Goal: Task Accomplishment & Management: Manage account settings

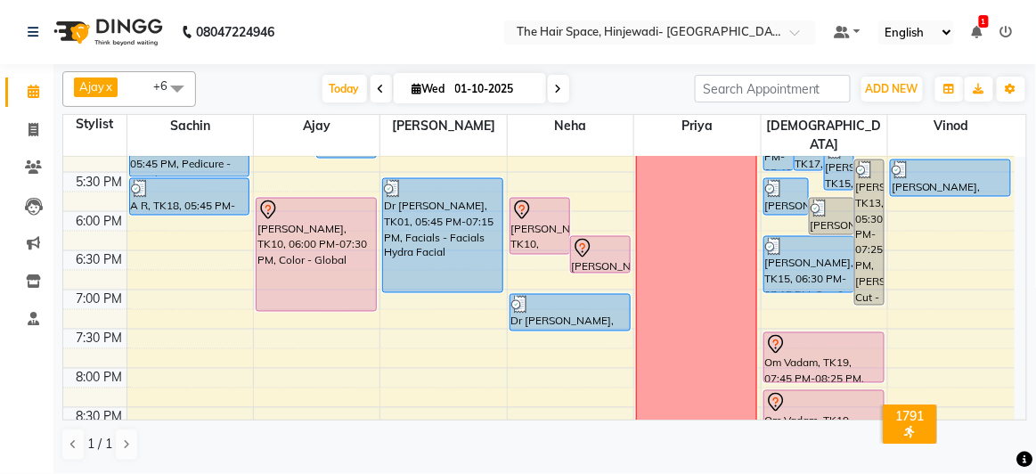
scroll to position [872, 0]
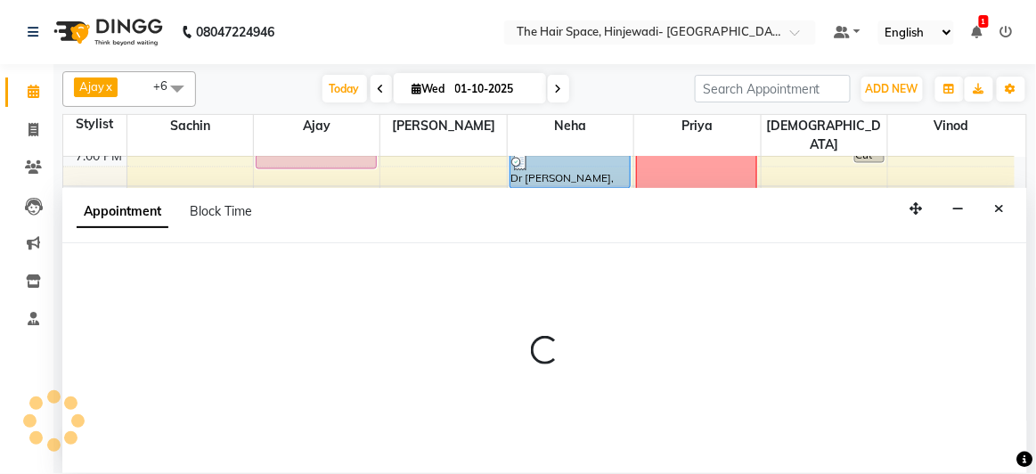
select select "84667"
select select "tentative"
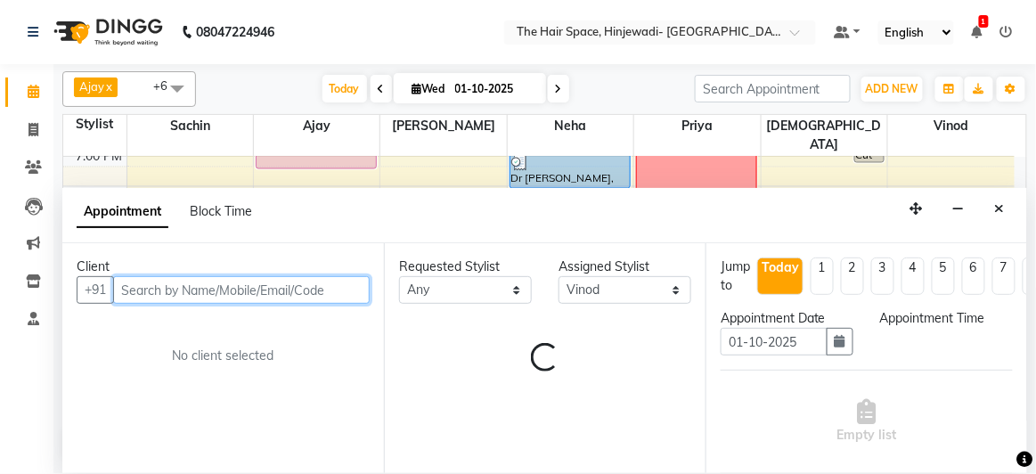
select select "1260"
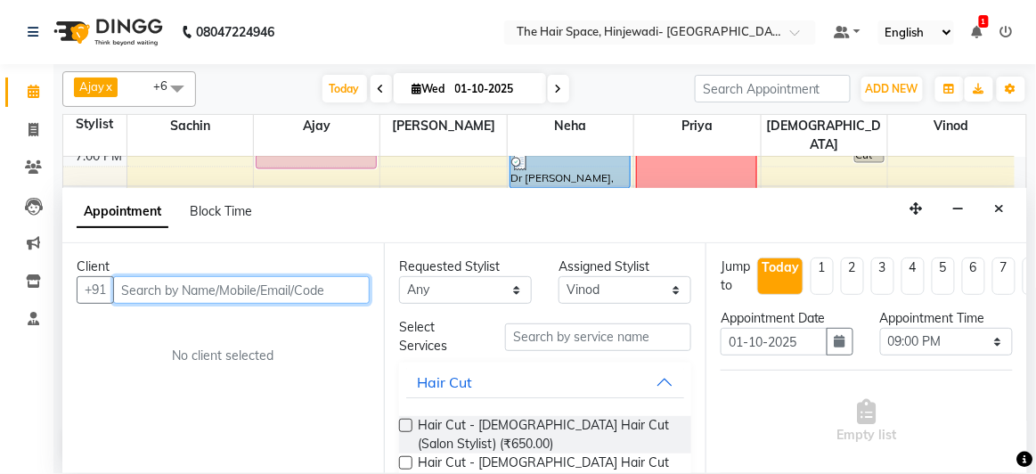
click at [264, 292] on input "text" at bounding box center [241, 290] width 257 height 28
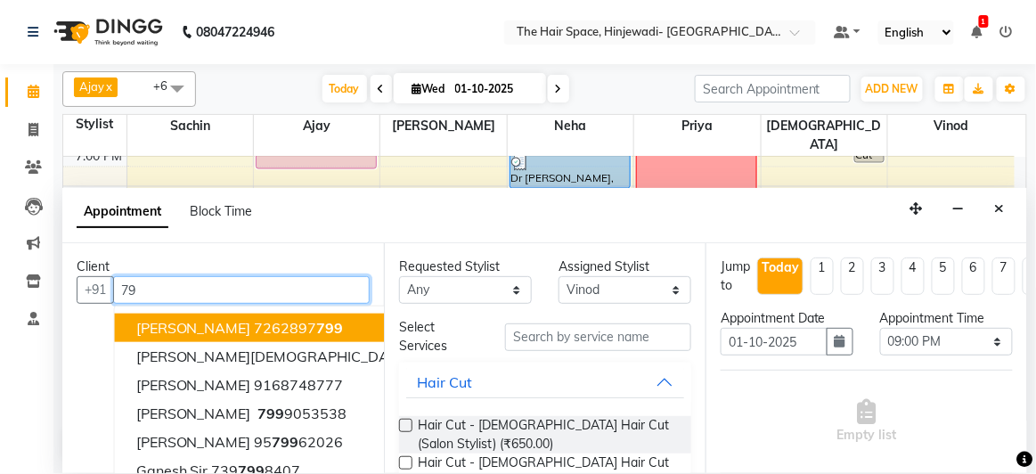
type input "7"
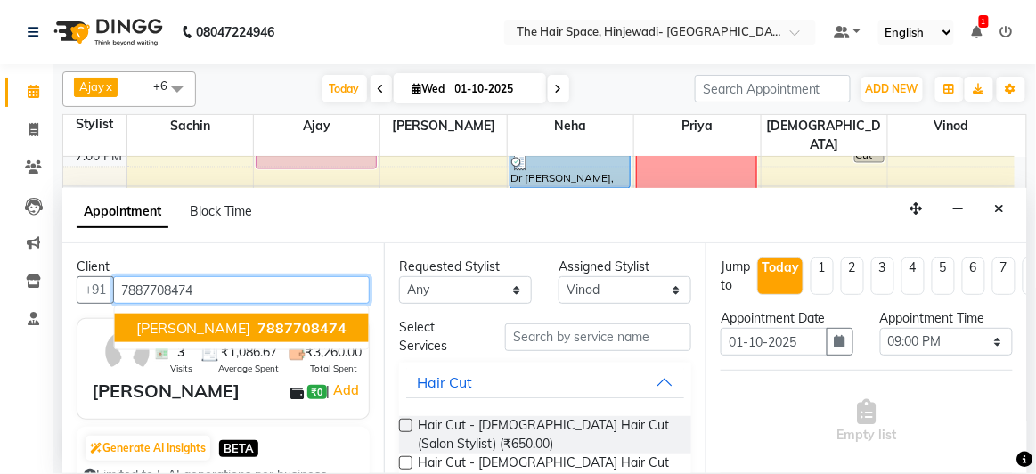
click at [313, 325] on span "7887708474" at bounding box center [302, 328] width 89 height 18
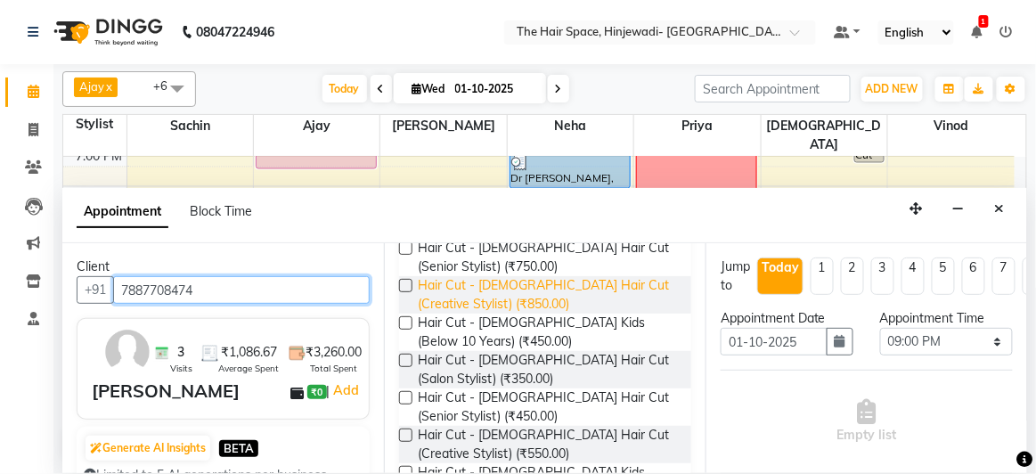
scroll to position [324, 0]
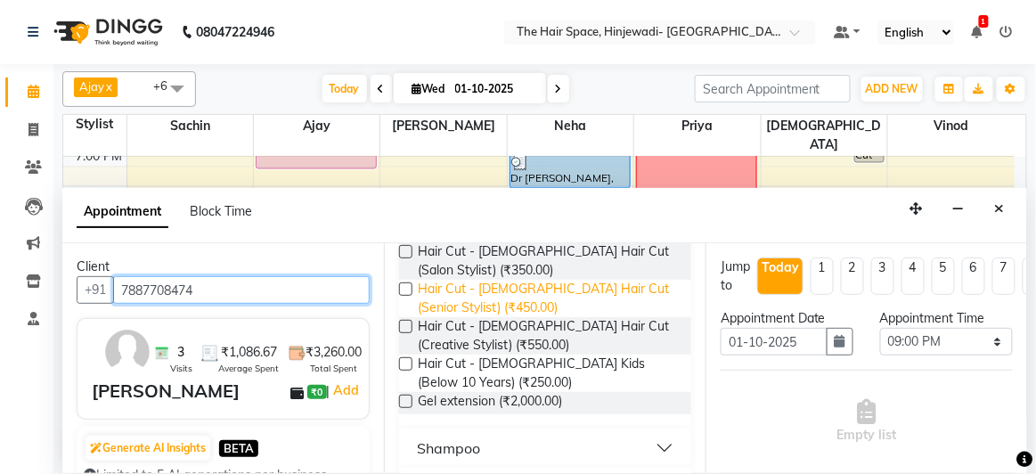
type input "7887708474"
click at [544, 283] on span "Hair Cut - [DEMOGRAPHIC_DATA] Hair Cut (Senior Stylist) (₹450.00)" at bounding box center [547, 298] width 259 height 37
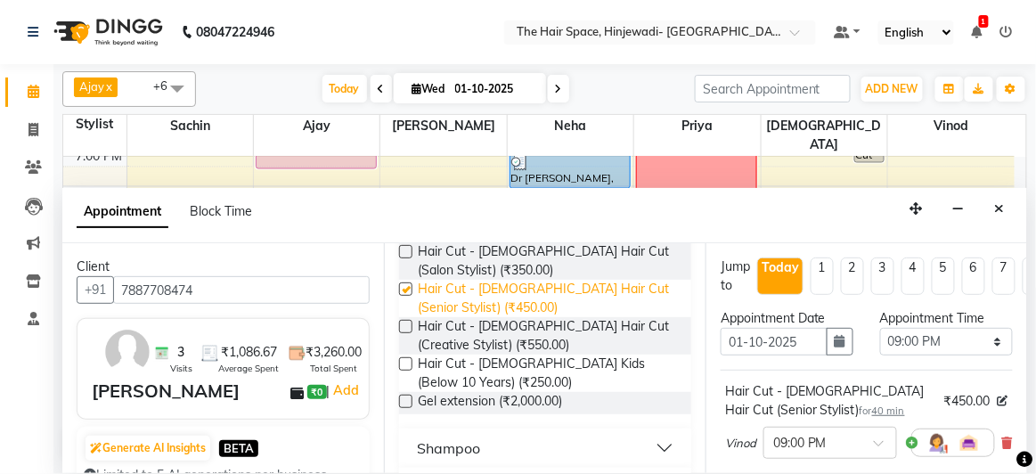
checkbox input "false"
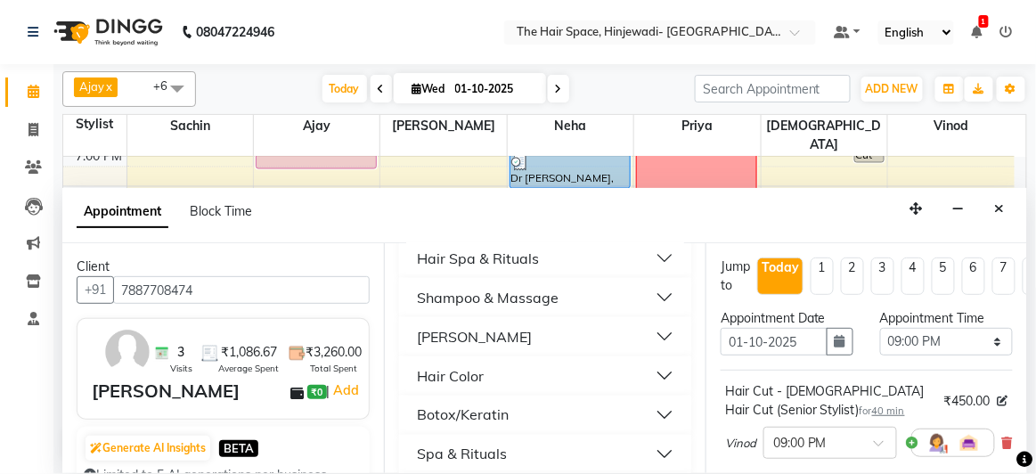
scroll to position [729, 0]
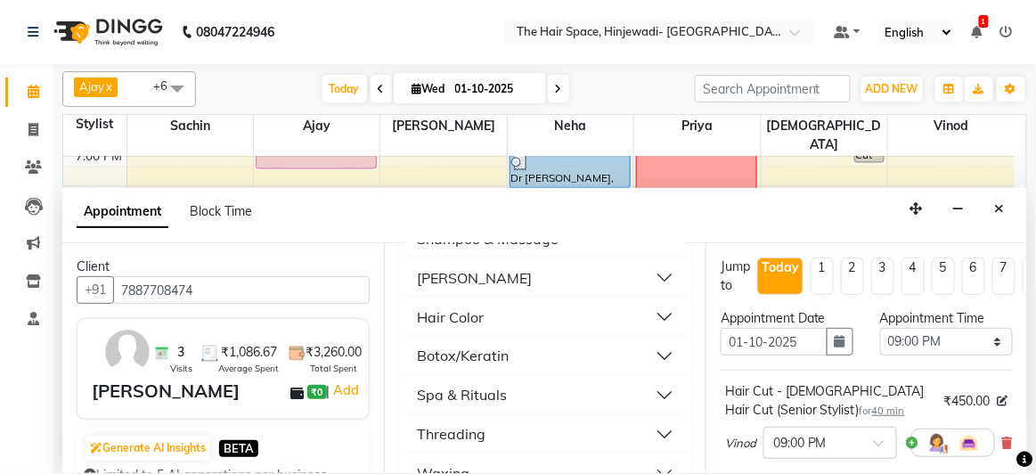
click at [517, 276] on button "[PERSON_NAME]" at bounding box center [545, 278] width 278 height 32
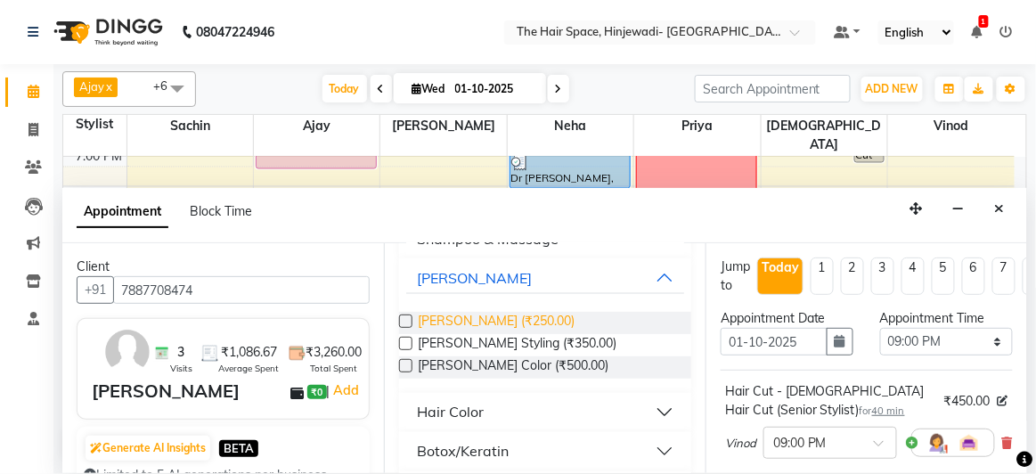
click at [517, 318] on span "[PERSON_NAME] (₹250.00)" at bounding box center [496, 323] width 157 height 22
checkbox input "false"
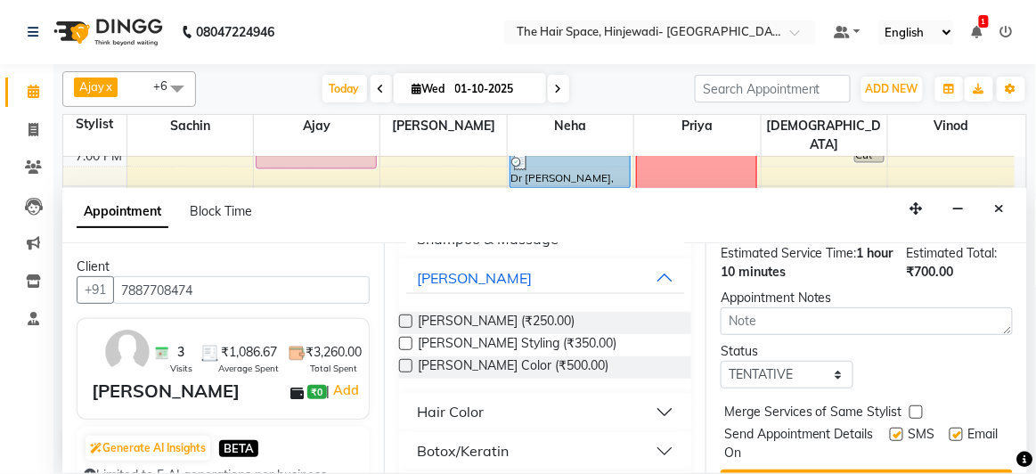
scroll to position [383, 0]
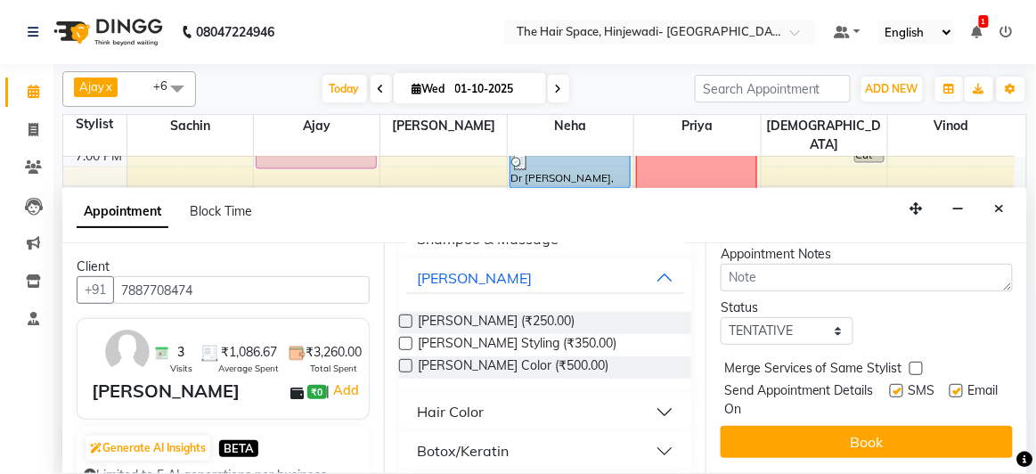
click at [890, 384] on label at bounding box center [896, 390] width 13 height 13
click at [890, 387] on input "checkbox" at bounding box center [896, 393] width 12 height 12
checkbox input "false"
click at [950, 384] on label at bounding box center [956, 390] width 13 height 13
click at [950, 387] on input "checkbox" at bounding box center [956, 393] width 12 height 12
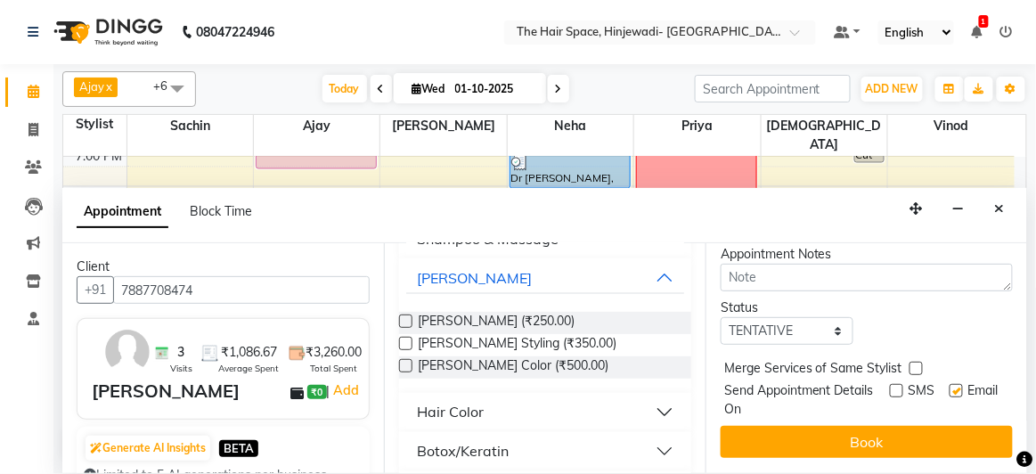
checkbox input "false"
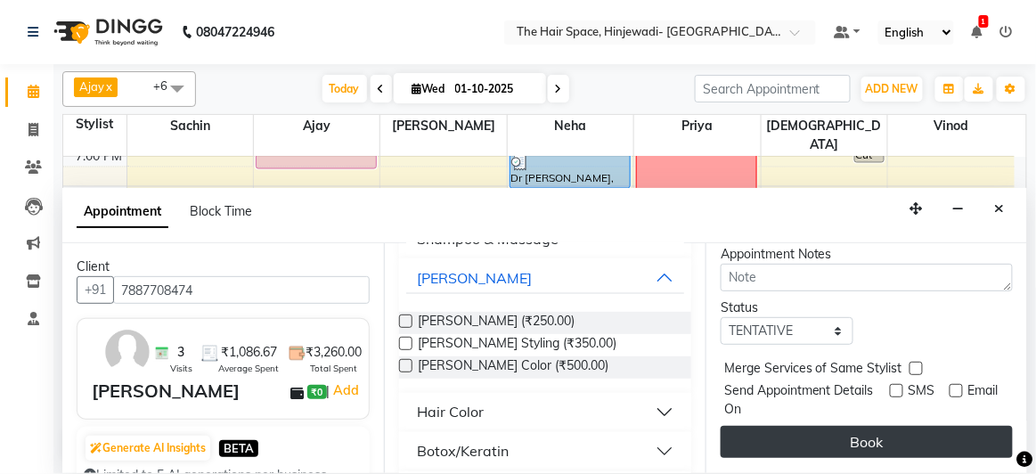
click at [923, 430] on button "Book" at bounding box center [867, 442] width 292 height 32
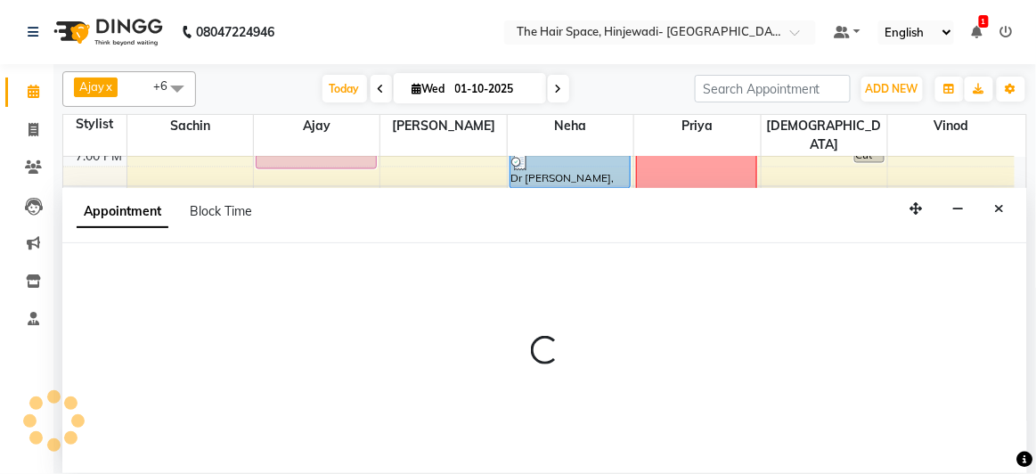
select select "62842"
select select "tentative"
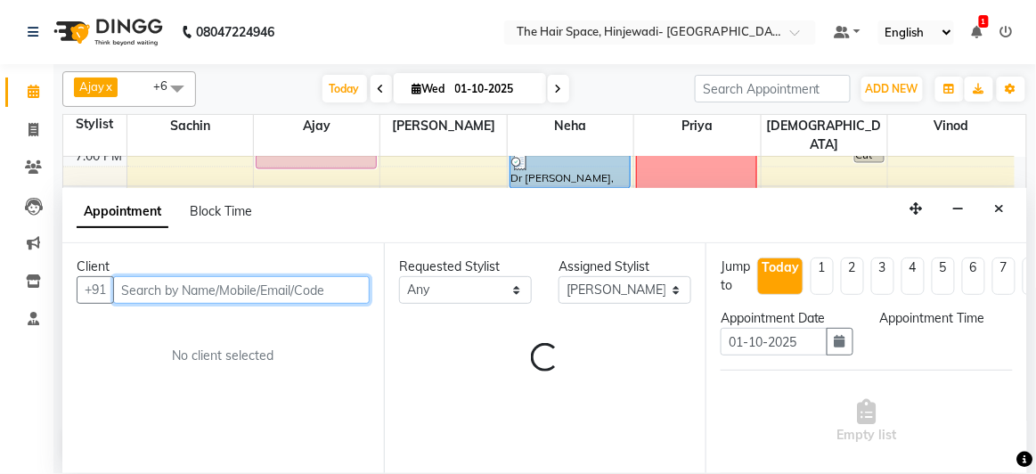
select select "1215"
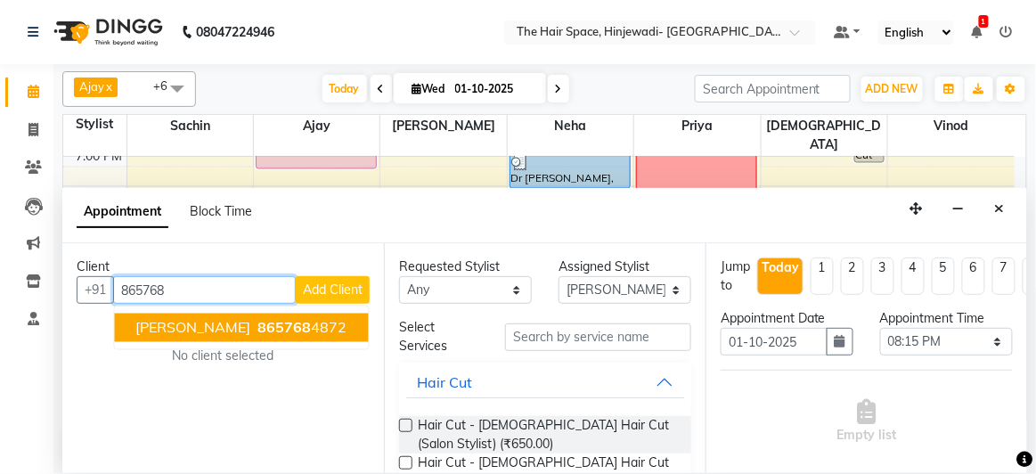
click at [280, 319] on span "865768" at bounding box center [284, 328] width 53 height 18
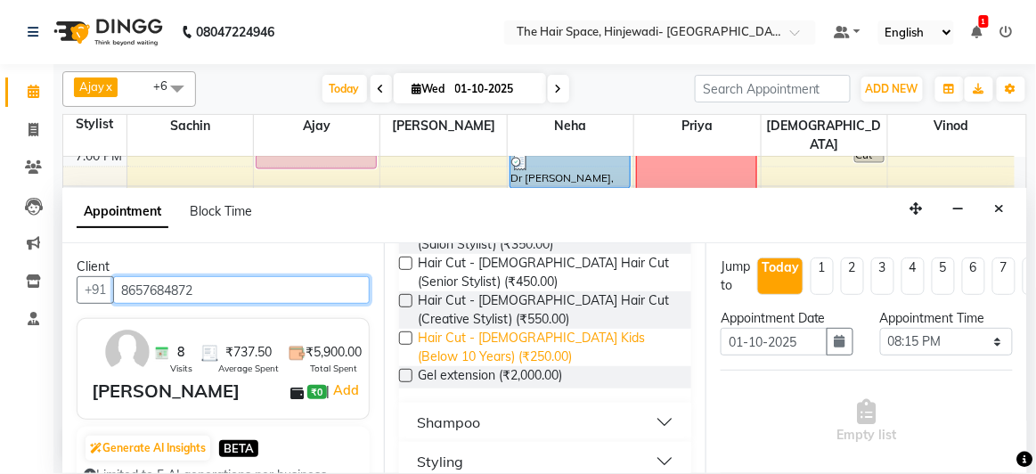
scroll to position [324, 0]
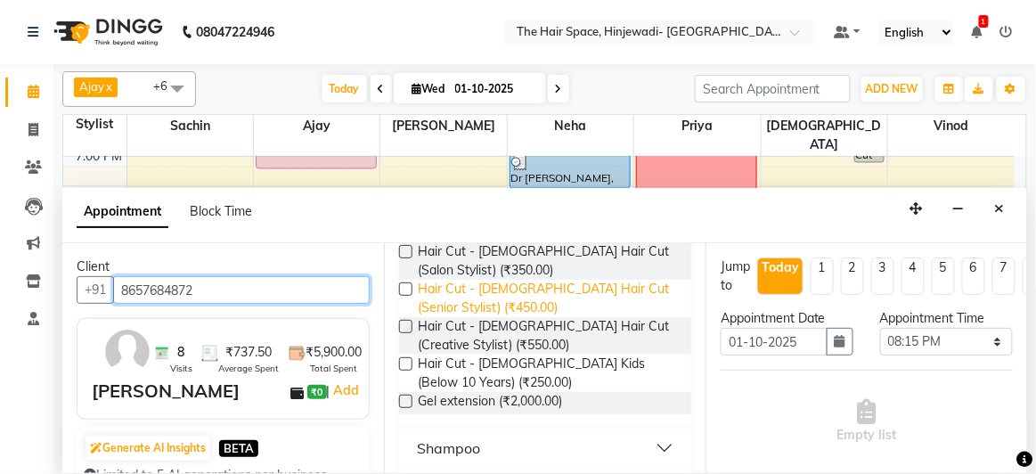
type input "8657684872"
click at [477, 284] on span "Hair Cut - [DEMOGRAPHIC_DATA] Hair Cut (Senior Stylist) (₹450.00)" at bounding box center [547, 298] width 259 height 37
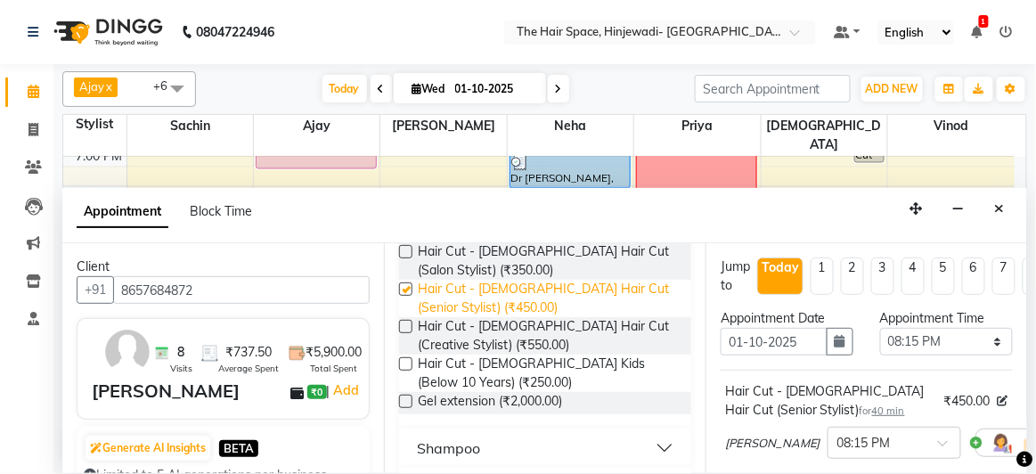
checkbox input "false"
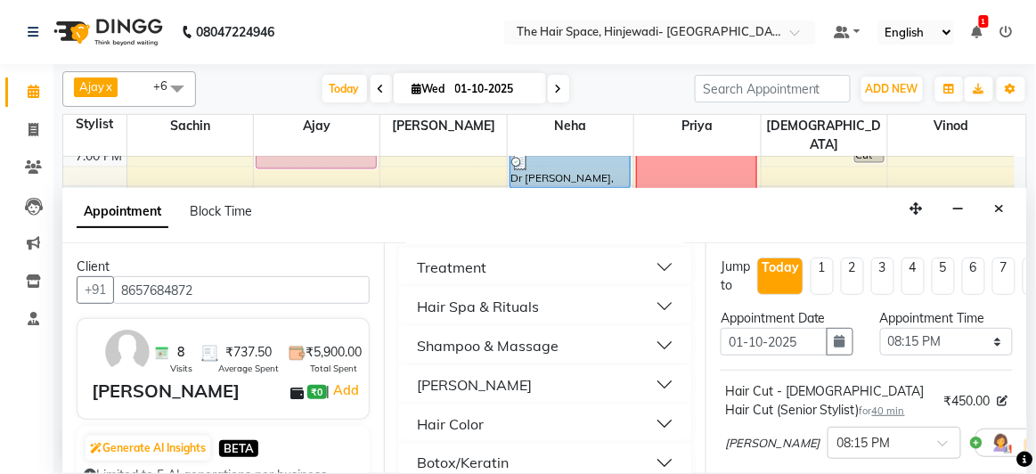
scroll to position [648, 0]
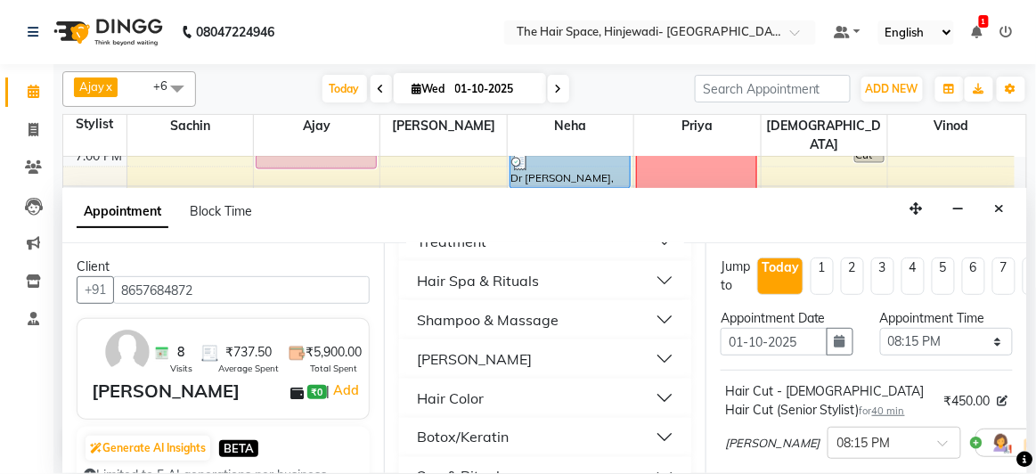
click at [466, 348] on button "[PERSON_NAME]" at bounding box center [545, 359] width 278 height 32
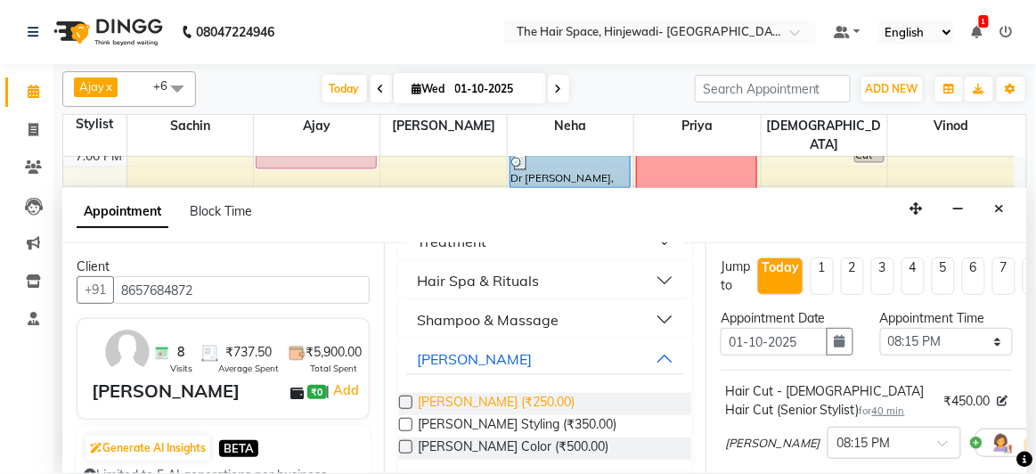
click at [490, 395] on span "[PERSON_NAME] (₹250.00)" at bounding box center [496, 404] width 157 height 22
checkbox input "false"
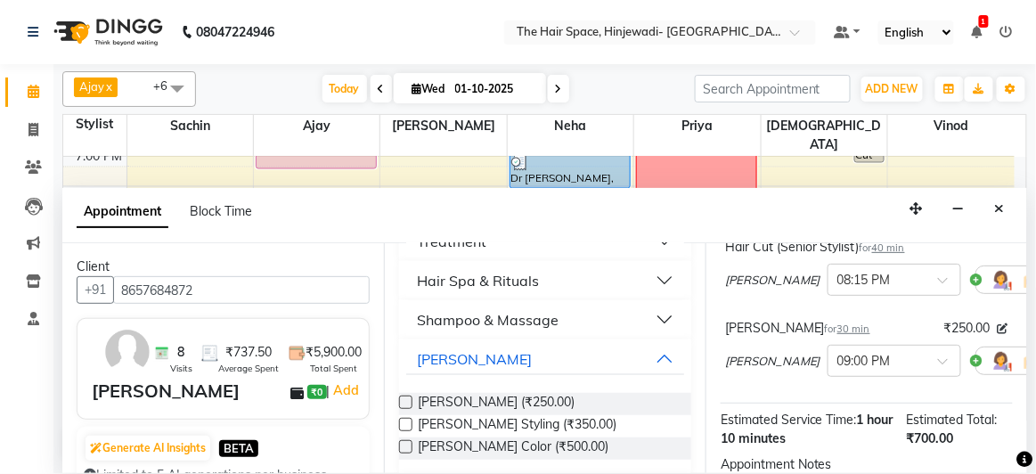
scroll to position [141, 0]
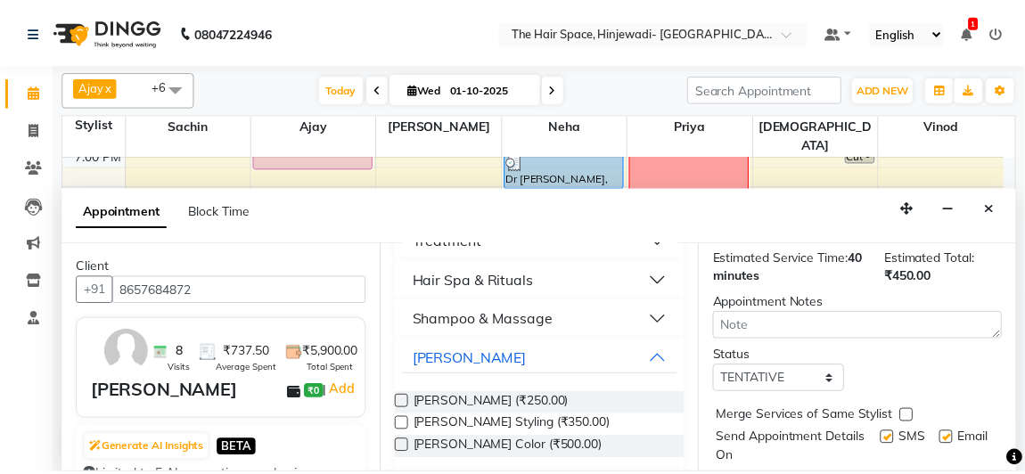
scroll to position [302, 0]
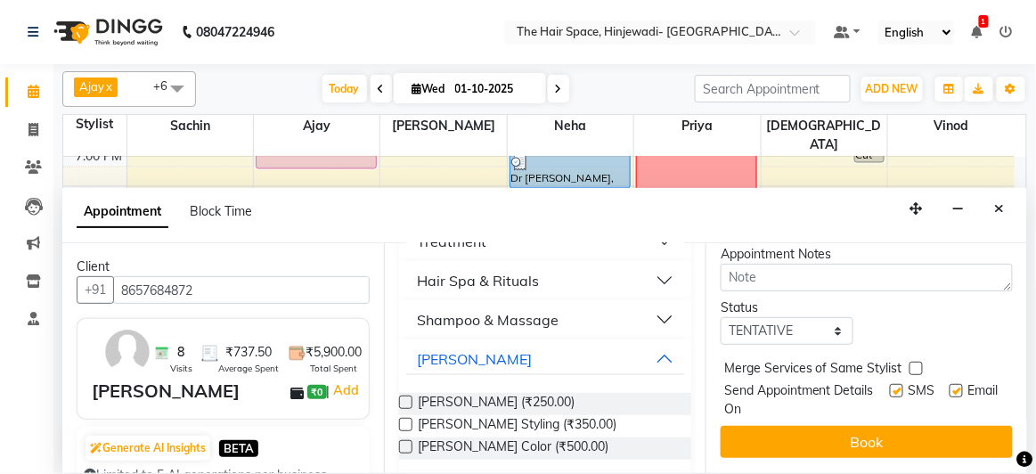
click at [885, 366] on span "Merge Services of Same Stylist" at bounding box center [814, 370] width 178 height 22
drag, startPoint x: 885, startPoint y: 379, endPoint x: 902, endPoint y: 380, distance: 17.0
click at [890, 384] on label at bounding box center [896, 390] width 13 height 13
click at [890, 387] on input "checkbox" at bounding box center [896, 393] width 12 height 12
checkbox input "false"
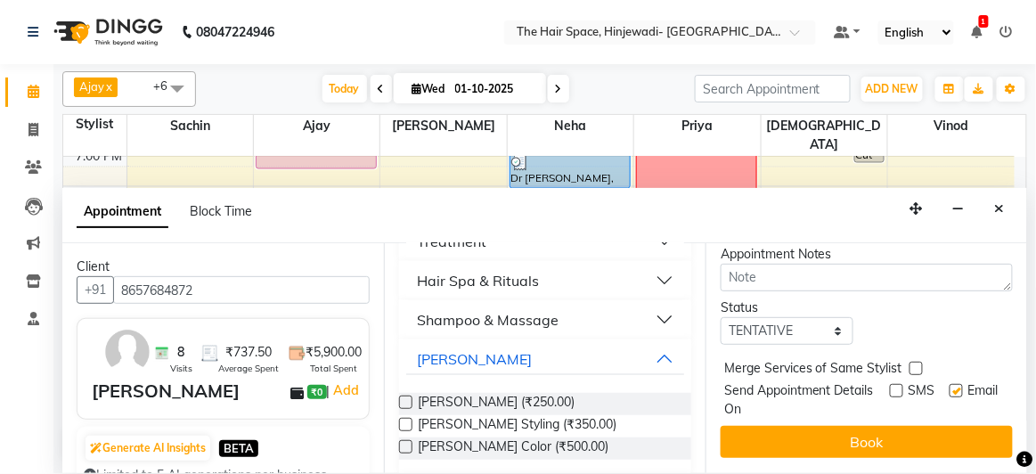
drag, startPoint x: 940, startPoint y: 378, endPoint x: 941, endPoint y: 387, distance: 9.0
click at [950, 384] on label at bounding box center [956, 390] width 13 height 13
click at [950, 387] on input "checkbox" at bounding box center [956, 393] width 12 height 12
checkbox input "false"
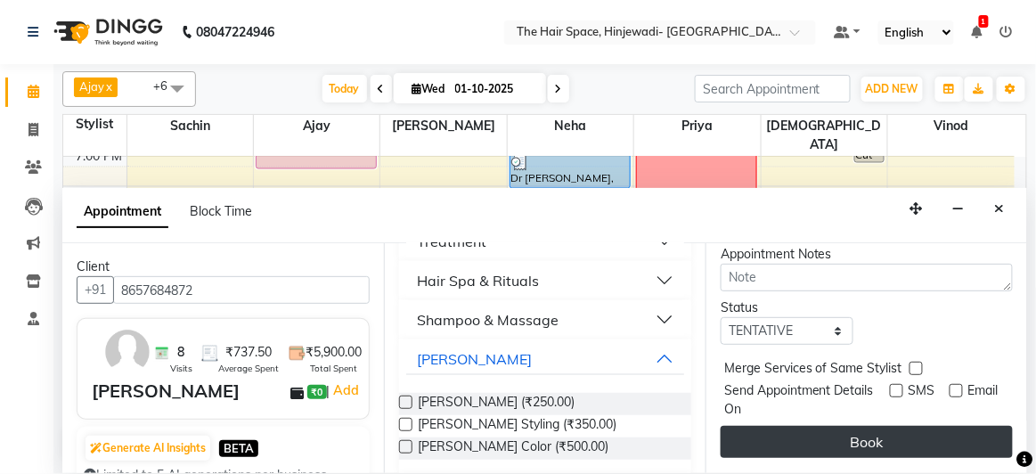
click at [921, 426] on button "Book" at bounding box center [867, 442] width 292 height 32
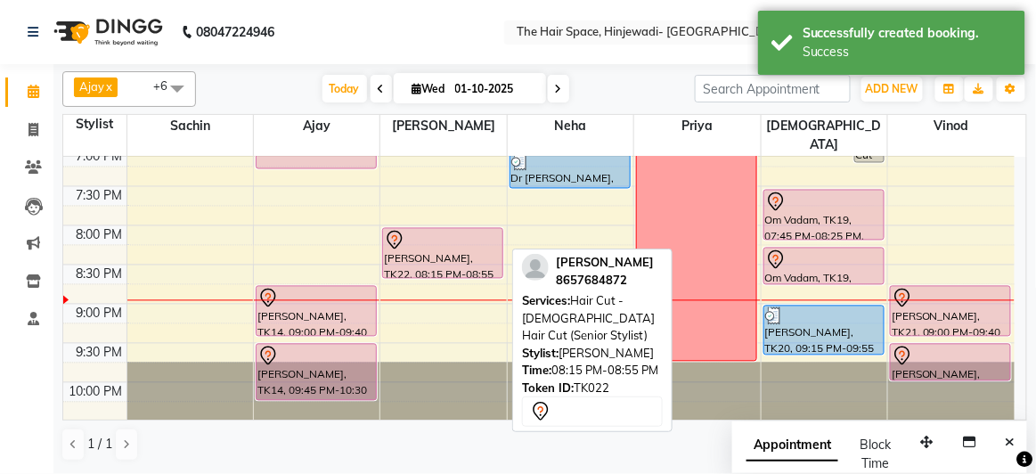
click at [403, 239] on div "[PERSON_NAME], TK22, 08:15 PM-08:55 PM, Hair Cut - [DEMOGRAPHIC_DATA] Hair Cut …" at bounding box center [442, 253] width 119 height 49
select select "7"
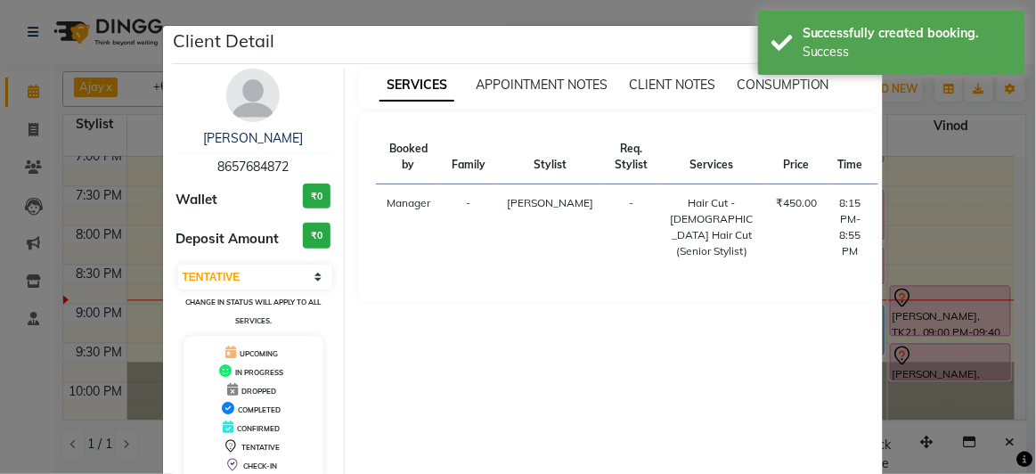
click at [246, 124] on div "[PERSON_NAME] 8657684872 Wallet ₹0 Deposit Amount ₹0 Select IN SERVICE CONFIRME…" at bounding box center [254, 275] width 183 height 413
click at [255, 92] on img at bounding box center [252, 95] width 53 height 53
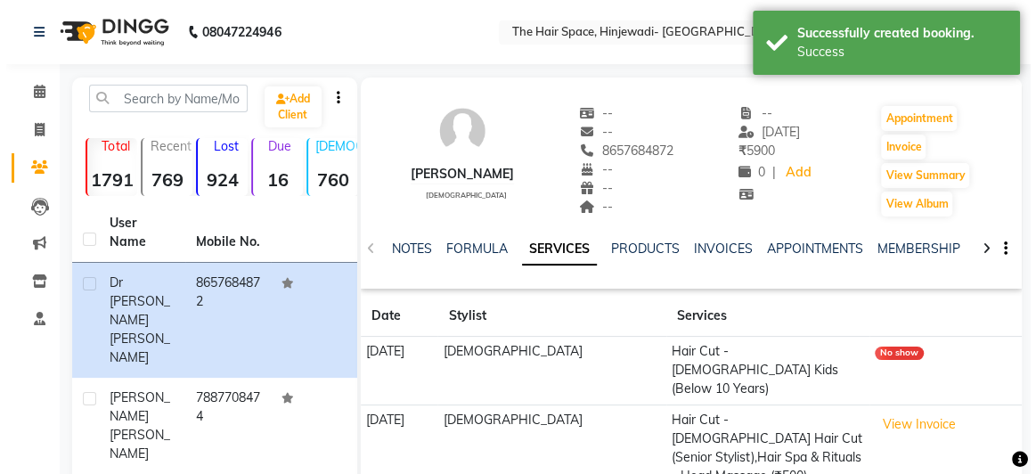
scroll to position [80, 0]
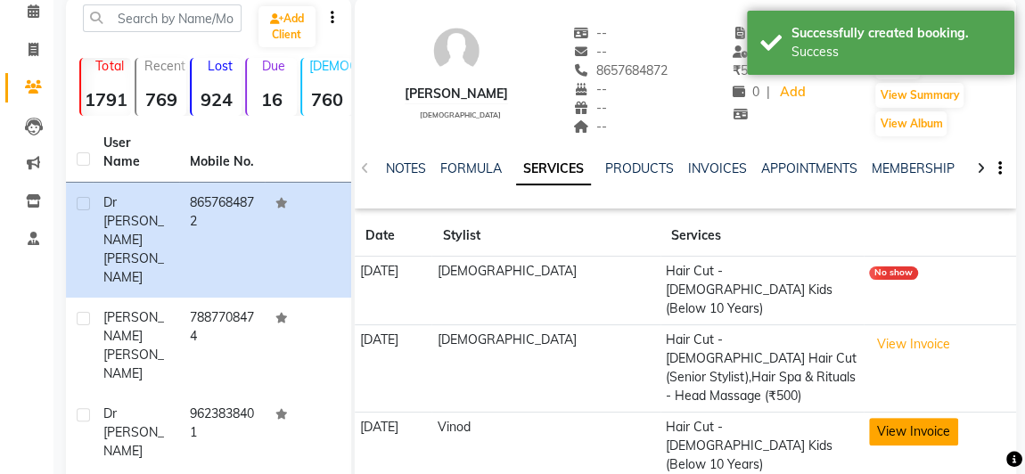
click at [877, 418] on button "View Invoice" at bounding box center [913, 432] width 89 height 28
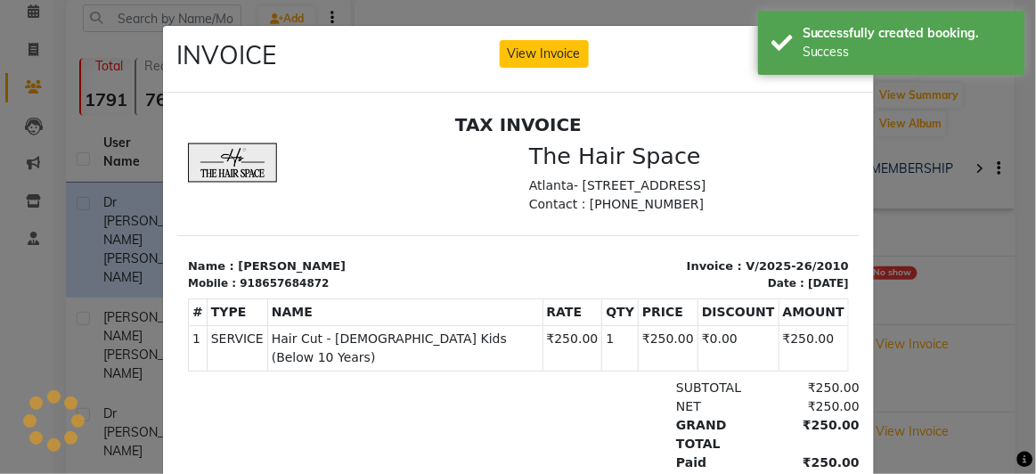
scroll to position [0, 0]
click at [903, 364] on ngb-modal-window "INVOICE View Invoice Close" at bounding box center [518, 237] width 1036 height 474
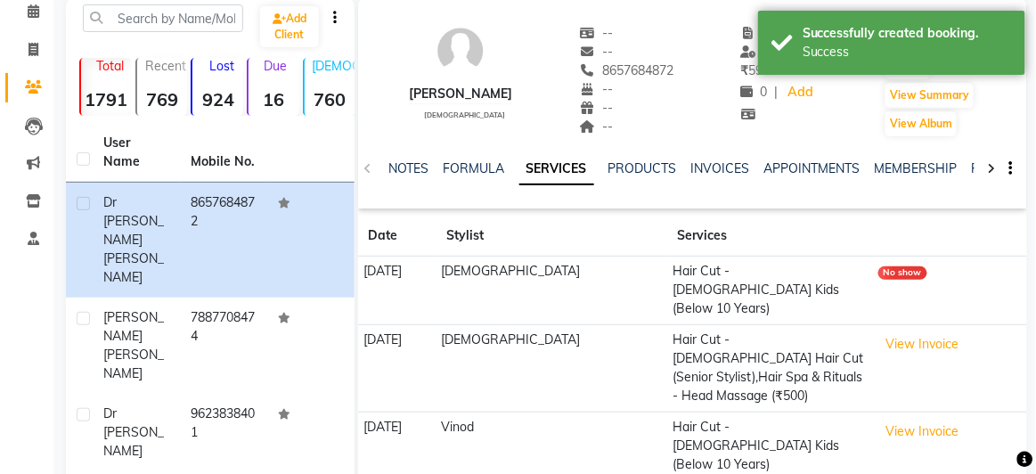
scroll to position [242, 0]
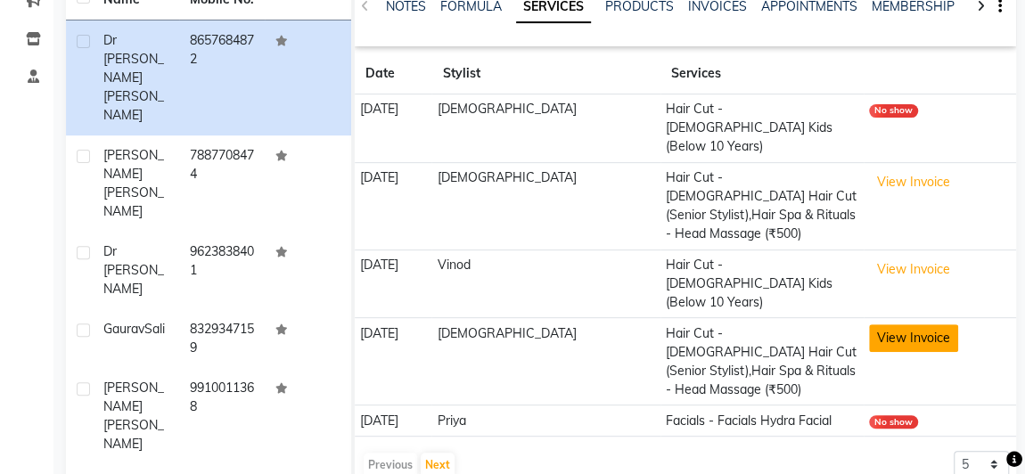
click at [877, 324] on button "View Invoice" at bounding box center [913, 338] width 89 height 28
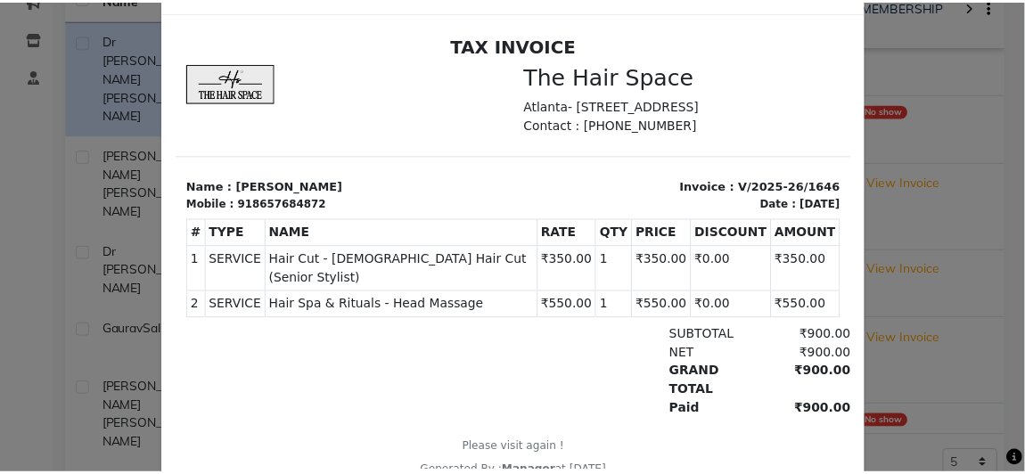
scroll to position [134, 0]
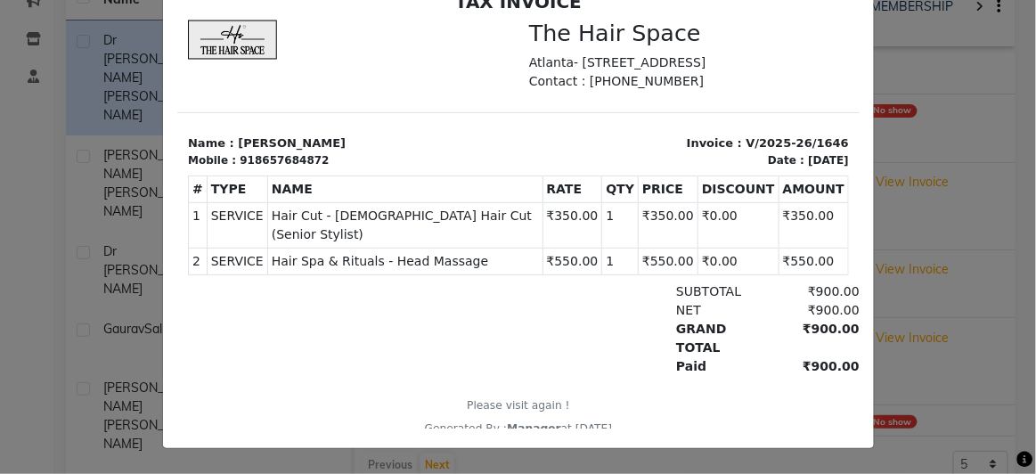
click at [910, 387] on ngb-modal-window "INVOICE View Invoice Close" at bounding box center [518, 237] width 1036 height 474
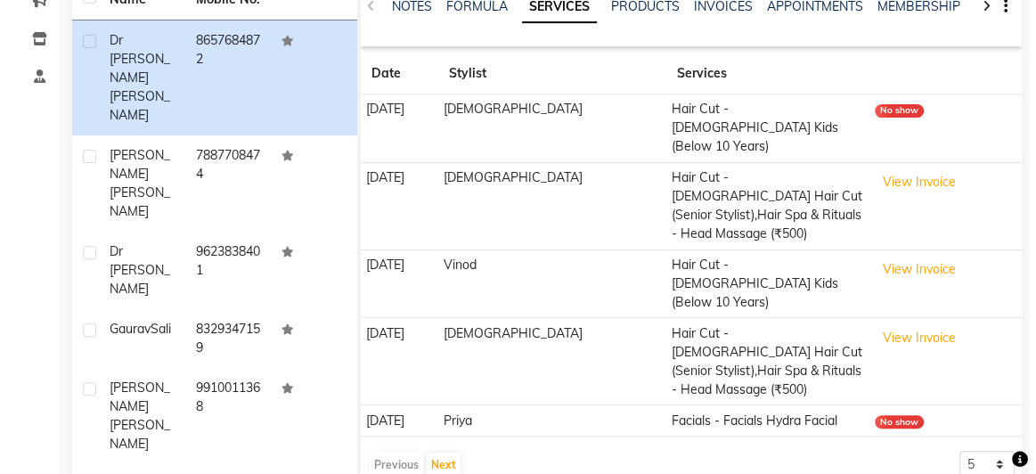
scroll to position [0, 0]
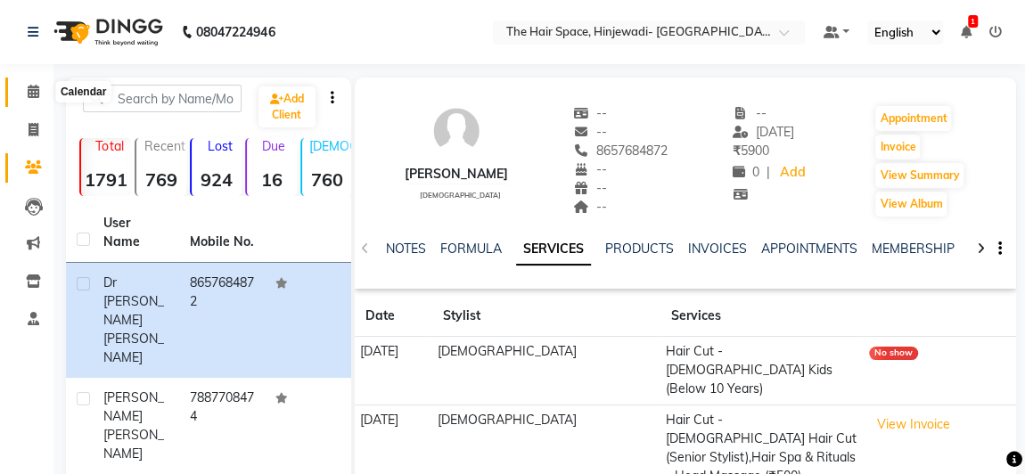
click at [33, 94] on icon at bounding box center [34, 91] width 12 height 13
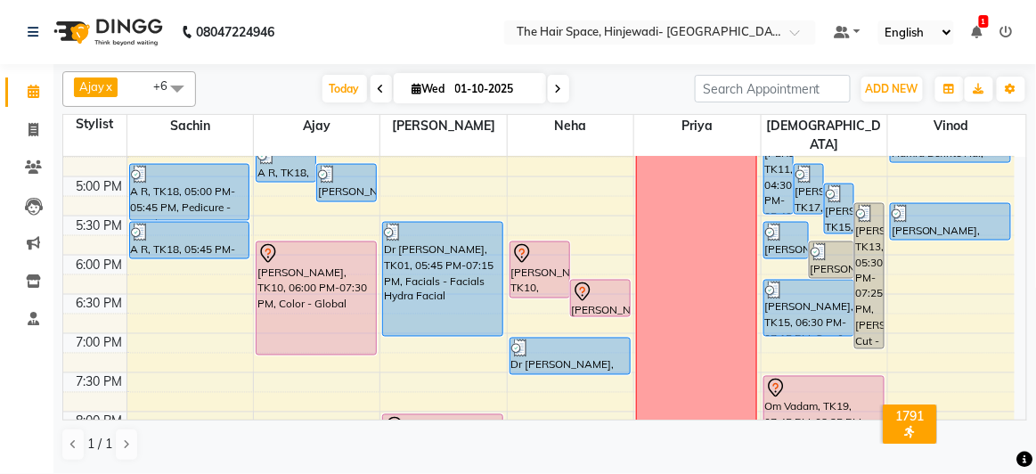
scroll to position [810, 0]
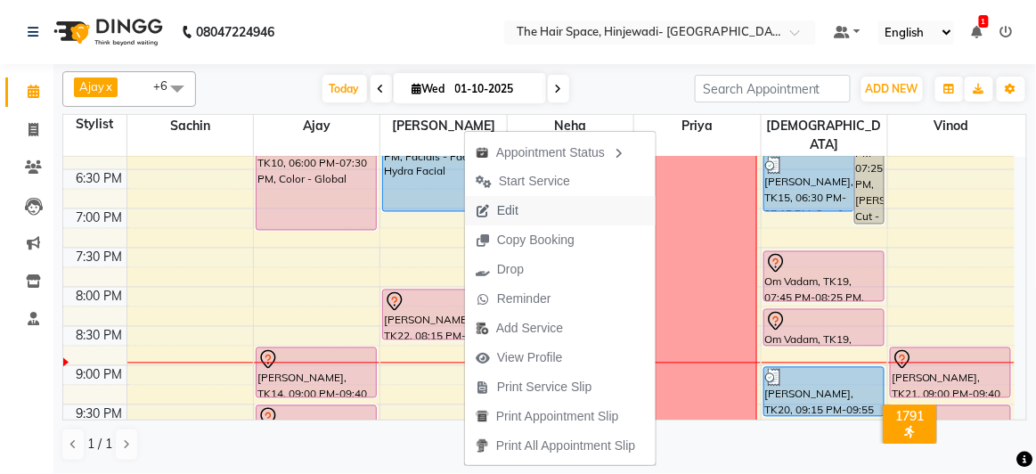
click at [531, 207] on button "Edit" at bounding box center [560, 210] width 191 height 29
select select "tentative"
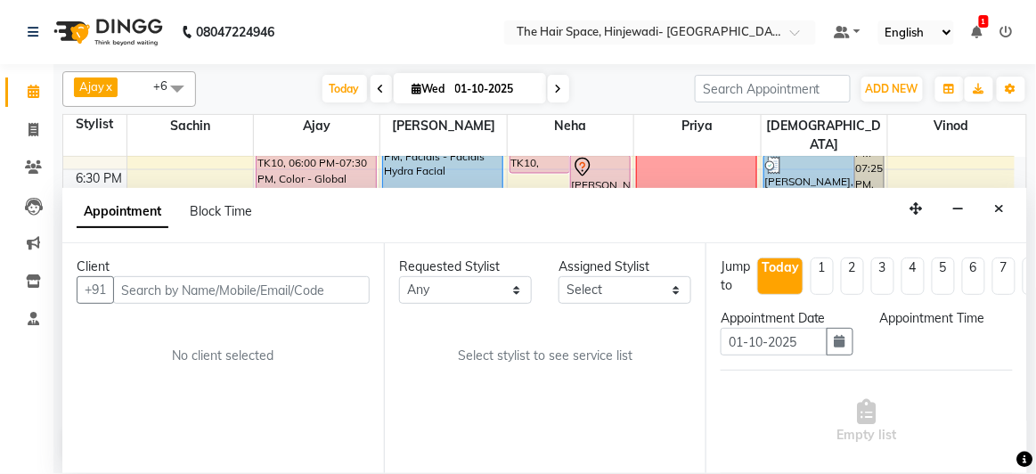
select select "62842"
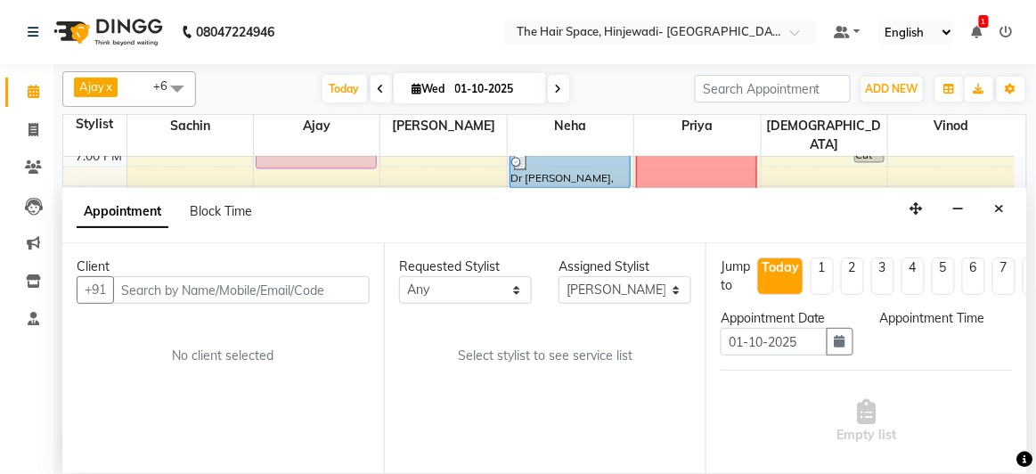
select select "1215"
select select "3324"
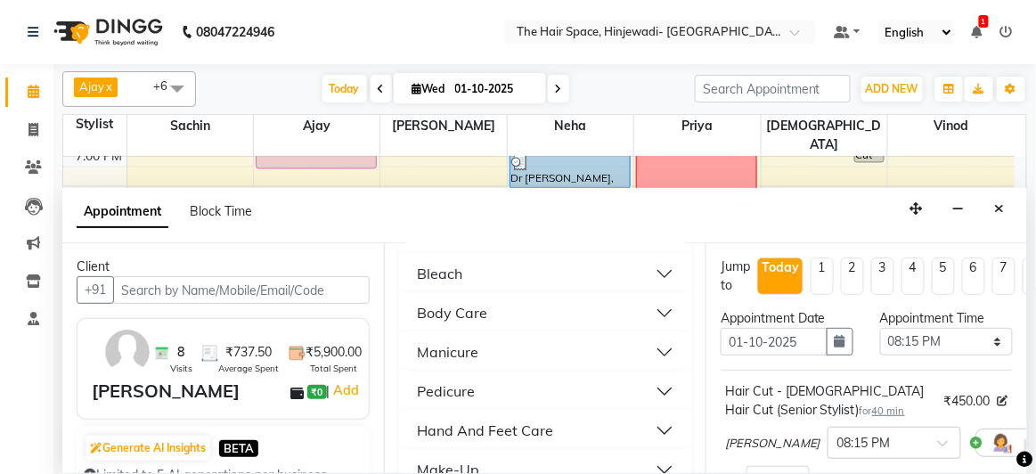
scroll to position [1134, 0]
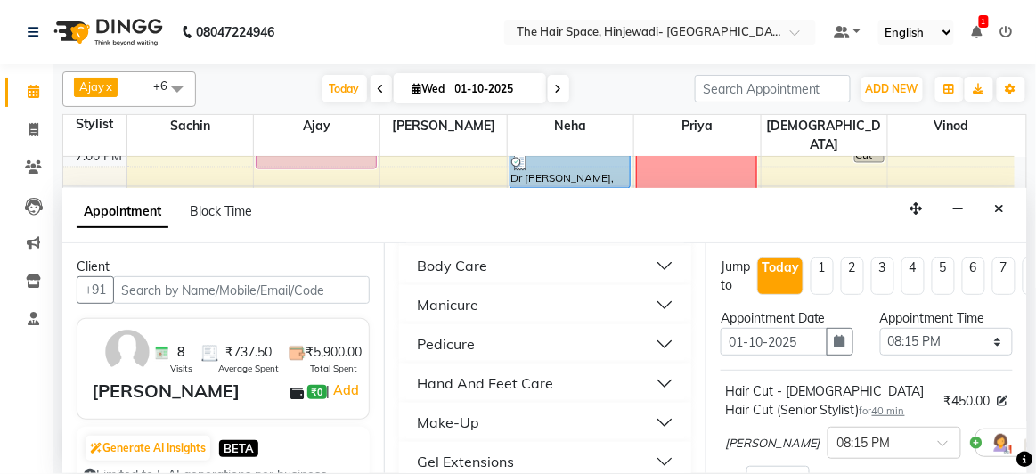
click at [489, 303] on button "Manicure" at bounding box center [545, 305] width 278 height 32
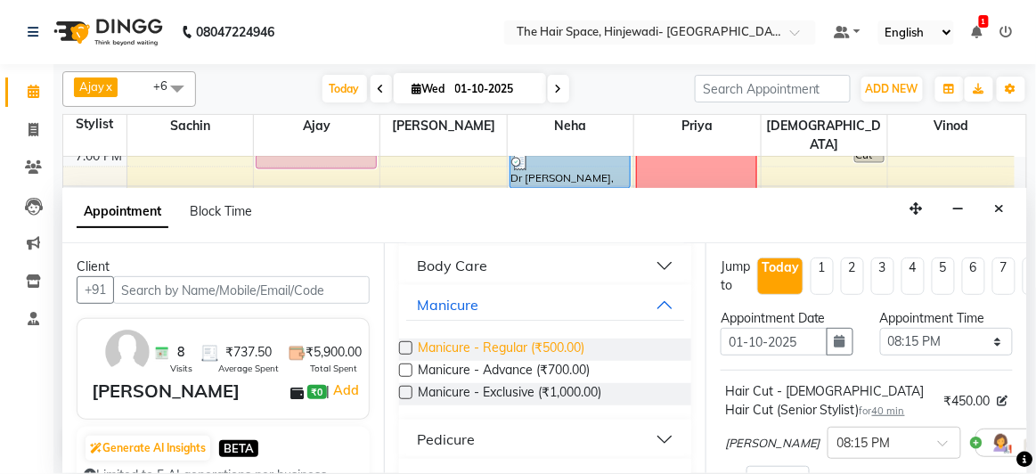
click at [494, 340] on span "Manicure - Regular (₹500.00)" at bounding box center [501, 350] width 167 height 22
checkbox input "false"
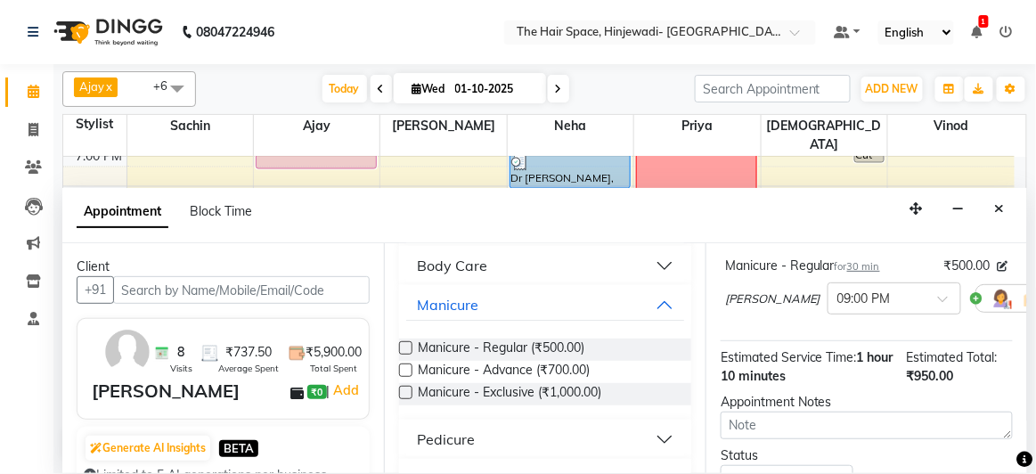
scroll to position [345, 0]
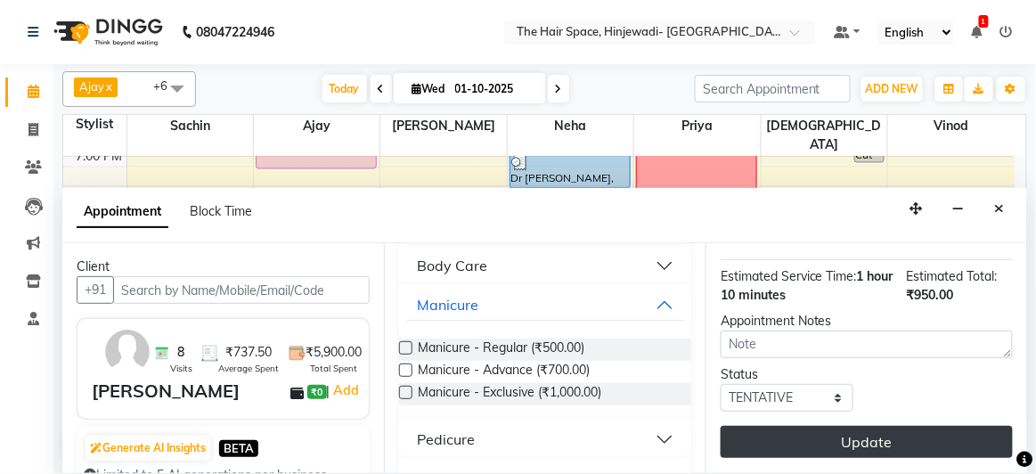
click at [885, 426] on button "Update" at bounding box center [867, 442] width 292 height 32
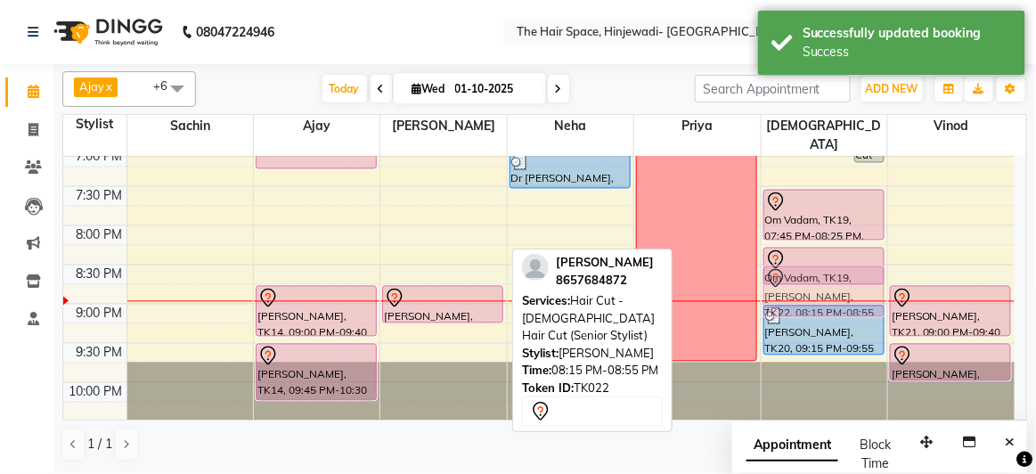
drag, startPoint x: 452, startPoint y: 233, endPoint x: 825, endPoint y: 278, distance: 376.2
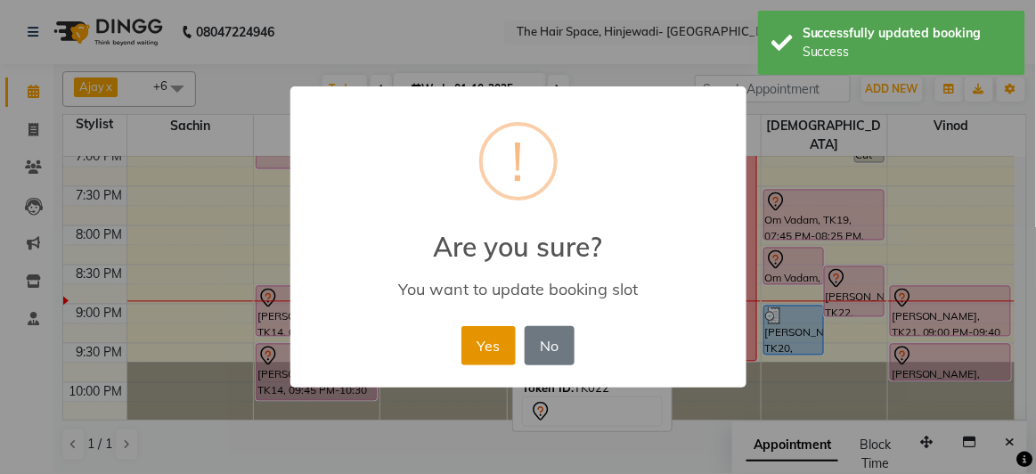
click at [484, 347] on button "Yes" at bounding box center [489, 345] width 54 height 39
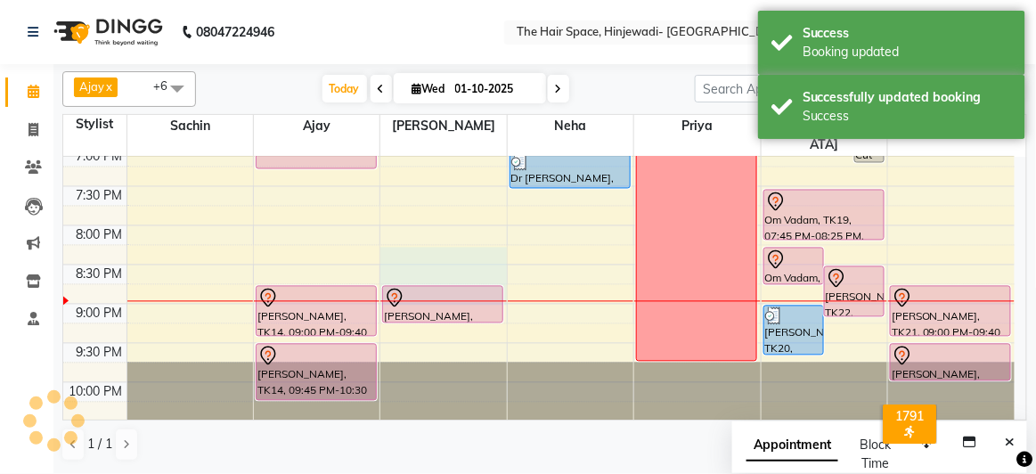
drag, startPoint x: 461, startPoint y: 280, endPoint x: 462, endPoint y: 242, distance: 37.4
select select "62842"
select select "1230"
select select "tentative"
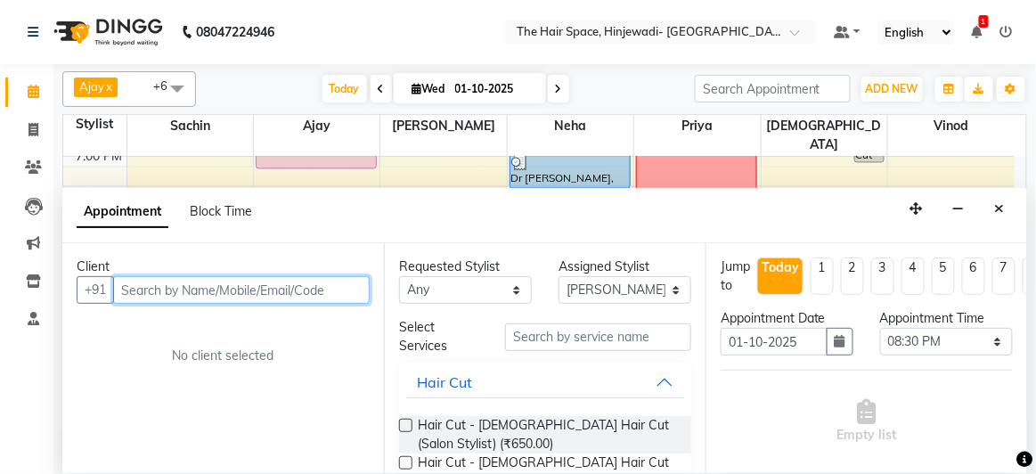
click at [346, 290] on input "text" at bounding box center [241, 290] width 257 height 28
click at [1006, 206] on button "Close" at bounding box center [1000, 209] width 26 height 28
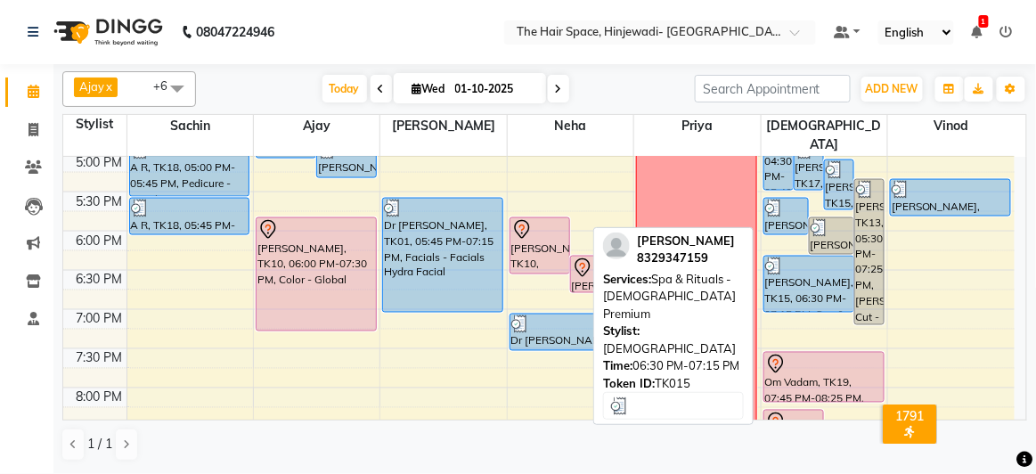
scroll to position [547, 0]
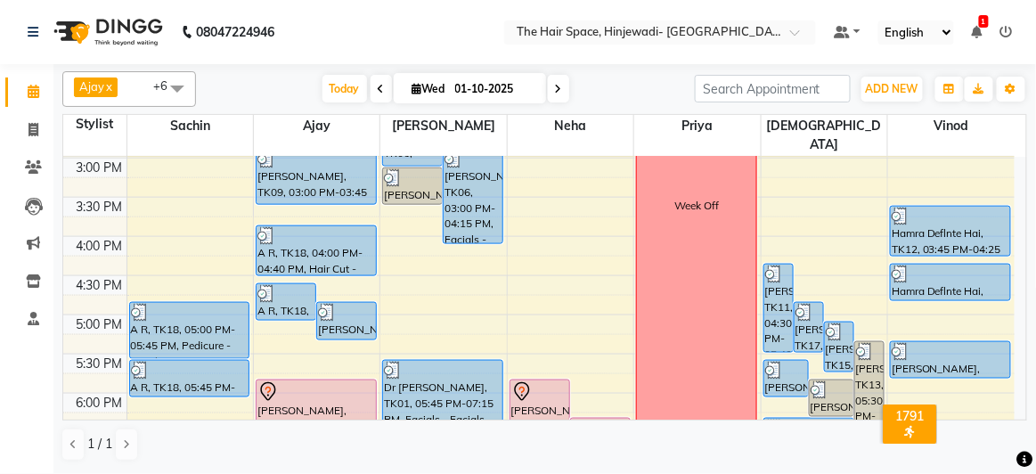
click at [785, 176] on div "8:00 AM 8:30 AM 9:00 AM 9:30 AM 10:00 AM 10:30 AM 11:00 AM 11:30 AM 12:00 PM 12…" at bounding box center [539, 197] width 952 height 1175
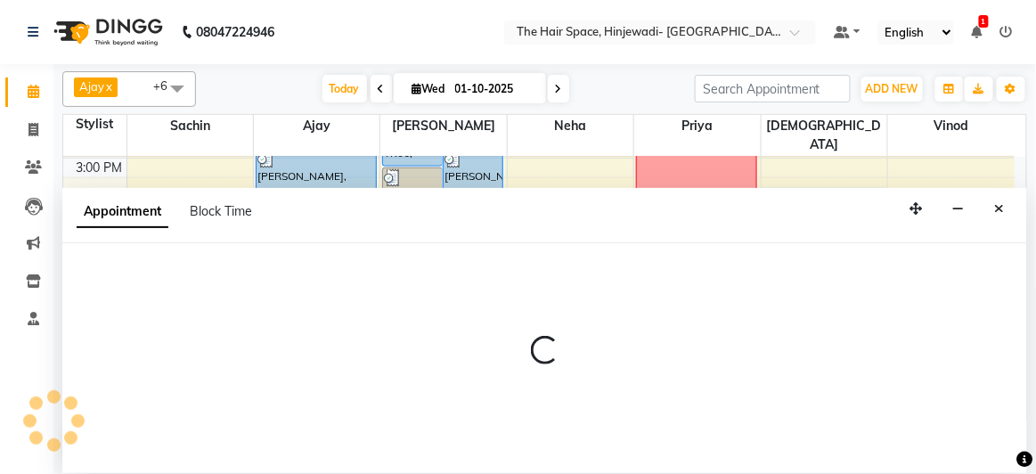
select select "84666"
select select "930"
select select "tentative"
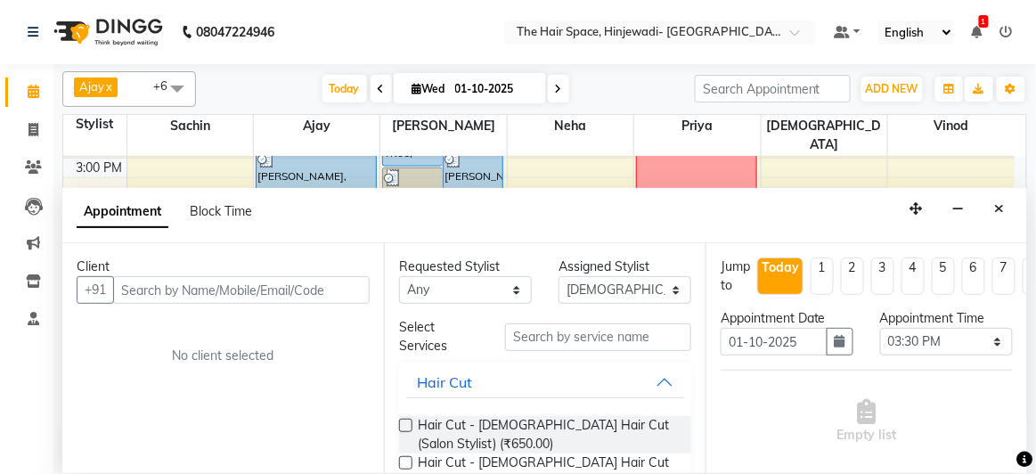
click at [278, 288] on input "text" at bounding box center [241, 290] width 257 height 28
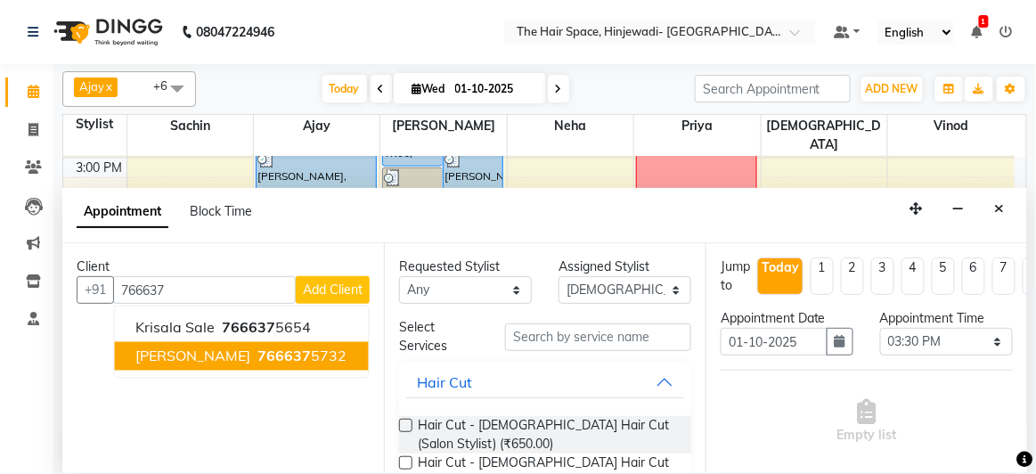
click at [289, 351] on ngb-highlight "766637 5732" at bounding box center [301, 357] width 93 height 18
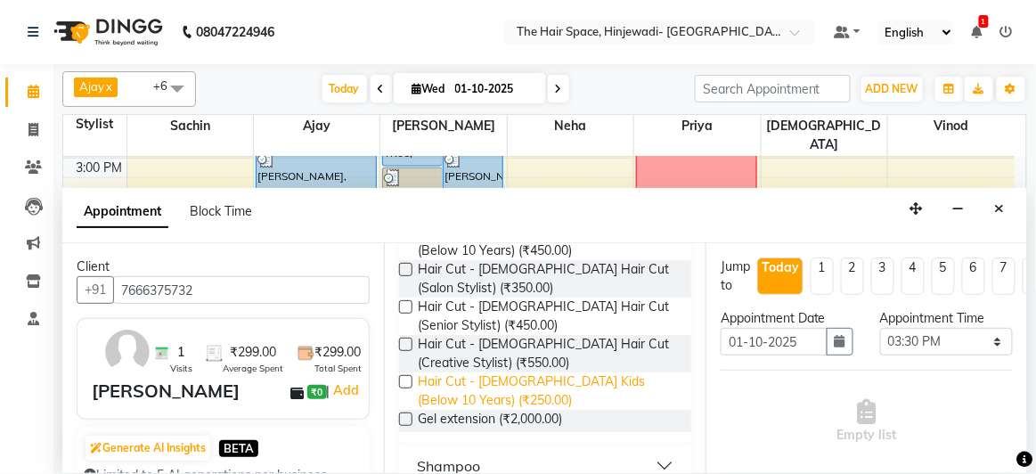
scroll to position [324, 0]
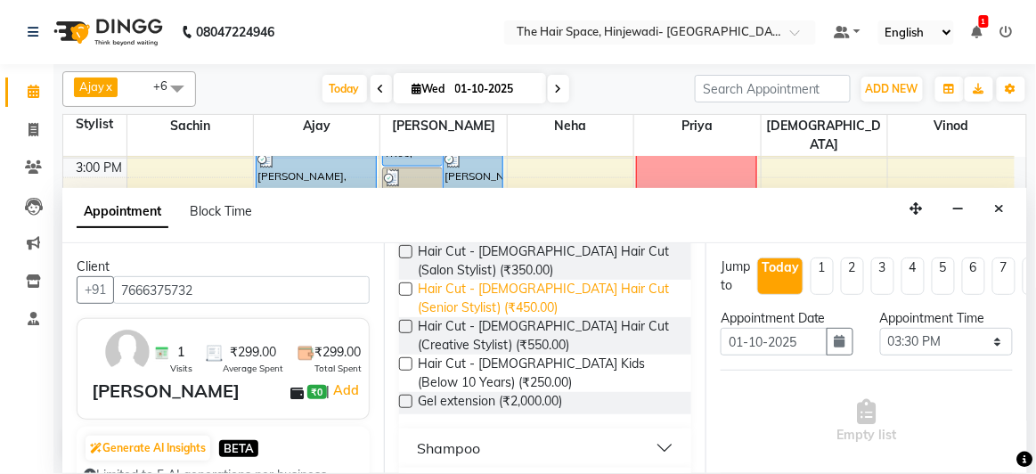
type input "7666375732"
click at [485, 295] on span "Hair Cut - [DEMOGRAPHIC_DATA] Hair Cut (Senior Stylist) (₹450.00)" at bounding box center [547, 298] width 259 height 37
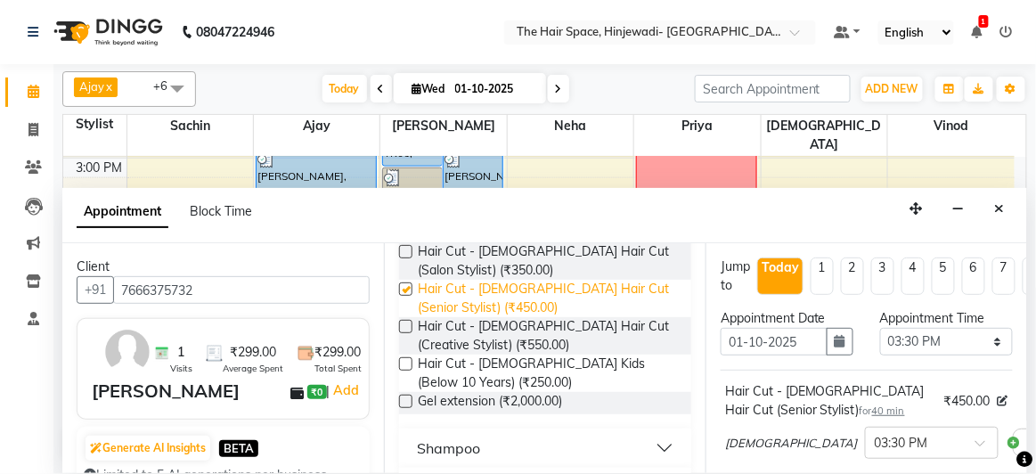
checkbox input "false"
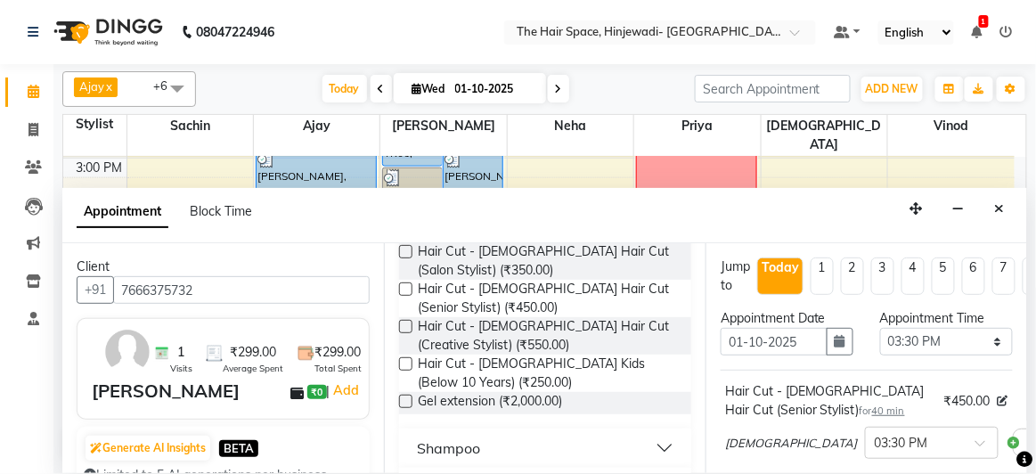
scroll to position [302, 0]
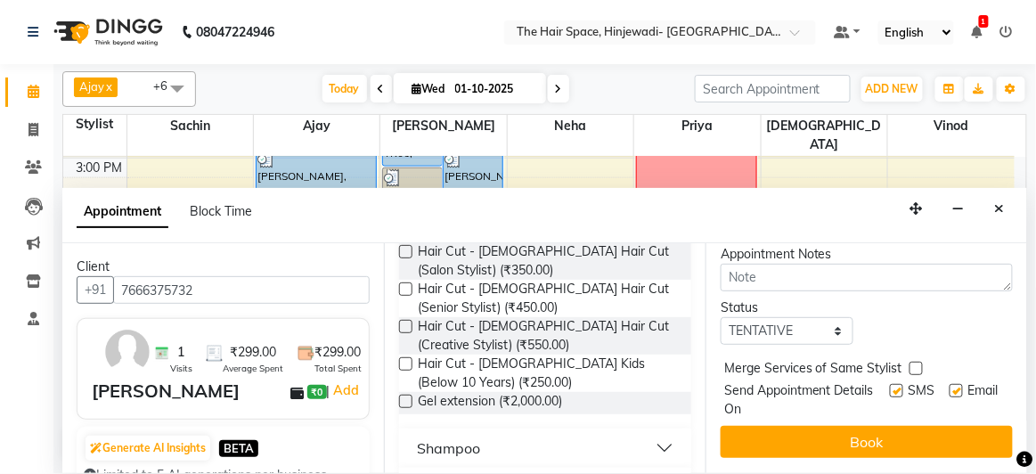
click at [890, 384] on label at bounding box center [896, 390] width 13 height 13
click at [890, 387] on input "checkbox" at bounding box center [896, 393] width 12 height 12
checkbox input "false"
click at [950, 384] on label at bounding box center [956, 390] width 13 height 13
click at [950, 387] on input "checkbox" at bounding box center [956, 393] width 12 height 12
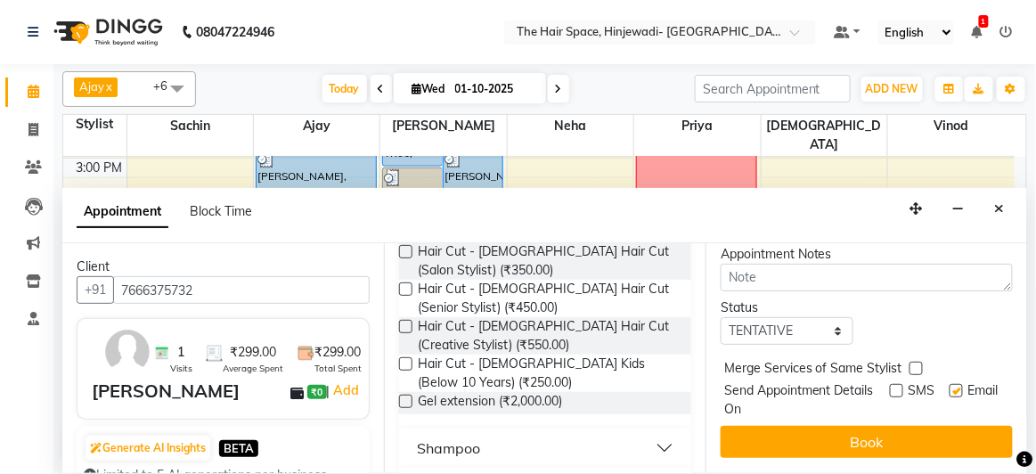
checkbox input "false"
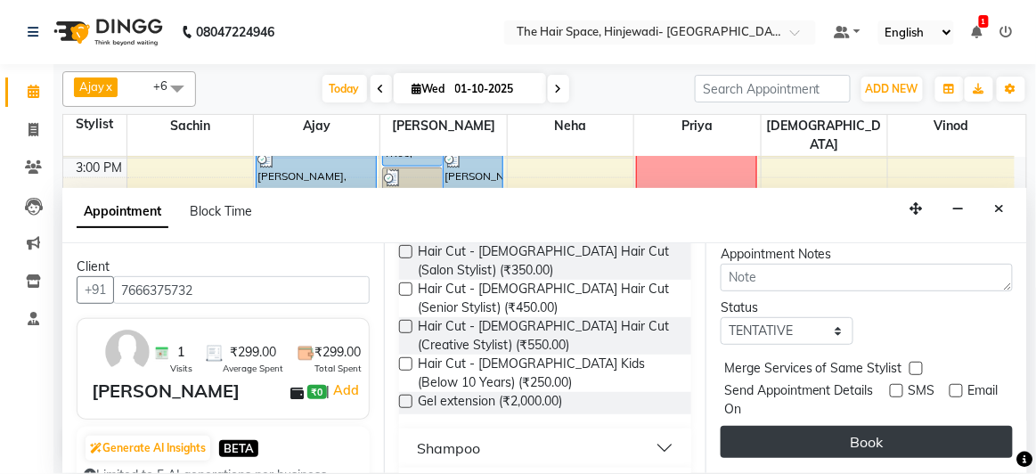
click at [920, 426] on button "Book" at bounding box center [867, 442] width 292 height 32
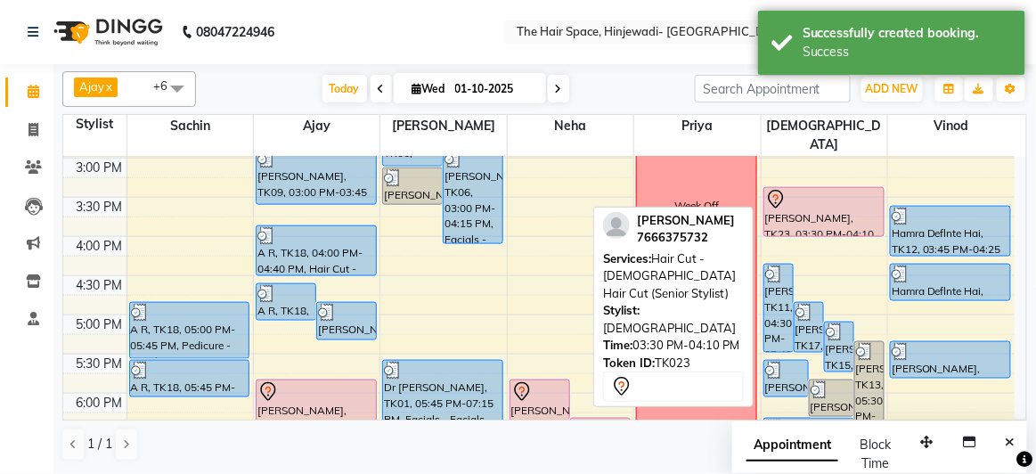
click at [834, 202] on div "[PERSON_NAME], TK23, 03:30 PM-04:10 PM, Hair Cut - [DEMOGRAPHIC_DATA] Hair Cut …" at bounding box center [824, 212] width 119 height 48
click at [783, 189] on icon at bounding box center [776, 199] width 21 height 21
select select "7"
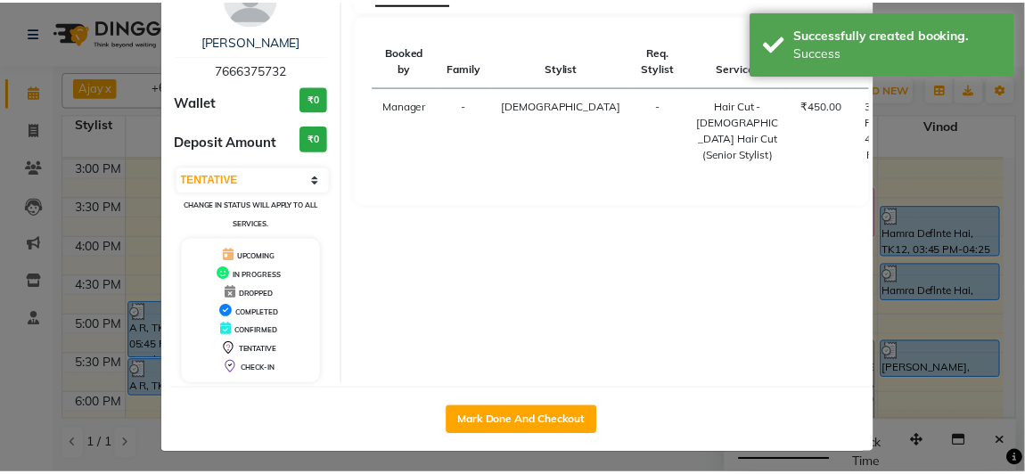
scroll to position [98, 0]
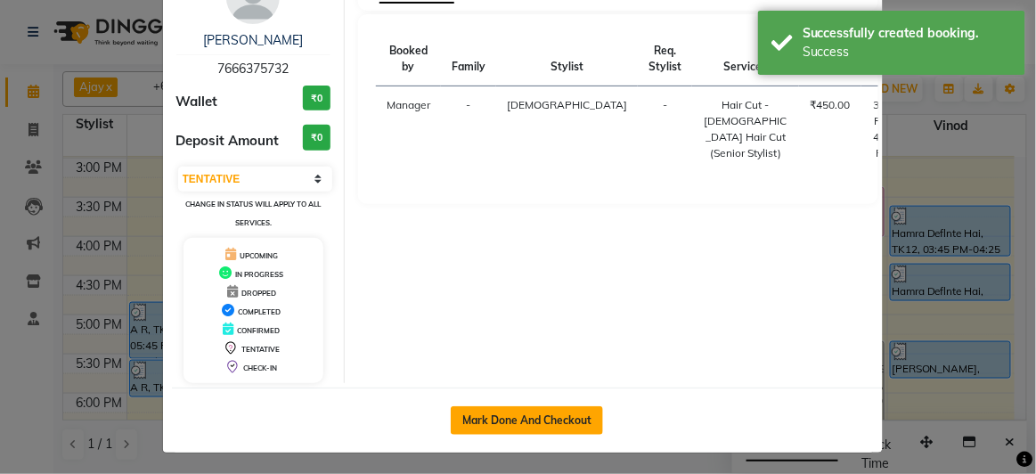
click at [506, 412] on button "Mark Done And Checkout" at bounding box center [527, 420] width 152 height 29
select select "6697"
select select "service"
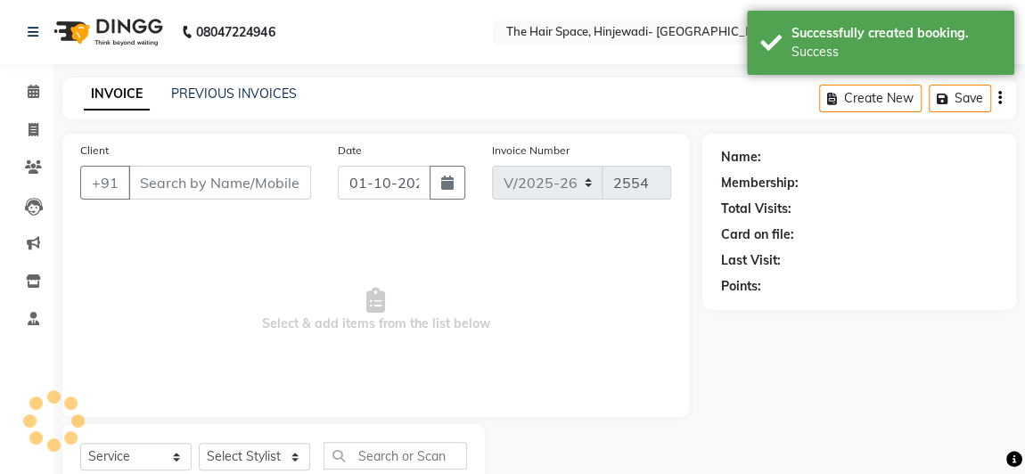
type input "7666375732"
select select "84666"
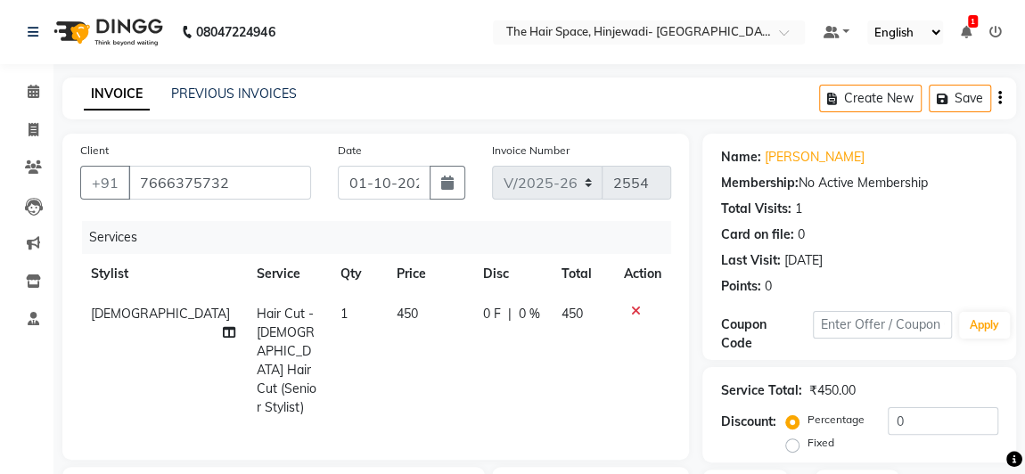
click at [397, 318] on span "450" at bounding box center [407, 314] width 21 height 16
select select "84666"
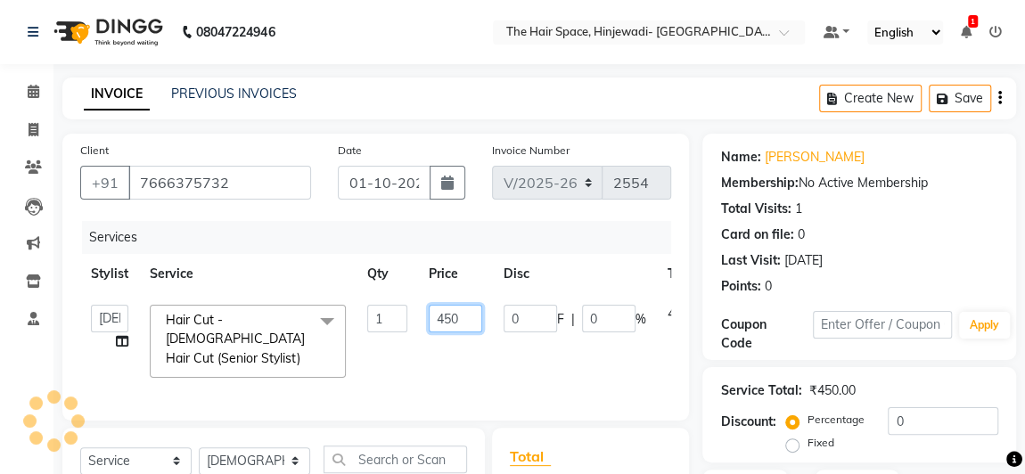
click at [457, 315] on input "450" at bounding box center [455, 319] width 53 height 28
type input "4"
type input "299"
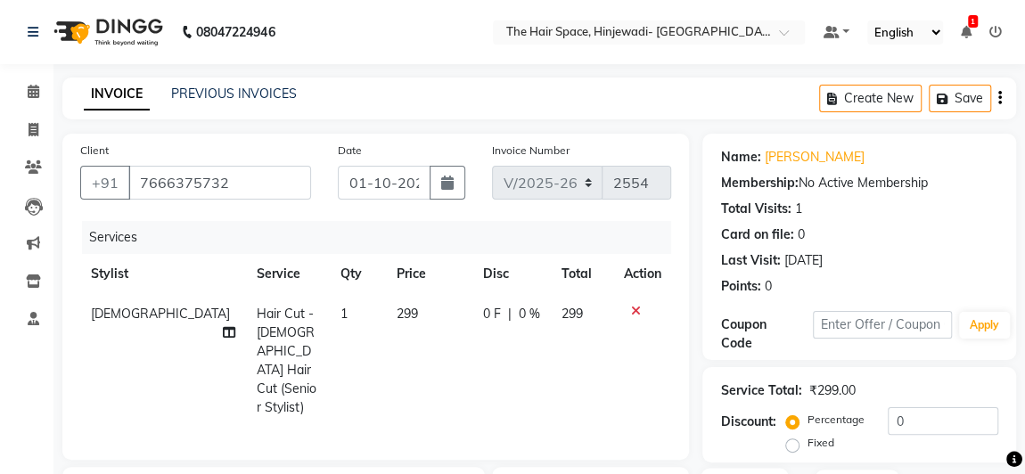
scroll to position [256, 0]
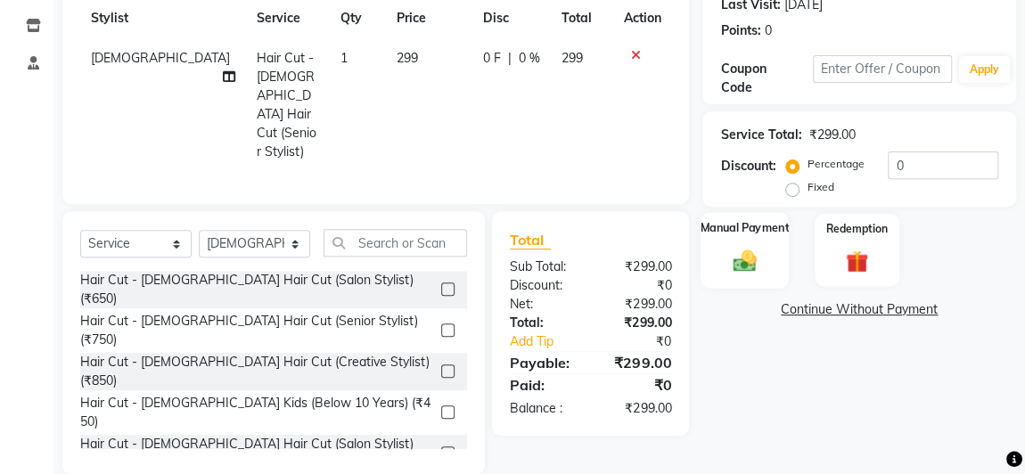
click at [741, 236] on div "Manual Payment" at bounding box center [744, 250] width 88 height 76
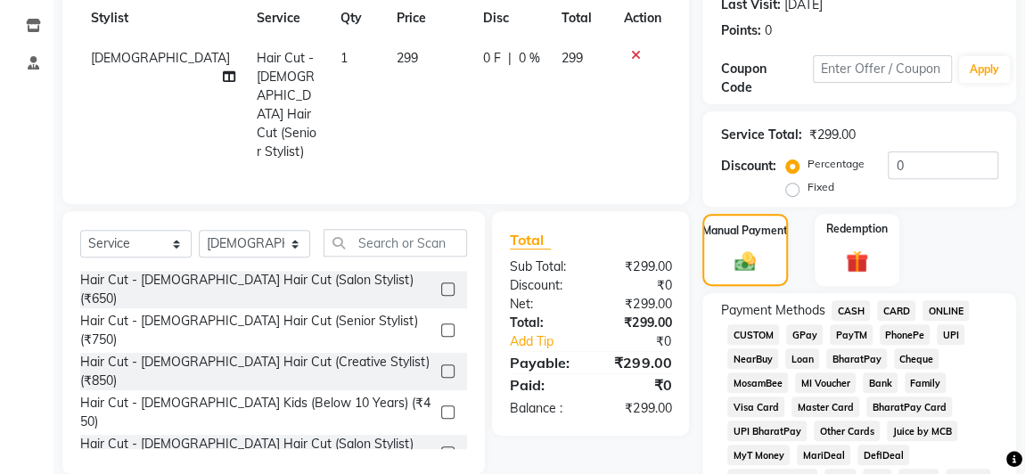
click at [813, 326] on span "GPay" at bounding box center [804, 334] width 37 height 20
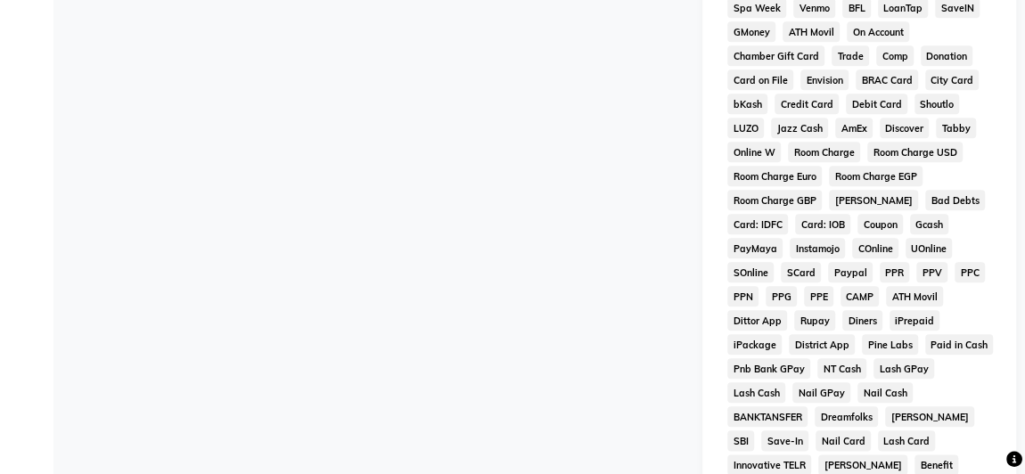
scroll to position [1050, 0]
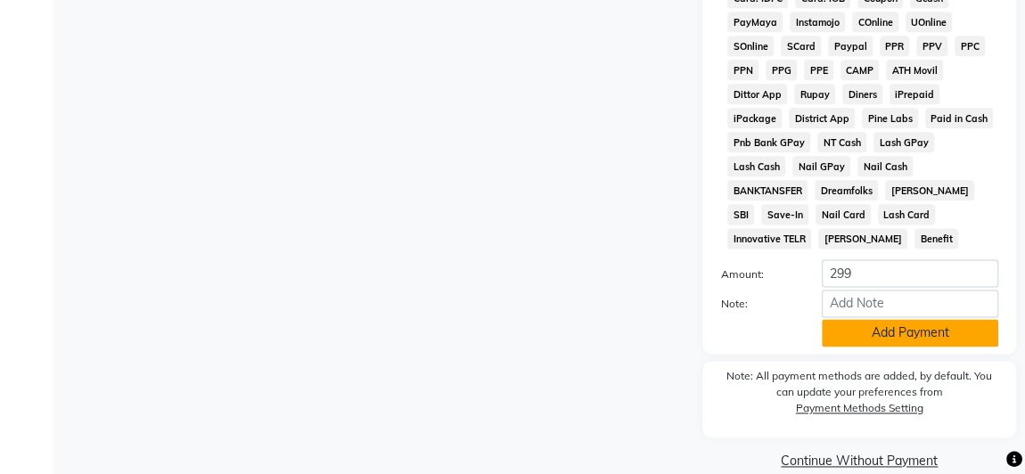
click at [839, 319] on button "Add Payment" at bounding box center [910, 333] width 176 height 28
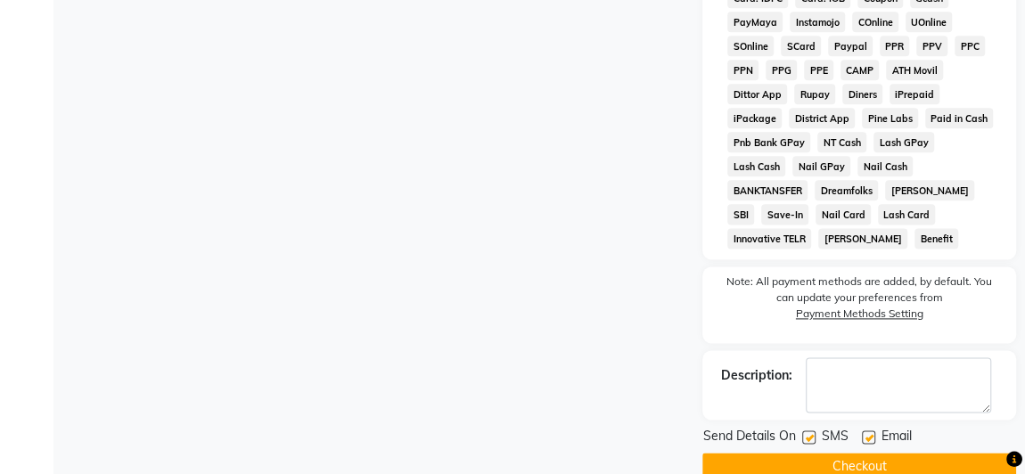
click at [807, 430] on label at bounding box center [808, 436] width 13 height 13
click at [807, 432] on input "checkbox" at bounding box center [808, 438] width 12 height 12
checkbox input "false"
click at [823, 453] on button "Checkout" at bounding box center [859, 467] width 314 height 28
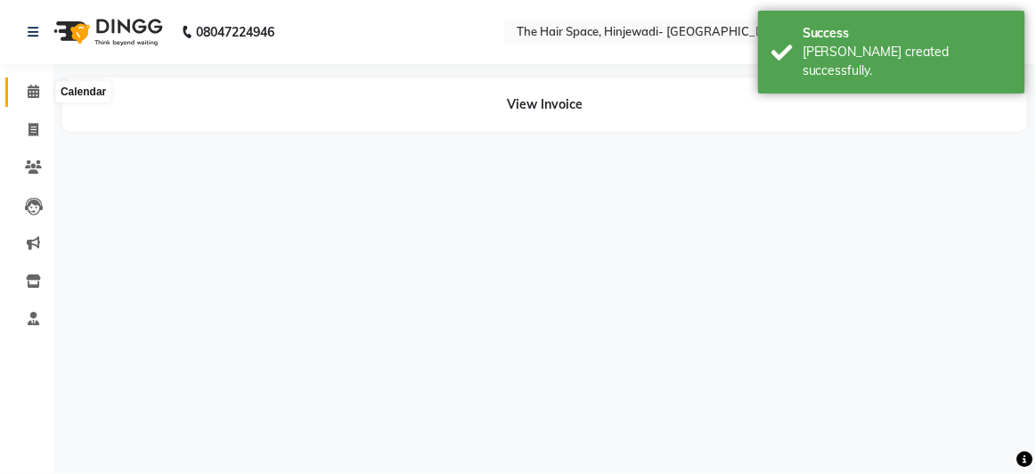
click at [37, 88] on icon at bounding box center [34, 91] width 12 height 13
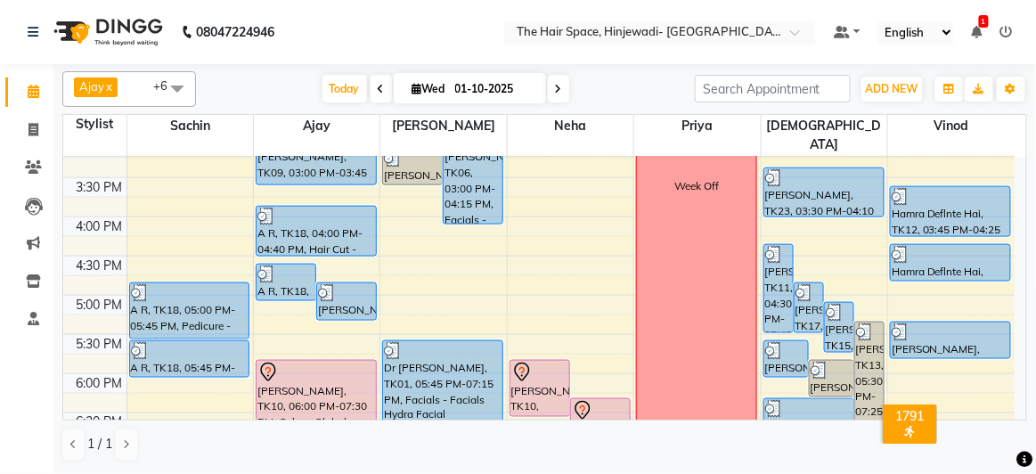
scroll to position [872, 0]
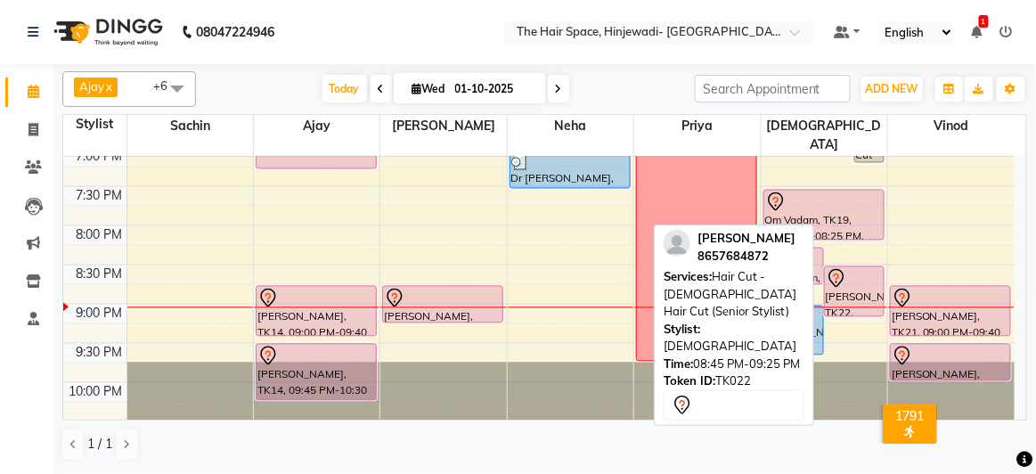
click at [841, 268] on icon at bounding box center [836, 278] width 21 height 21
select select "7"
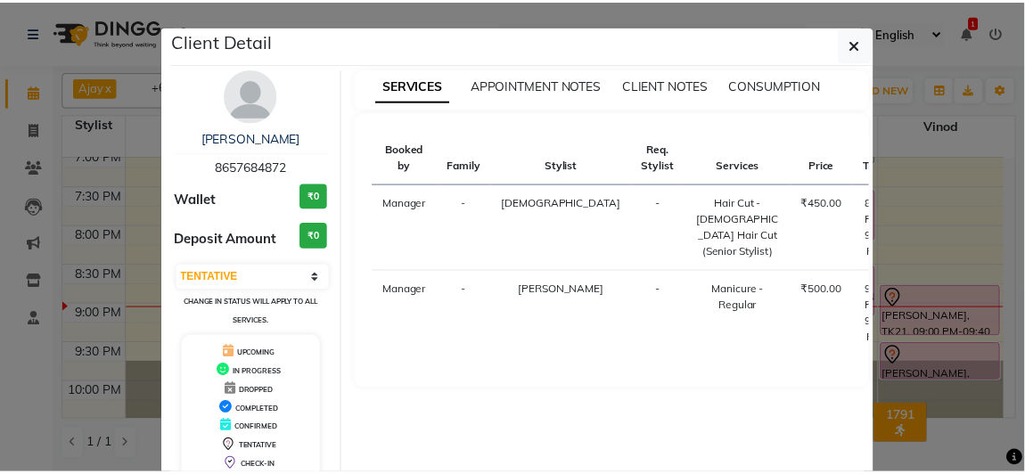
scroll to position [98, 0]
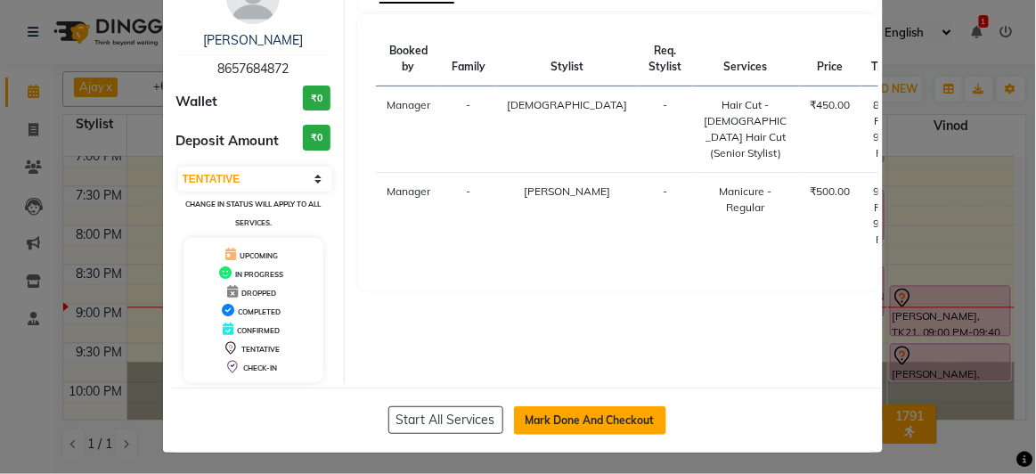
click at [634, 412] on button "Mark Done And Checkout" at bounding box center [590, 420] width 152 height 29
select select "6697"
select select "service"
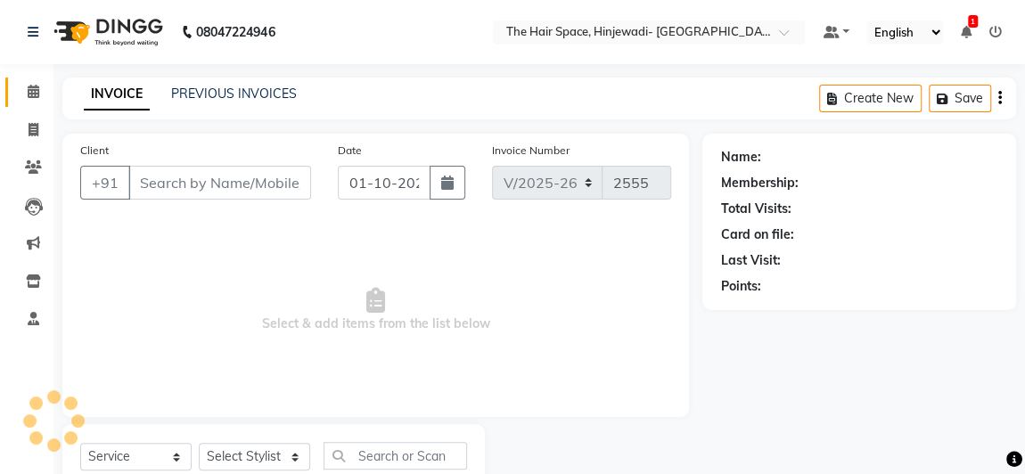
type input "8657684872"
select select "62842"
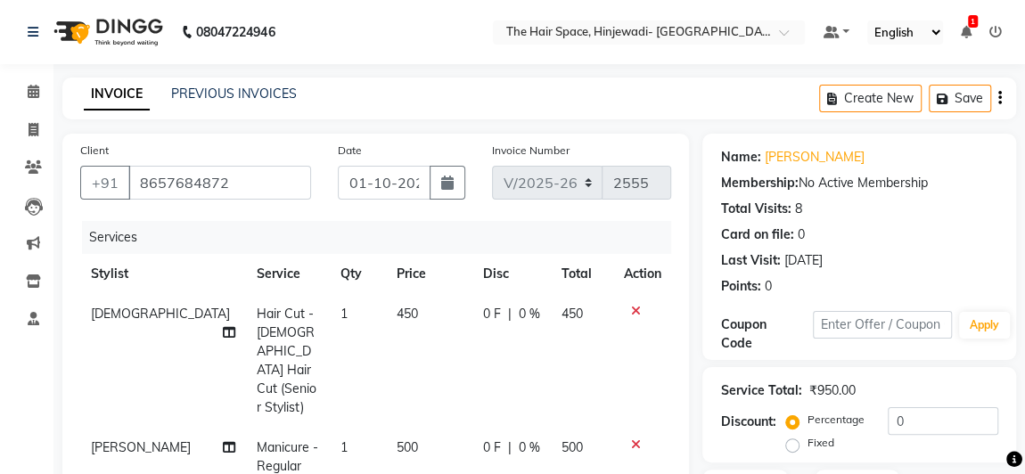
click at [397, 312] on span "450" at bounding box center [407, 314] width 21 height 16
select select "84666"
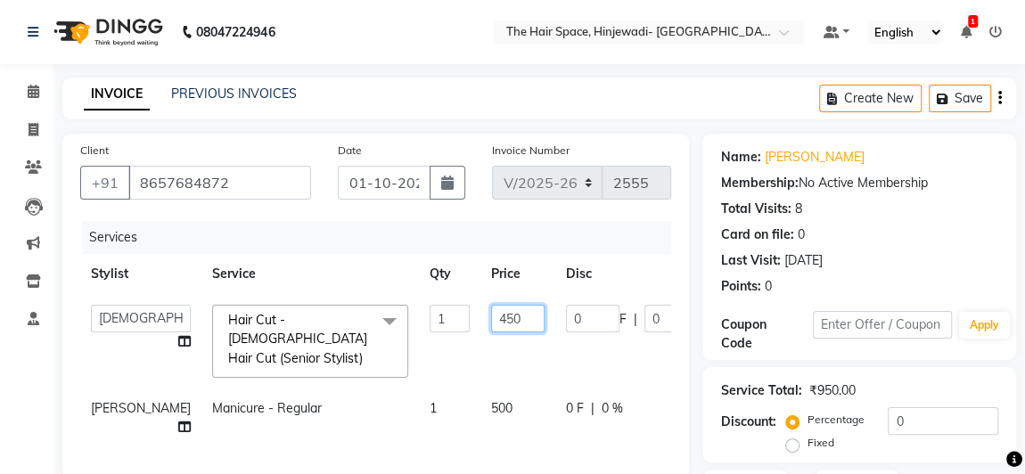
click at [491, 315] on input "450" at bounding box center [517, 319] width 53 height 28
type input "4"
type input "350"
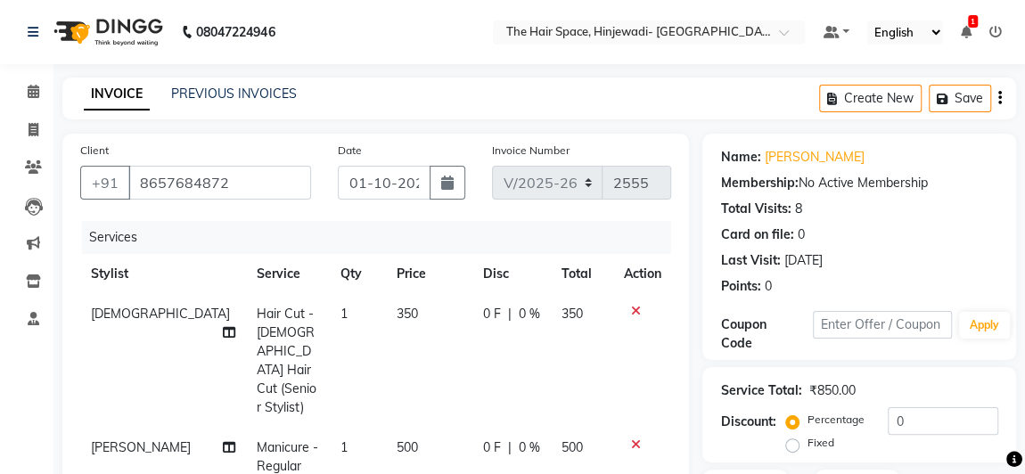
click at [397, 439] on span "500" at bounding box center [407, 447] width 21 height 16
select select "62842"
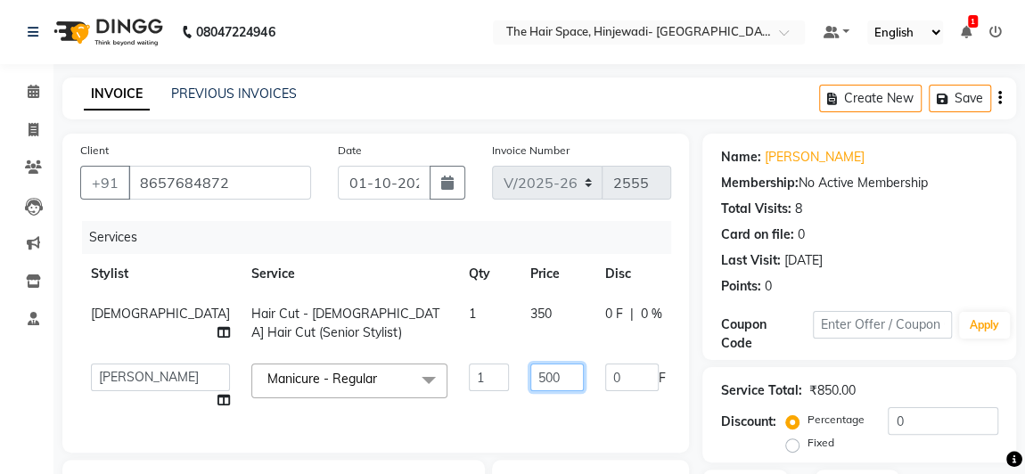
click at [530, 373] on input "500" at bounding box center [556, 378] width 53 height 28
type input "550"
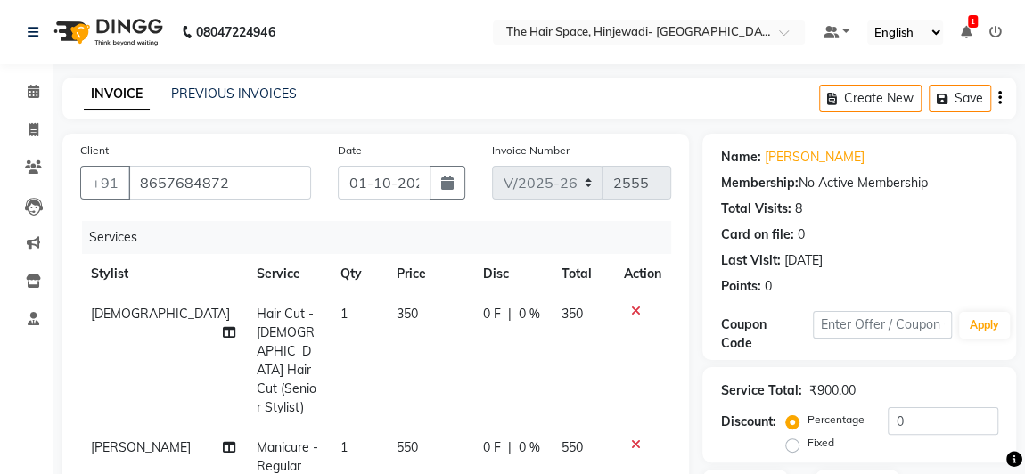
scroll to position [315, 0]
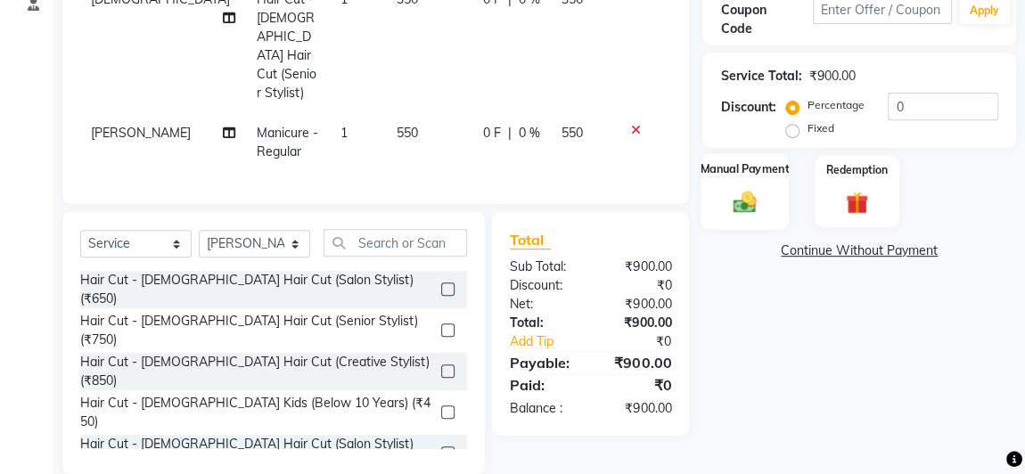
click at [734, 184] on div "Manual Payment" at bounding box center [744, 191] width 88 height 76
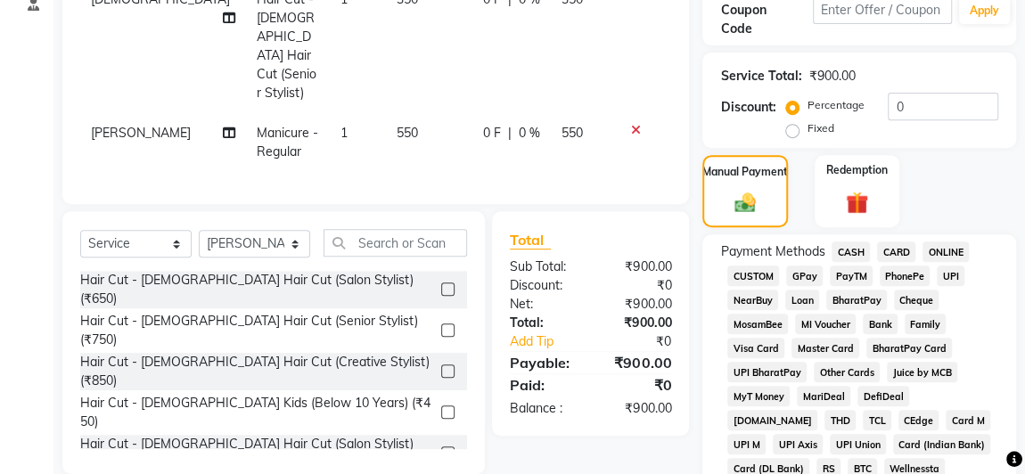
click at [811, 273] on span "GPay" at bounding box center [804, 276] width 37 height 20
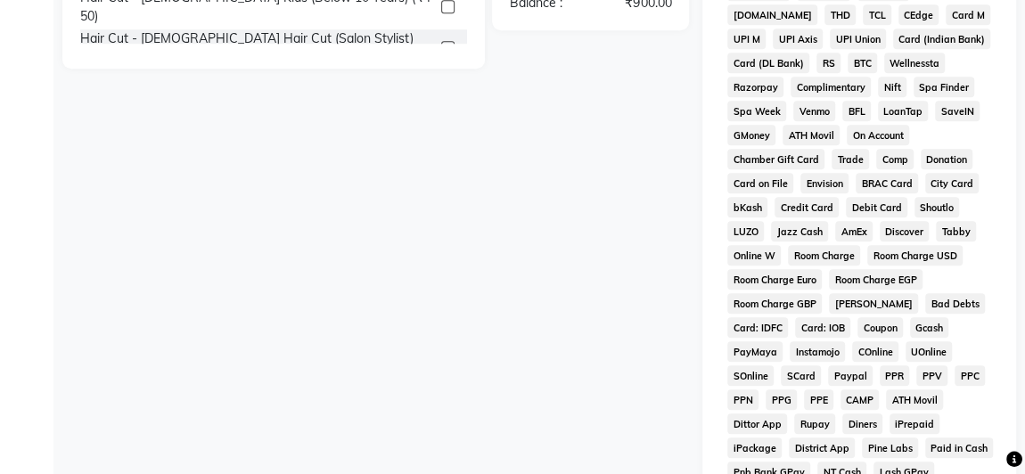
scroll to position [1044, 0]
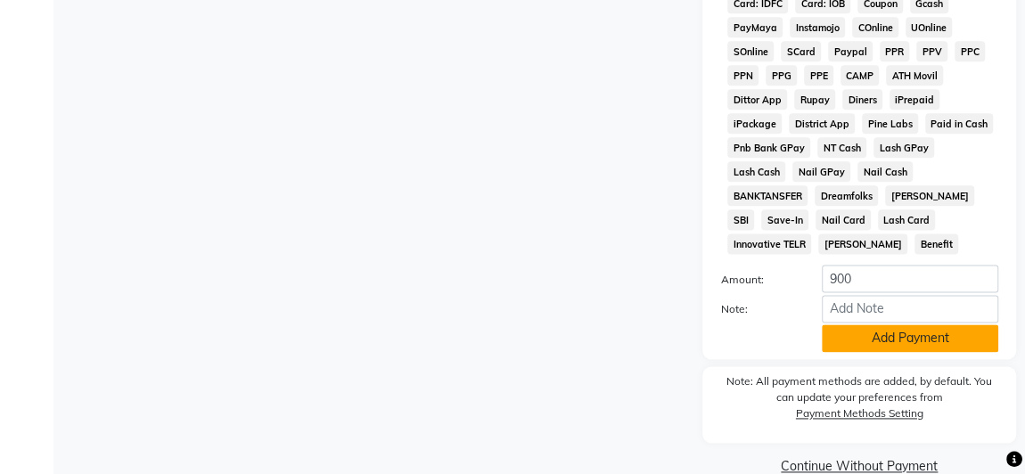
click at [854, 324] on button "Add Payment" at bounding box center [910, 338] width 176 height 28
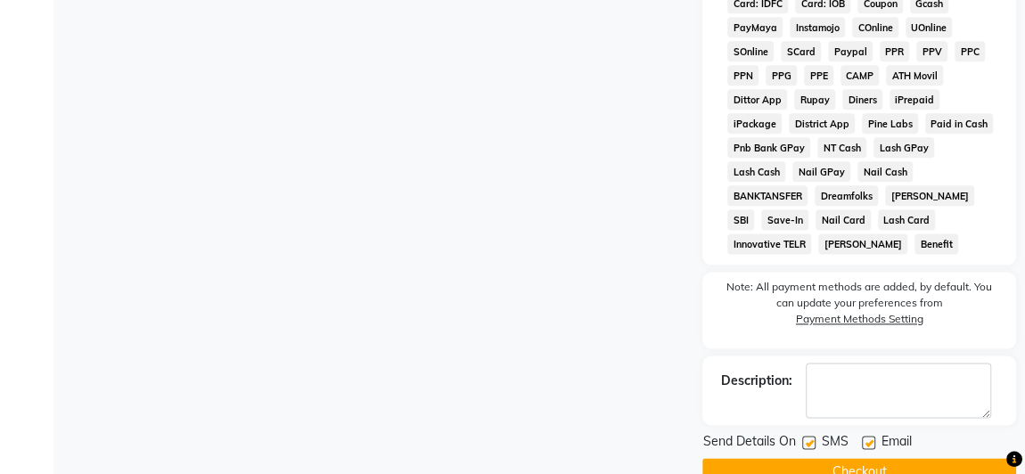
scroll to position [1056, 0]
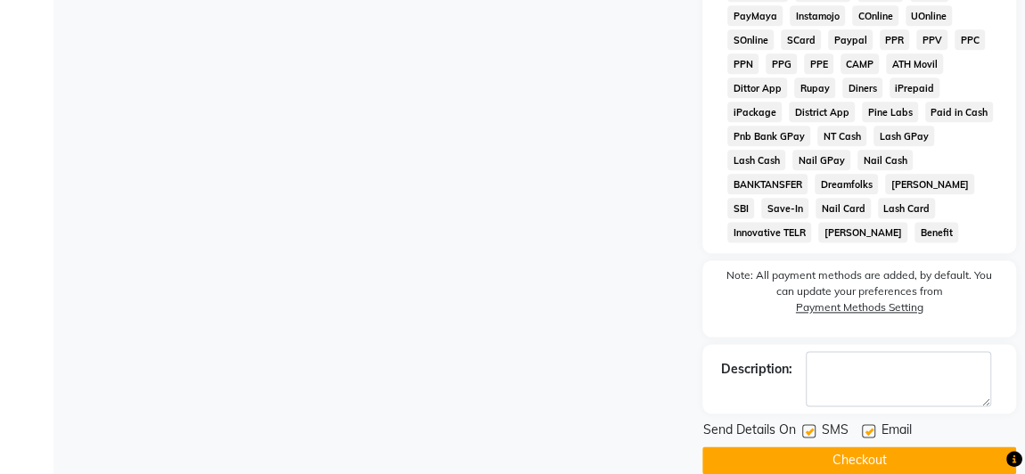
click at [809, 424] on label at bounding box center [808, 430] width 13 height 13
click at [809, 426] on input "checkbox" at bounding box center [808, 432] width 12 height 12
checkbox input "false"
click at [866, 424] on label at bounding box center [868, 430] width 13 height 13
click at [866, 426] on input "checkbox" at bounding box center [868, 432] width 12 height 12
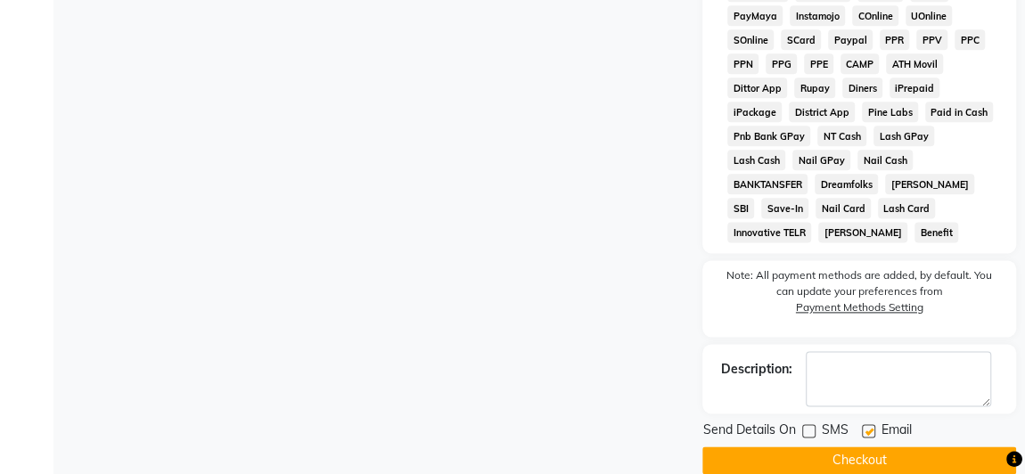
checkbox input "false"
click at [864, 446] on button "Checkout" at bounding box center [859, 460] width 314 height 28
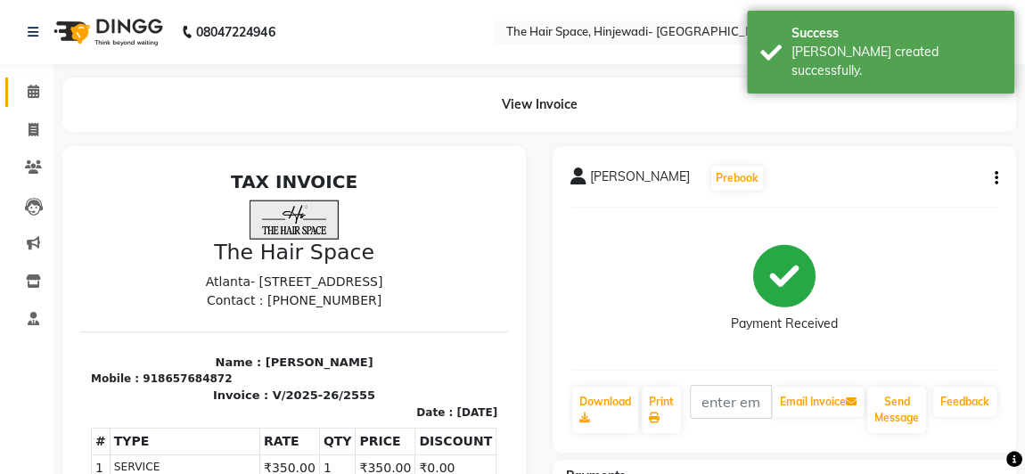
click at [36, 78] on link "Calendar" at bounding box center [26, 92] width 43 height 29
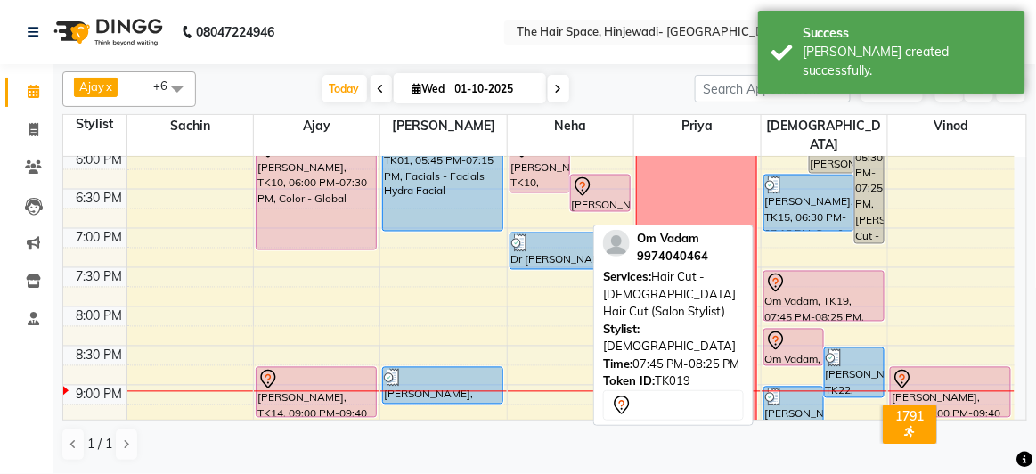
scroll to position [872, 0]
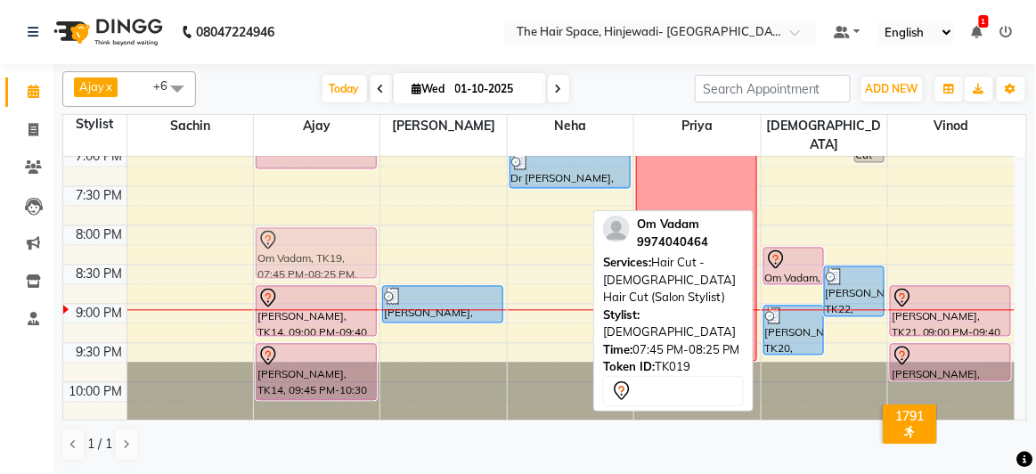
drag, startPoint x: 800, startPoint y: 192, endPoint x: 271, endPoint y: 222, distance: 530.2
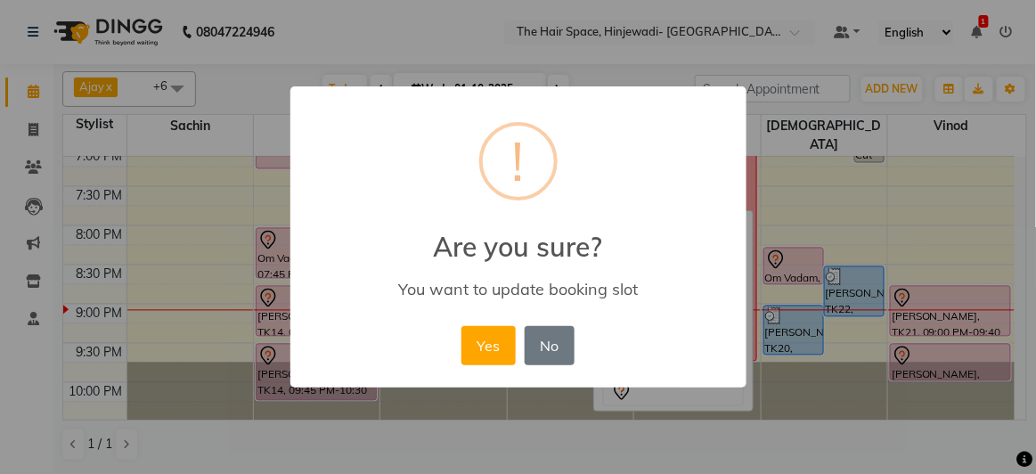
click at [487, 356] on button "Yes" at bounding box center [489, 345] width 54 height 39
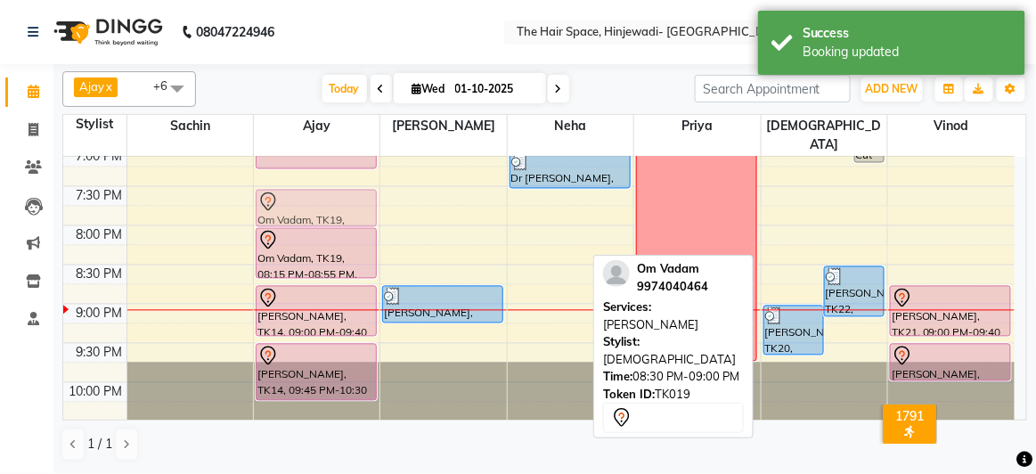
drag, startPoint x: 779, startPoint y: 250, endPoint x: 340, endPoint y: 193, distance: 442.0
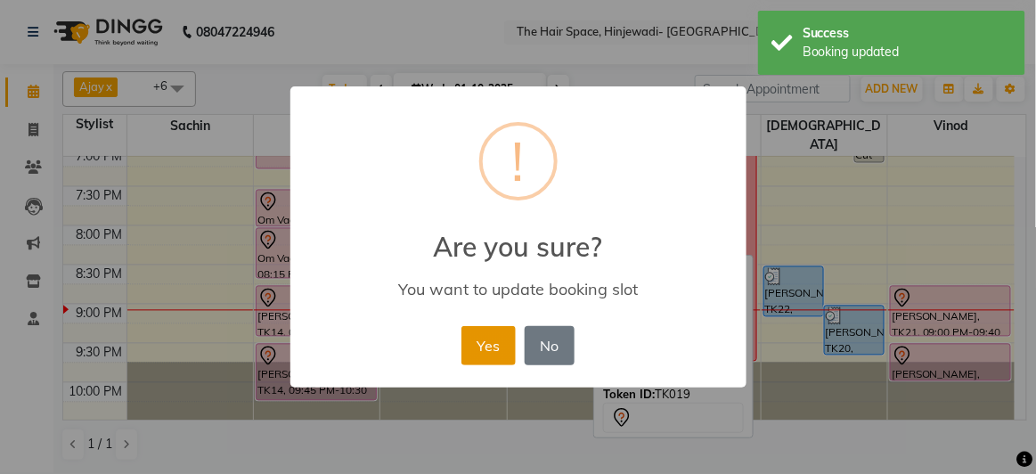
click at [491, 345] on button "Yes" at bounding box center [489, 345] width 54 height 39
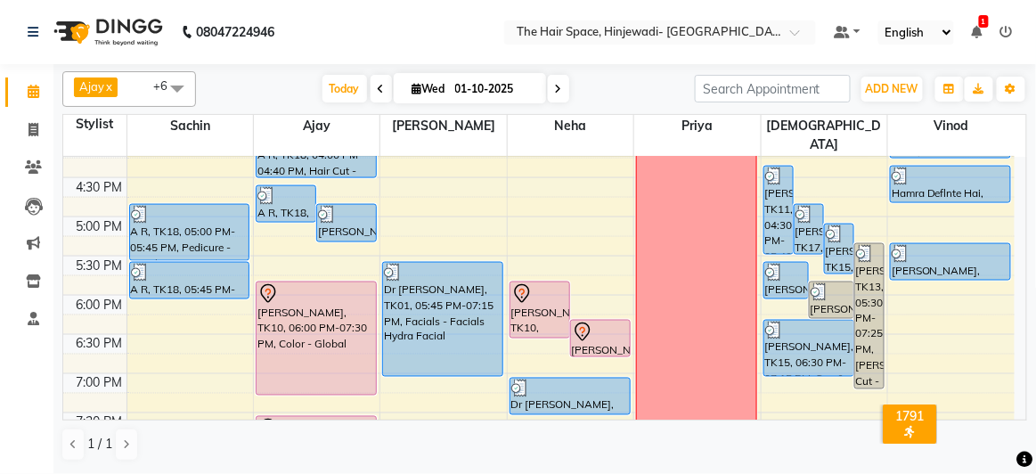
scroll to position [547, 0]
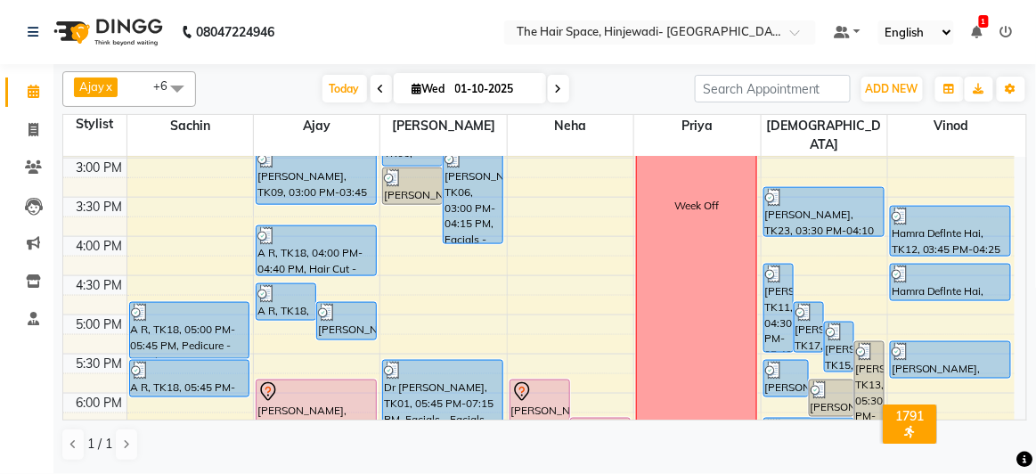
click at [922, 364] on div "8:00 AM 8:30 AM 9:00 AM 9:30 AM 10:00 AM 10:30 AM 11:00 AM 11:30 AM 12:00 PM 12…" at bounding box center [539, 197] width 952 height 1175
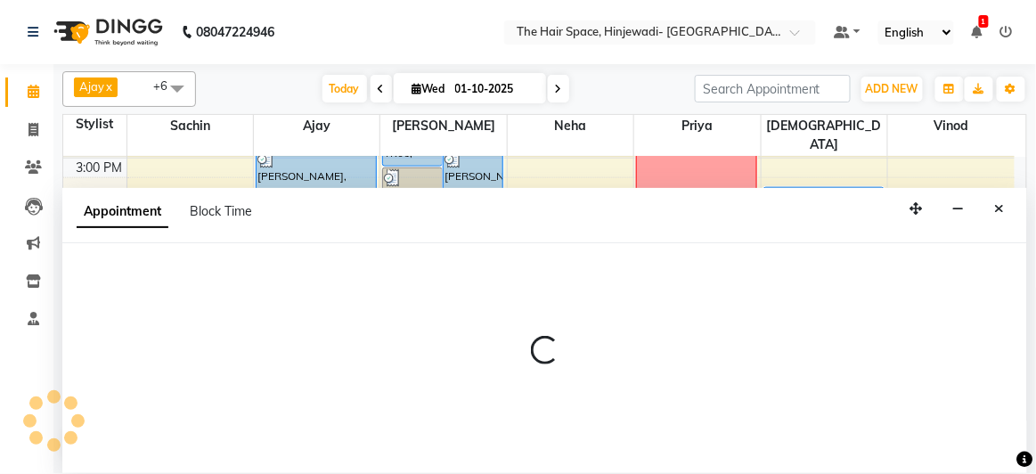
select select "84667"
select select "1080"
select select "tentative"
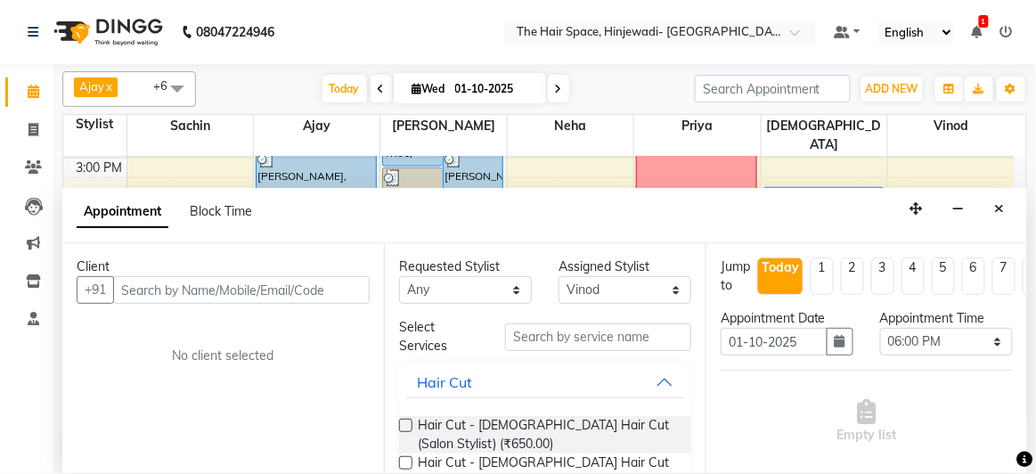
click at [996, 206] on button "Close" at bounding box center [1000, 209] width 26 height 28
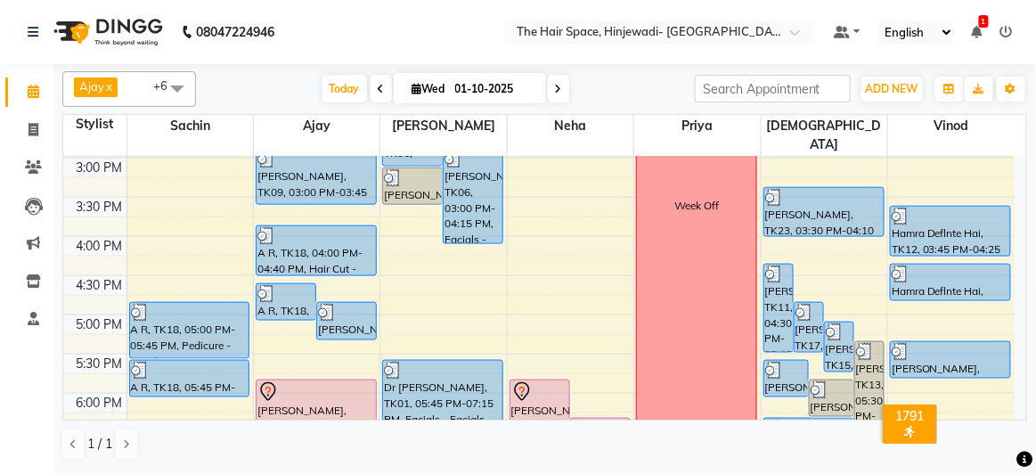
click at [953, 374] on div "8:00 AM 8:30 AM 9:00 AM 9:30 AM 10:00 AM 10:30 AM 11:00 AM 11:30 AM 12:00 PM 12…" at bounding box center [539, 197] width 952 height 1175
select select "84667"
select select "tentative"
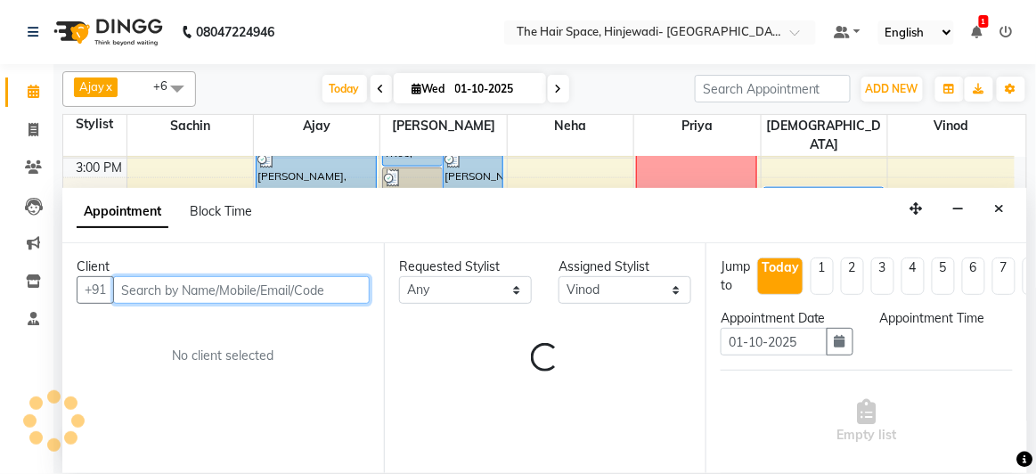
select select "1080"
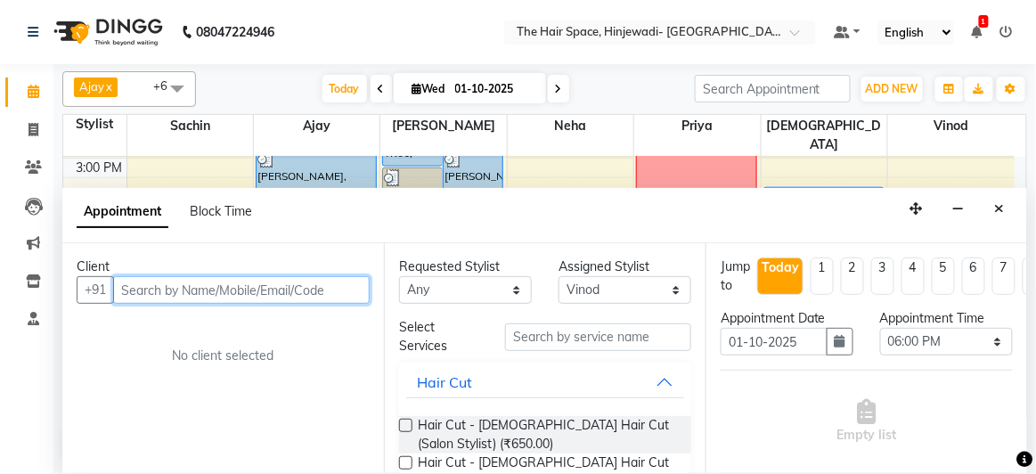
drag, startPoint x: 233, startPoint y: 284, endPoint x: 248, endPoint y: 278, distance: 16.4
click at [235, 284] on input "text" at bounding box center [241, 290] width 257 height 28
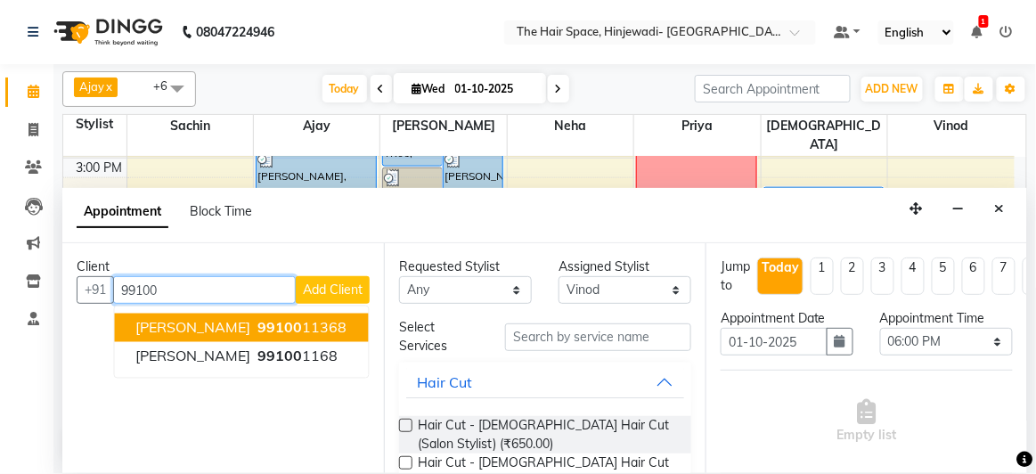
click at [295, 328] on ngb-highlight "99100 11368" at bounding box center [301, 328] width 93 height 18
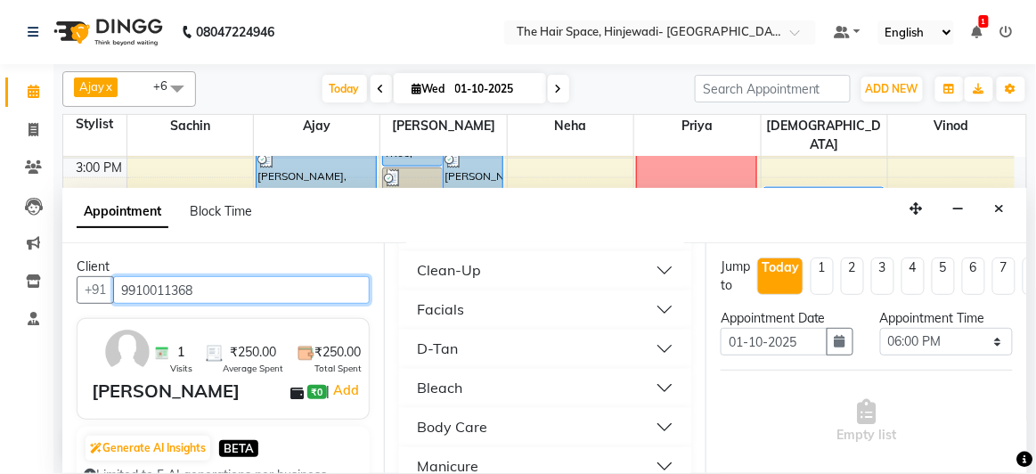
scroll to position [1052, 0]
type input "9910011368"
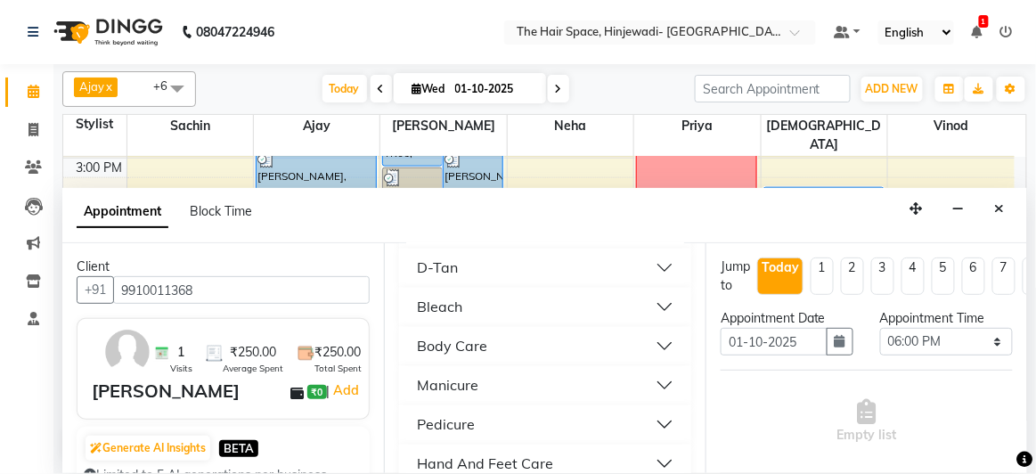
click at [478, 381] on button "Manicure" at bounding box center [545, 386] width 278 height 32
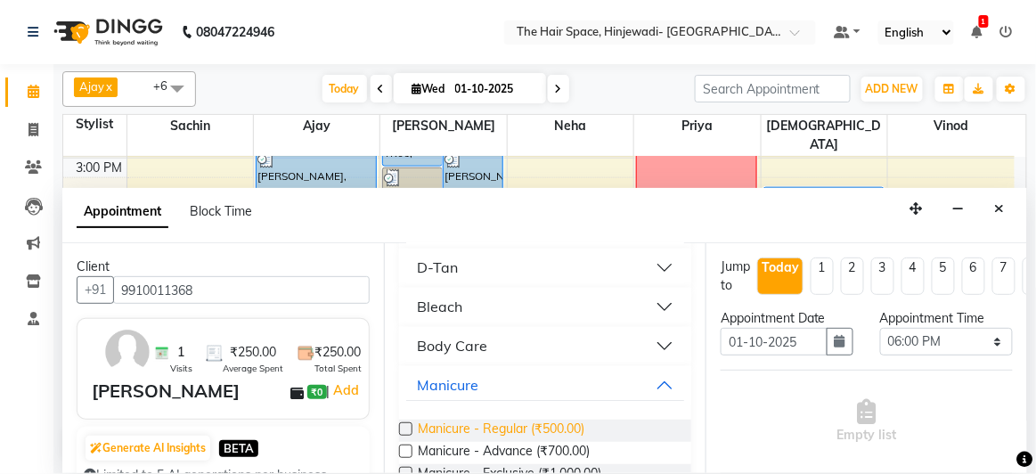
click at [472, 424] on span "Manicure - Regular (₹500.00)" at bounding box center [501, 431] width 167 height 22
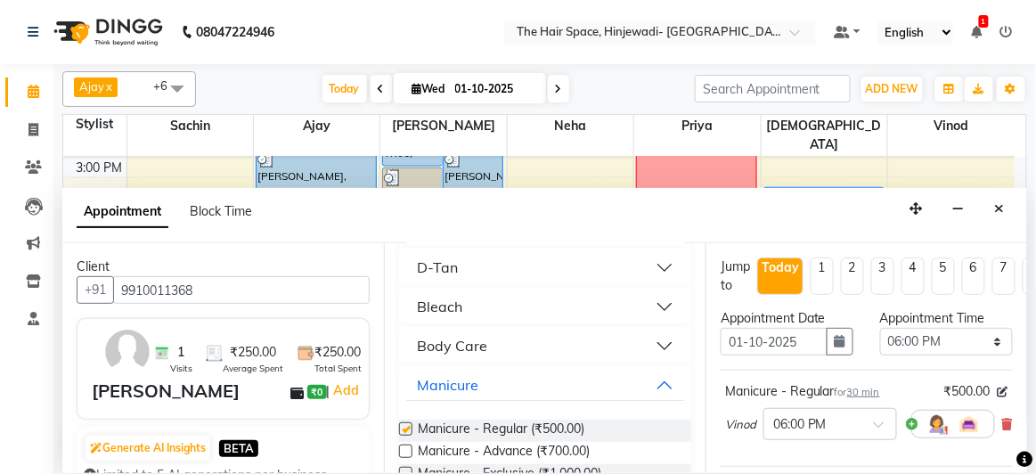
checkbox input "false"
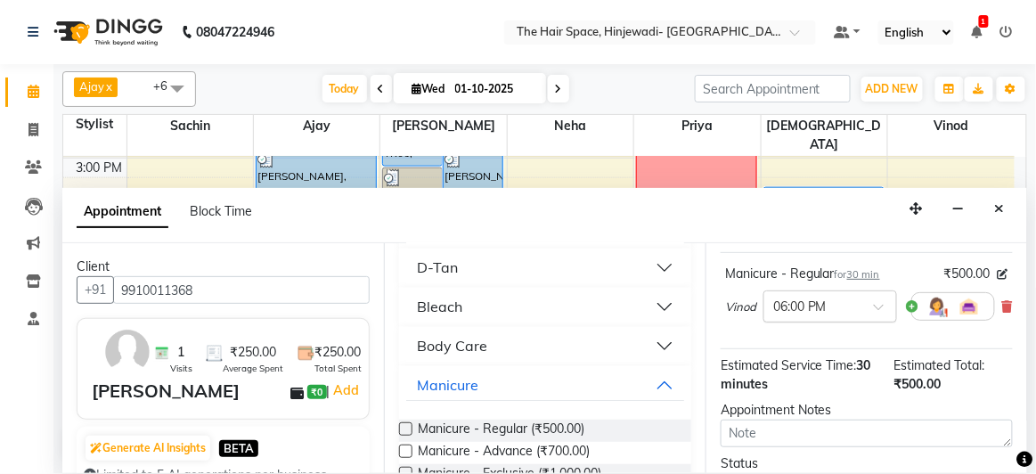
scroll to position [284, 0]
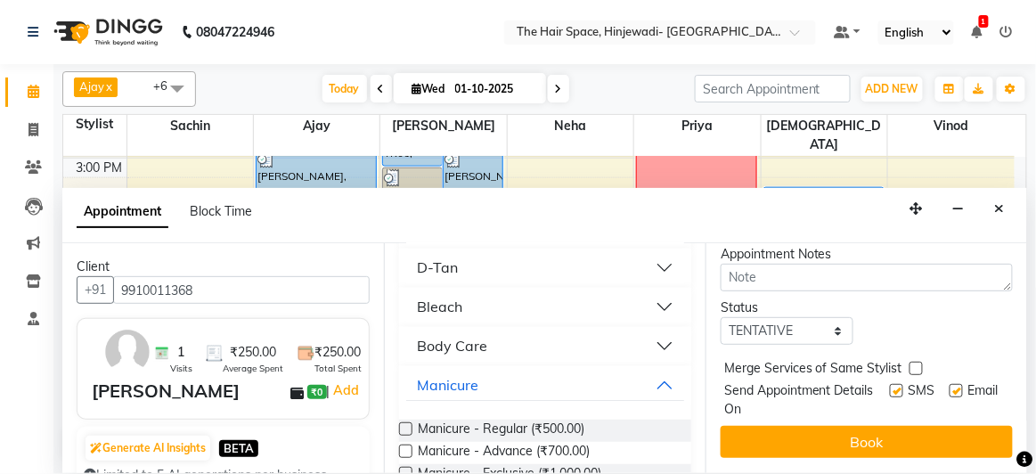
click at [890, 384] on label at bounding box center [896, 390] width 13 height 13
click at [890, 387] on input "checkbox" at bounding box center [896, 393] width 12 height 12
checkbox input "false"
click at [950, 384] on label at bounding box center [956, 390] width 13 height 13
click at [950, 387] on input "checkbox" at bounding box center [956, 393] width 12 height 12
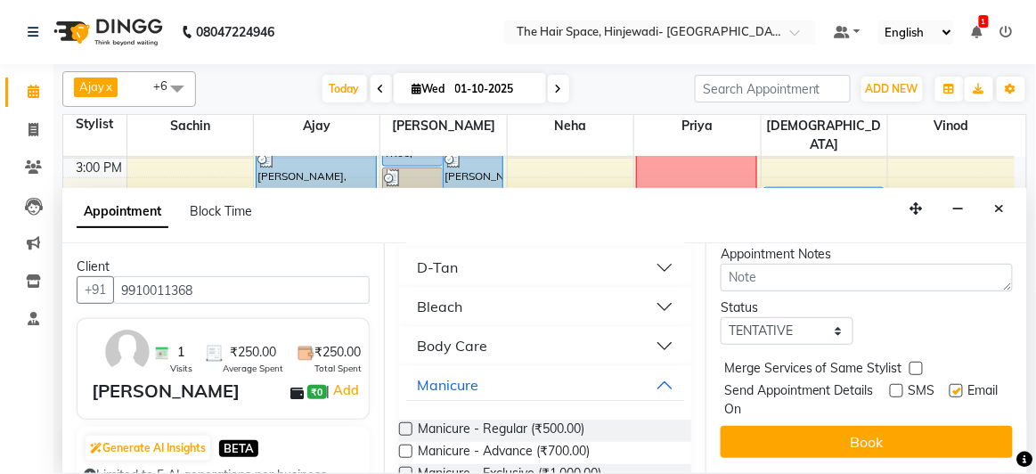
checkbox input "false"
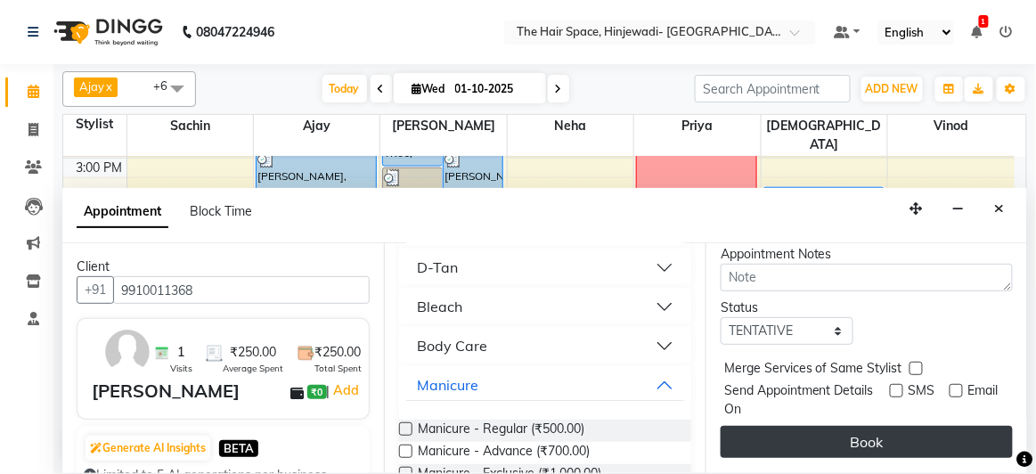
click at [895, 430] on button "Book" at bounding box center [867, 442] width 292 height 32
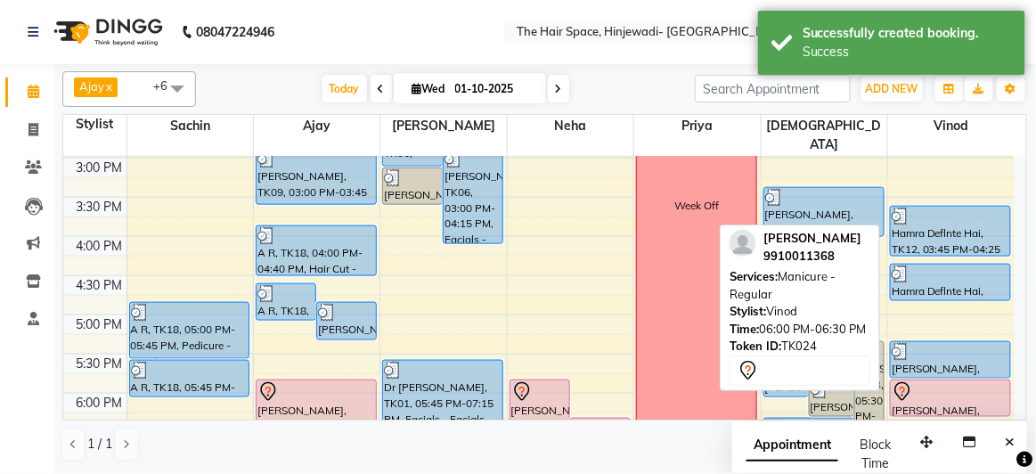
click at [925, 381] on div at bounding box center [951, 391] width 118 height 21
select select "7"
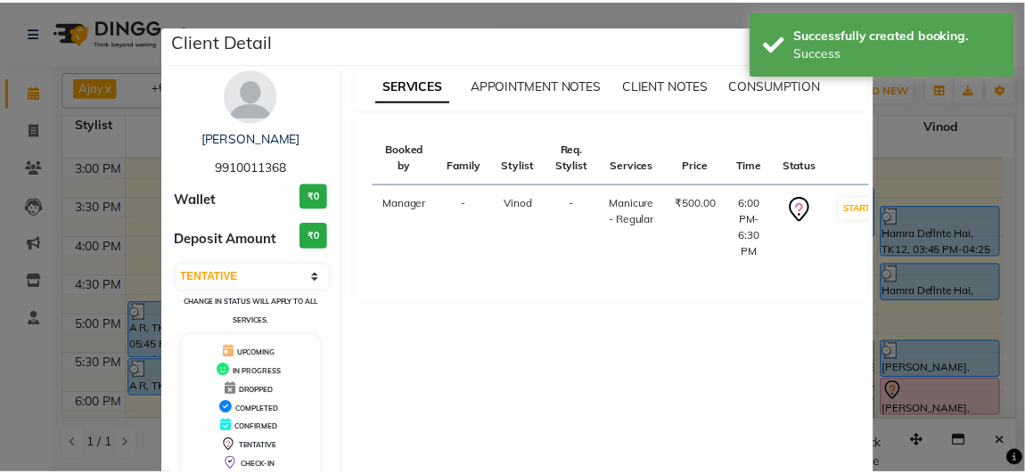
scroll to position [98, 0]
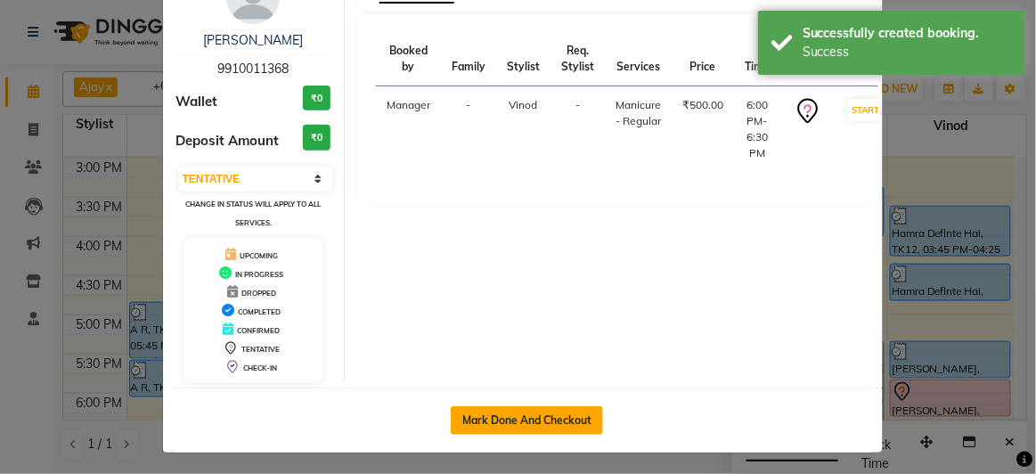
click at [556, 413] on button "Mark Done And Checkout" at bounding box center [527, 420] width 152 height 29
select select "6697"
select select "service"
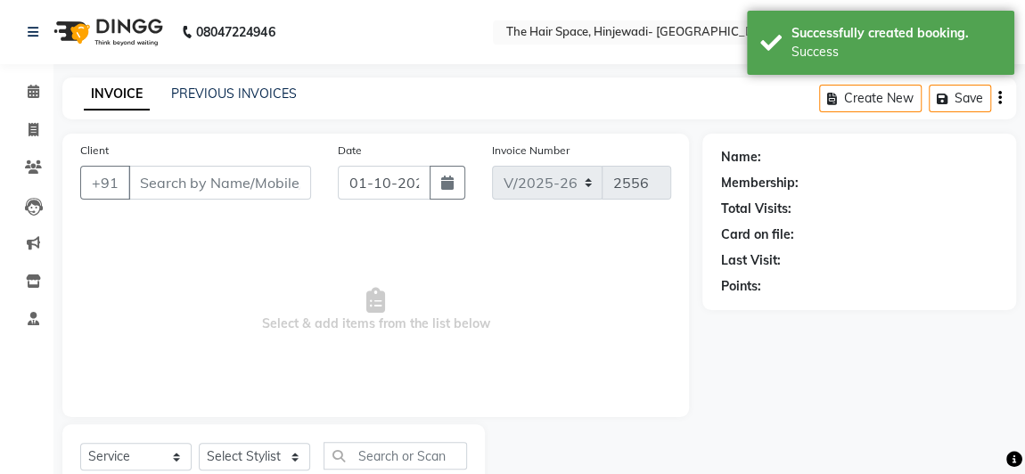
type input "9910011368"
select select "84667"
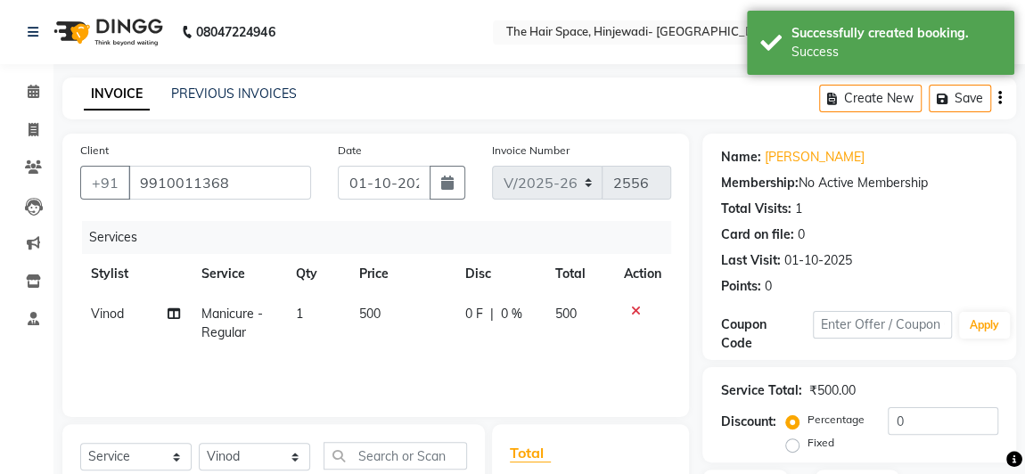
click at [431, 324] on td "500" at bounding box center [401, 323] width 106 height 59
select select "84667"
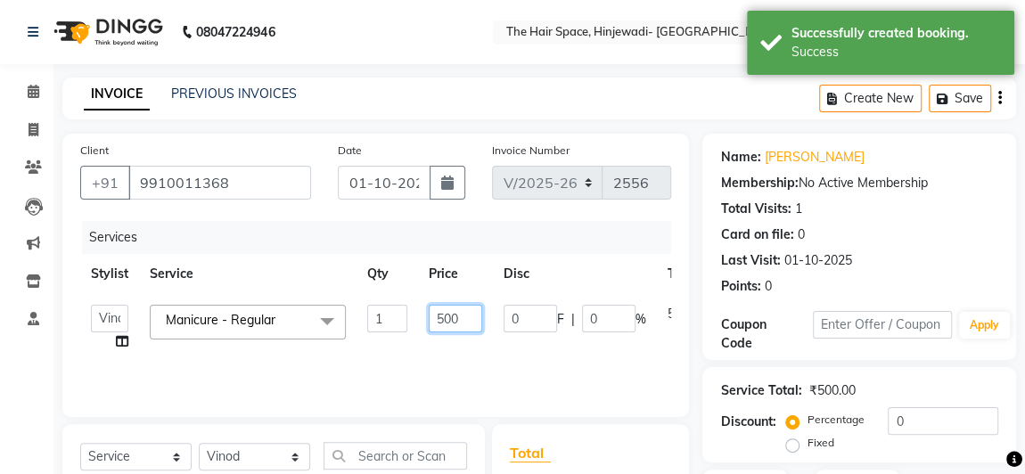
click at [462, 320] on input "500" at bounding box center [455, 319] width 53 height 28
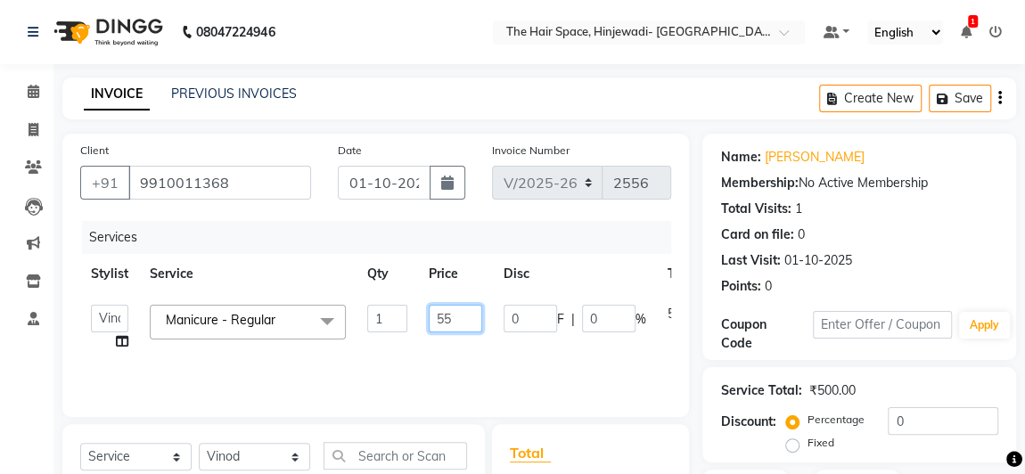
type input "5"
type input "550"
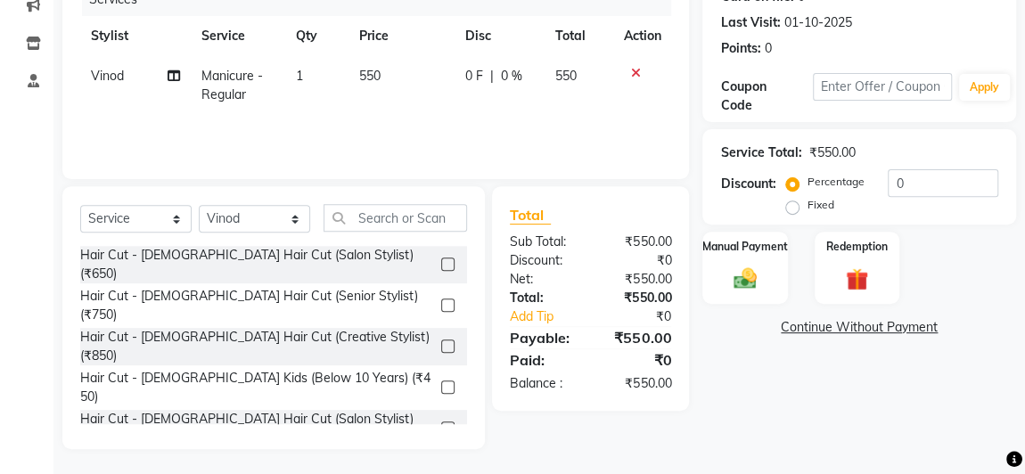
click at [754, 340] on div "Name: [PERSON_NAME] Membership: No Active Membership Total Visits: 1 Card on fi…" at bounding box center [865, 172] width 327 height 553
click at [751, 280] on img at bounding box center [744, 279] width 38 height 28
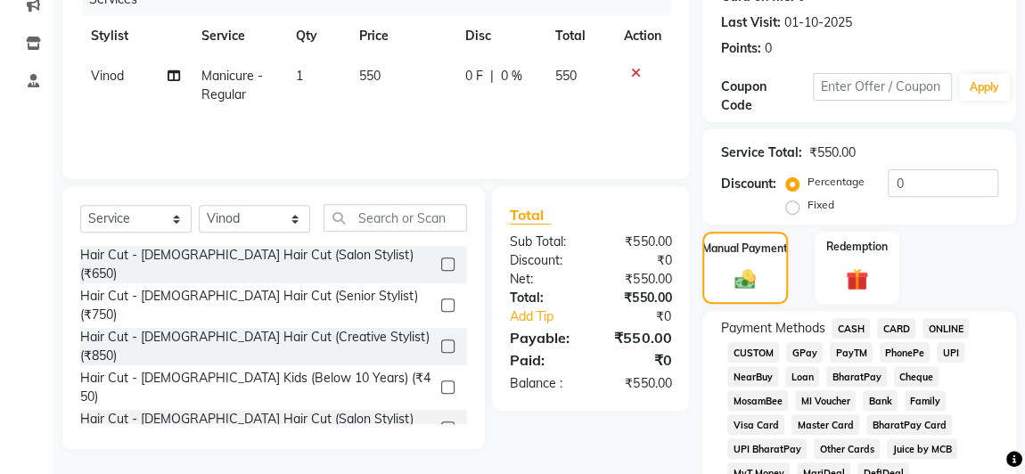
click at [803, 350] on span "GPay" at bounding box center [804, 352] width 37 height 20
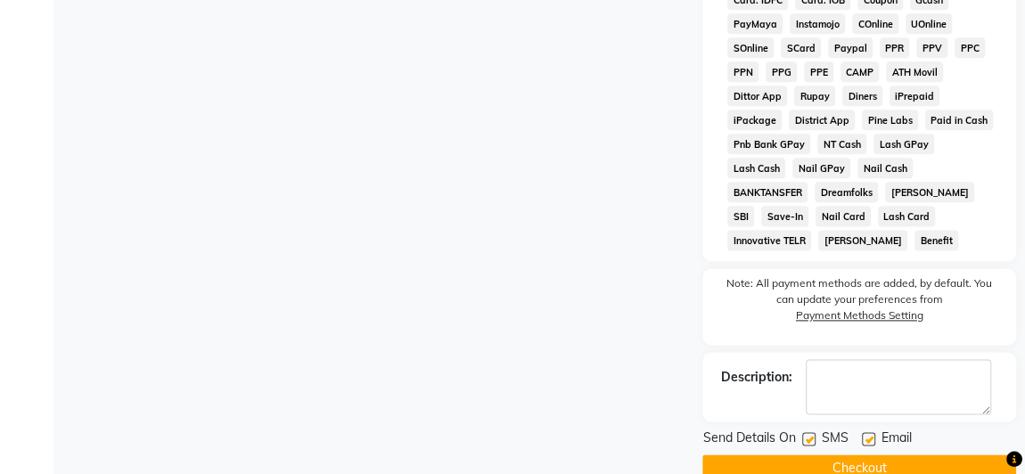
click at [807, 432] on label at bounding box center [808, 438] width 13 height 13
click at [807, 434] on input "checkbox" at bounding box center [808, 440] width 12 height 12
checkbox input "false"
click at [815, 455] on button "Checkout" at bounding box center [859, 469] width 314 height 28
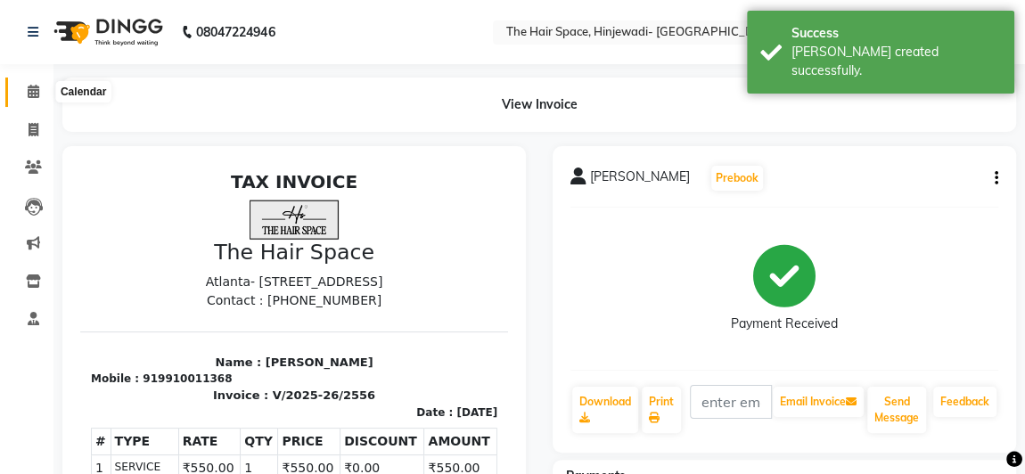
drag, startPoint x: 33, startPoint y: 94, endPoint x: 43, endPoint y: 94, distance: 9.8
click at [33, 94] on icon at bounding box center [34, 91] width 12 height 13
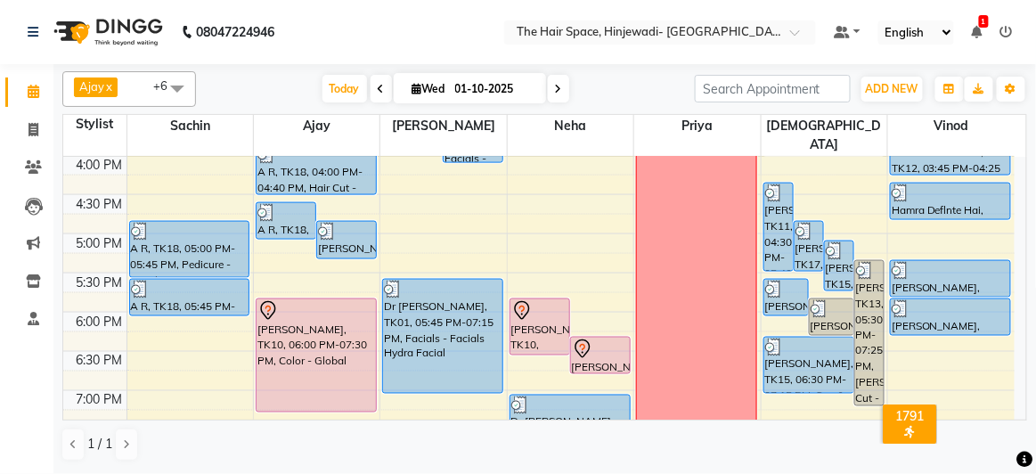
scroll to position [872, 0]
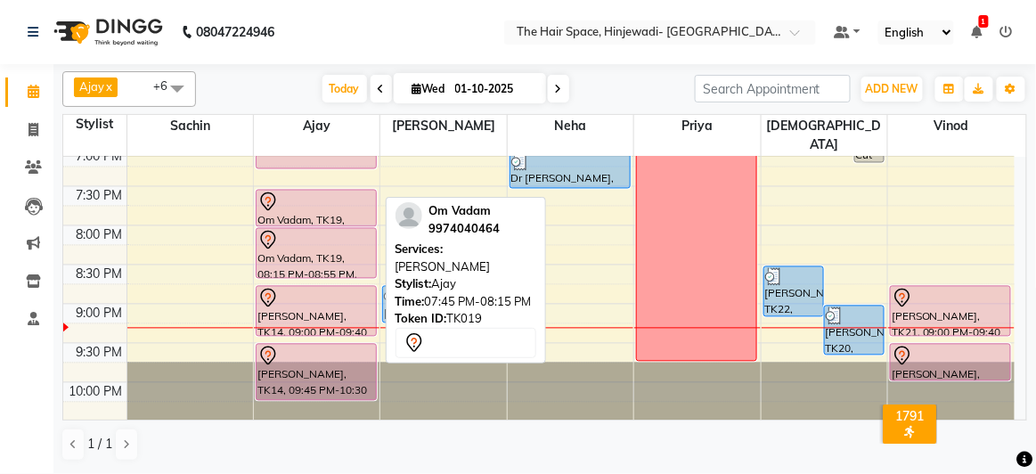
click at [326, 196] on div "Om Vadam, TK19, 07:45 PM-08:15 PM, [PERSON_NAME]" at bounding box center [316, 209] width 119 height 36
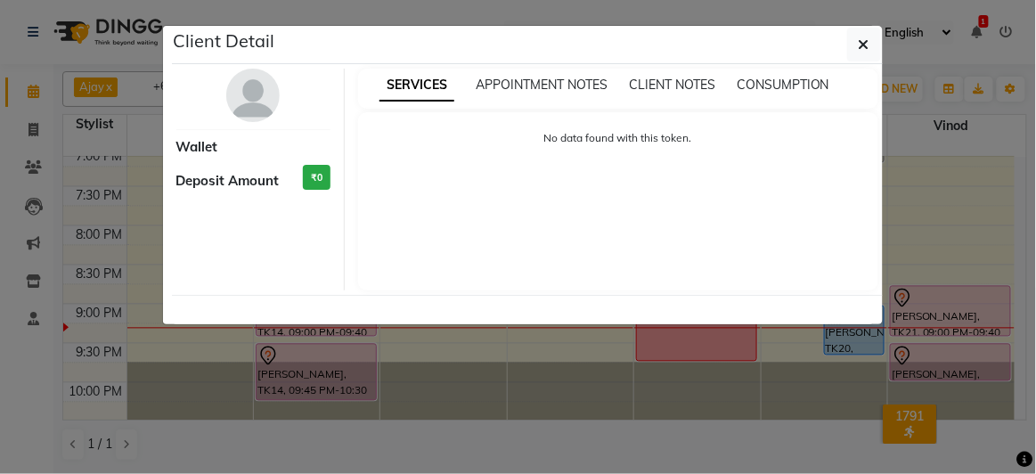
click at [138, 181] on ngb-modal-window "Client Detail Wallet Deposit Amount ₹0 SERVICES APPOINTMENT NOTES CLIENT NOTES …" at bounding box center [518, 237] width 1036 height 474
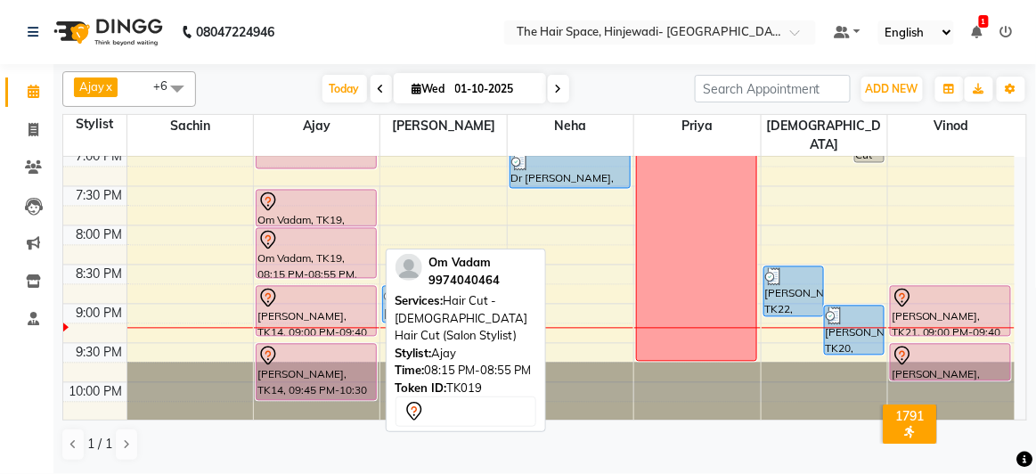
click at [273, 230] on icon at bounding box center [268, 240] width 21 height 21
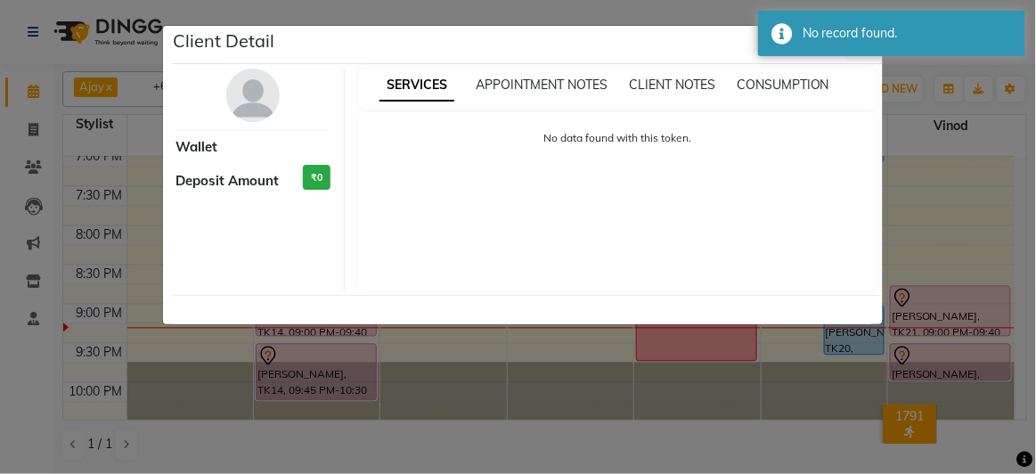
click at [22, 137] on ngb-modal-window "Client Detail Wallet Deposit Amount ₹0 SERVICES APPOINTMENT NOTES CLIENT NOTES …" at bounding box center [518, 237] width 1036 height 474
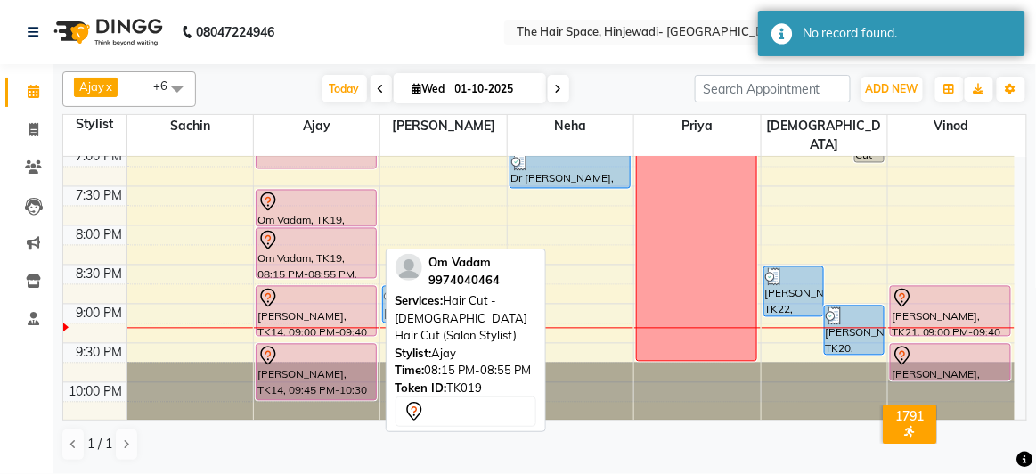
click at [308, 233] on div "Om Vadam, TK19, 08:15 PM-08:55 PM, Hair Cut - [DEMOGRAPHIC_DATA] Hair Cut (Salo…" at bounding box center [316, 253] width 119 height 49
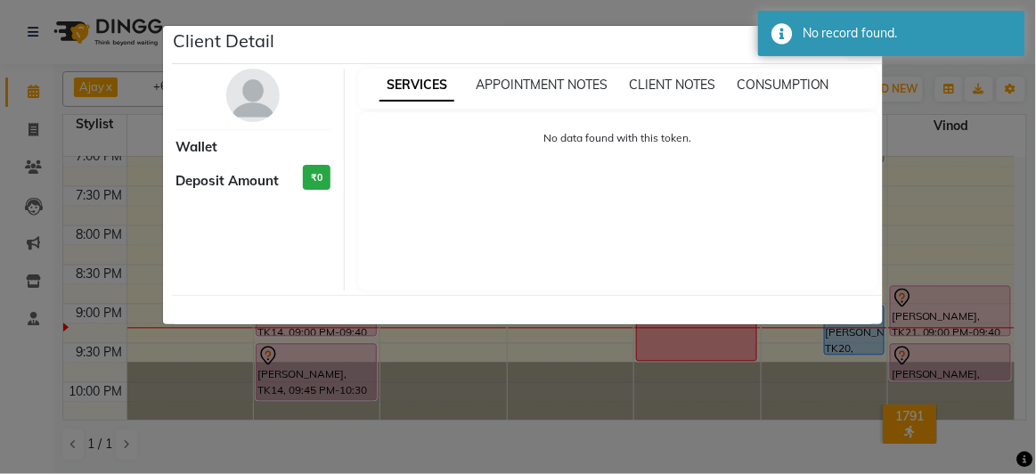
click at [241, 137] on div "Wallet" at bounding box center [253, 147] width 155 height 20
click at [537, 81] on span "APPOINTMENT NOTES" at bounding box center [542, 85] width 132 height 16
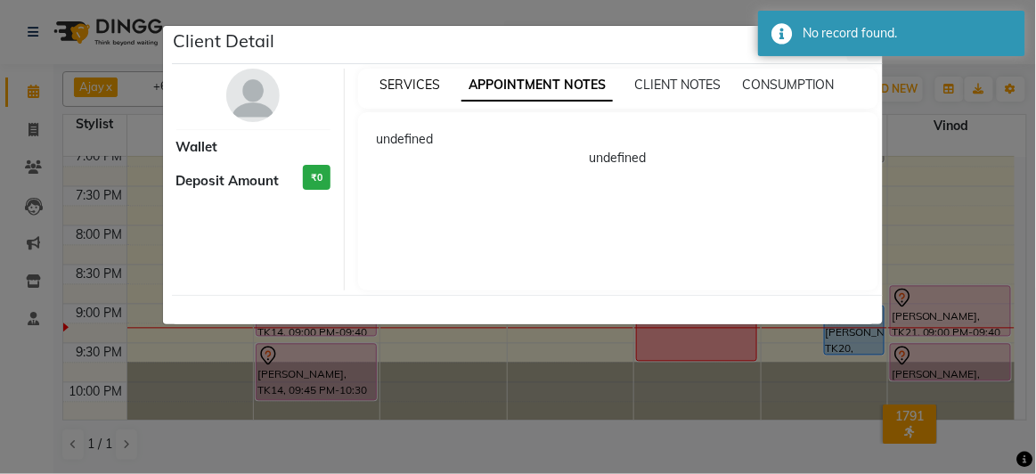
click at [413, 86] on span "SERVICES" at bounding box center [410, 85] width 61 height 16
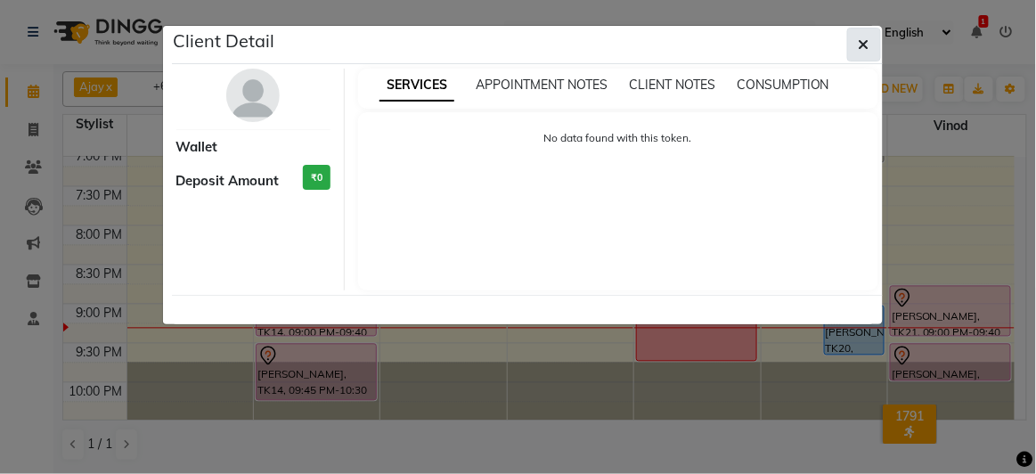
click at [867, 43] on icon "button" at bounding box center [864, 44] width 11 height 14
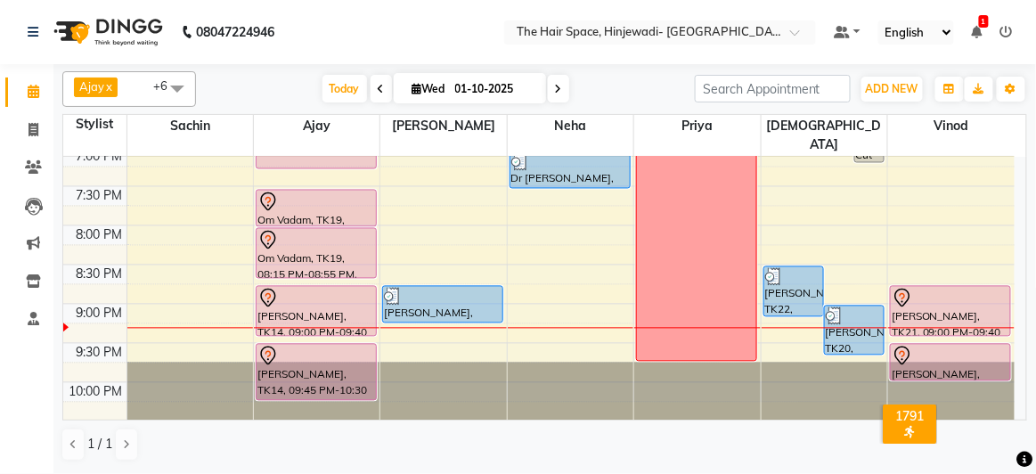
click at [709, 45] on nav "08047224946 Select Location × The Hair Space, Hinjewadi- Wakad Link Road Defaul…" at bounding box center [518, 32] width 1036 height 64
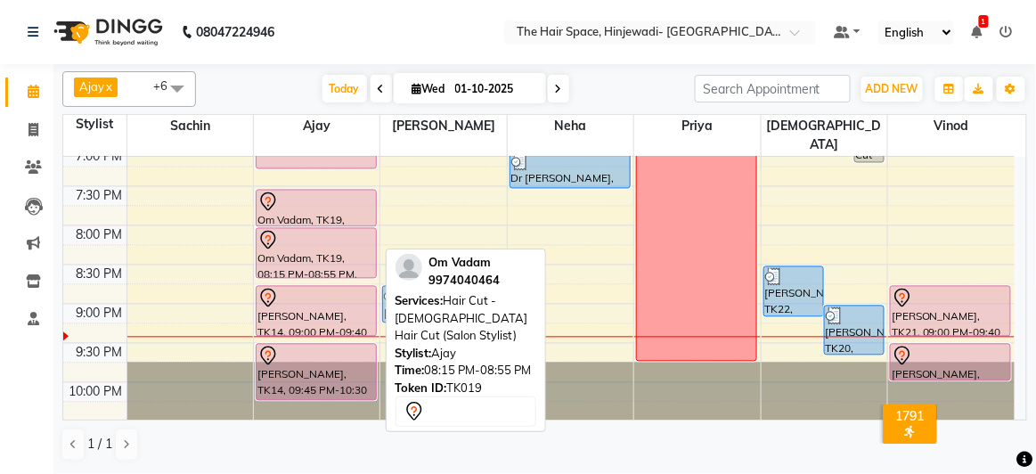
click at [355, 230] on div at bounding box center [317, 240] width 118 height 21
select select "7"
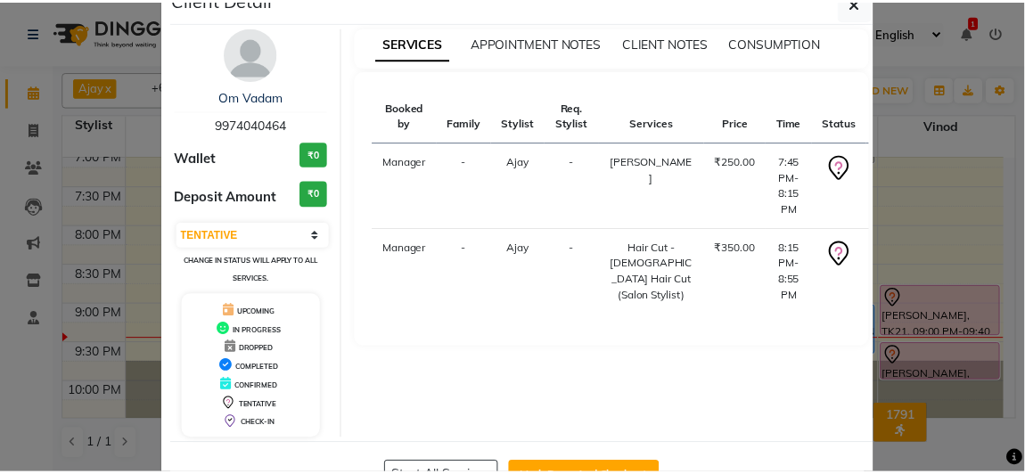
scroll to position [98, 0]
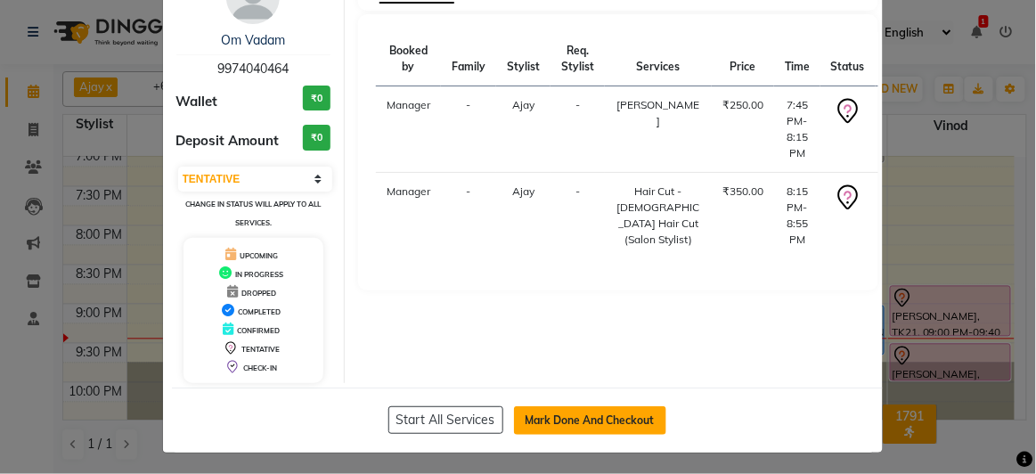
click at [604, 414] on button "Mark Done And Checkout" at bounding box center [590, 420] width 152 height 29
select select "service"
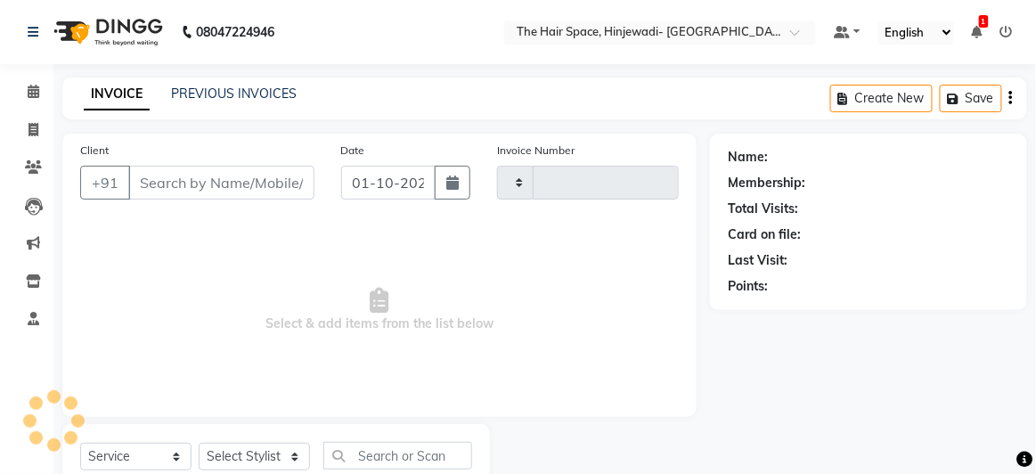
type input "2557"
select select "6697"
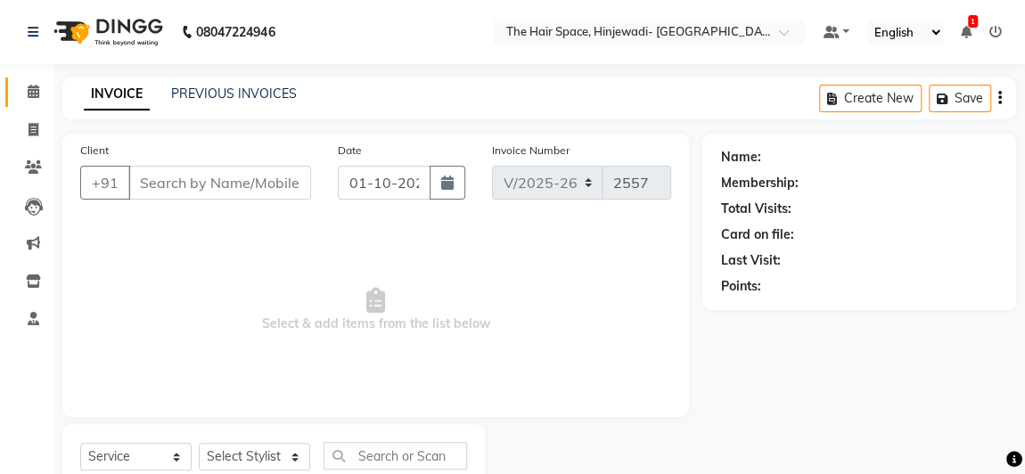
type input "9974040464"
select select "52403"
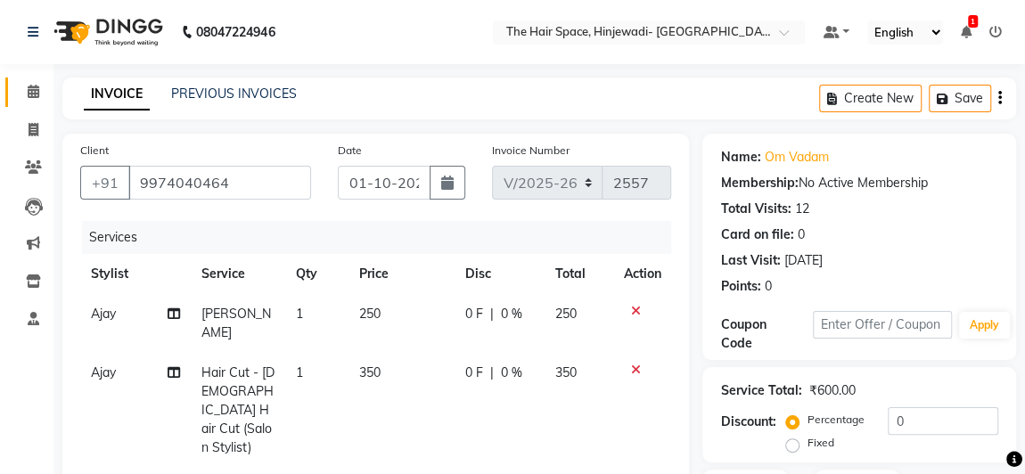
scroll to position [80, 0]
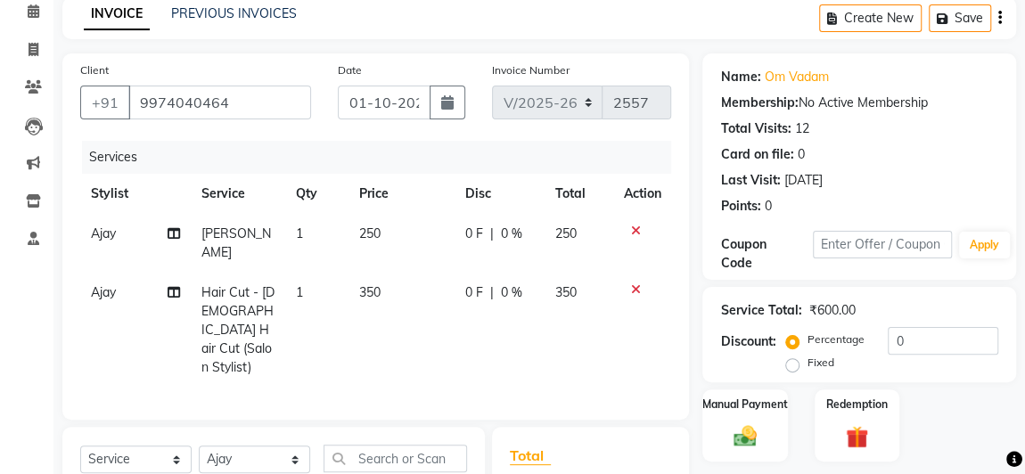
click at [368, 290] on span "350" at bounding box center [369, 292] width 21 height 16
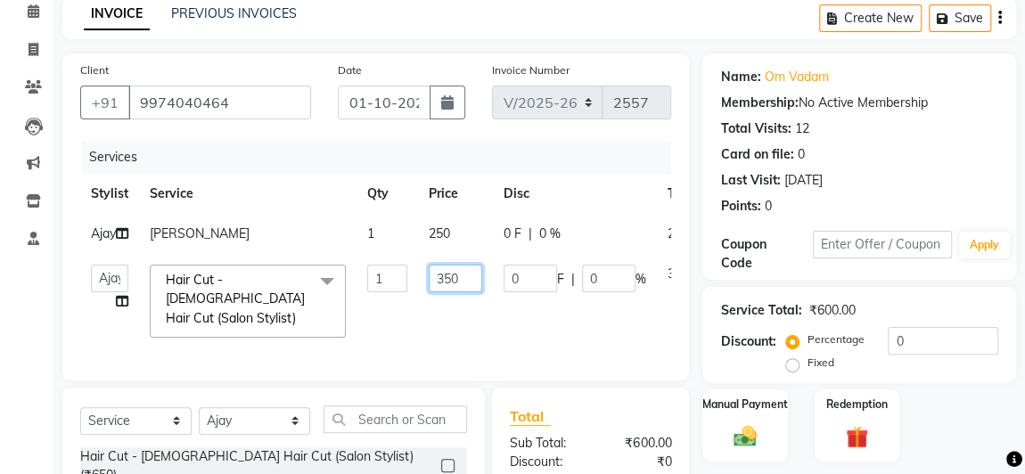
click at [456, 291] on input "350" at bounding box center [455, 279] width 53 height 28
type input "3"
type input "450"
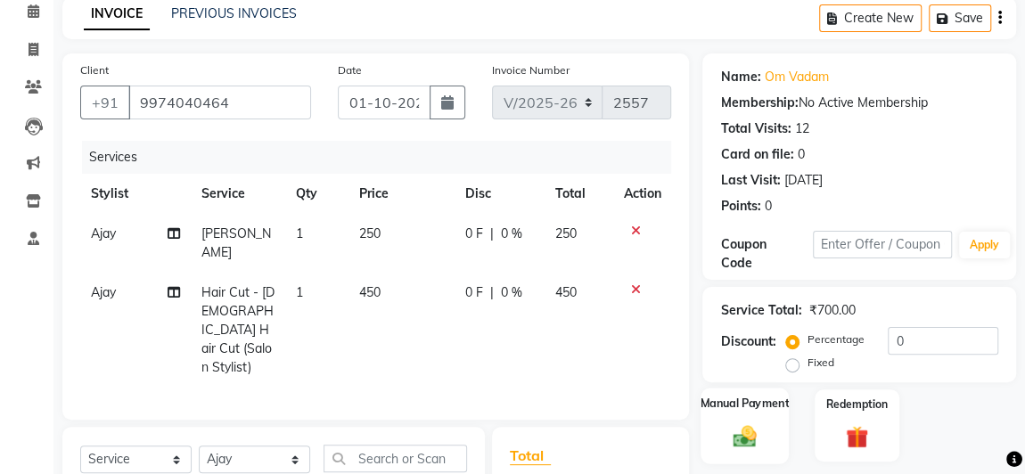
click at [749, 422] on img at bounding box center [744, 436] width 38 height 28
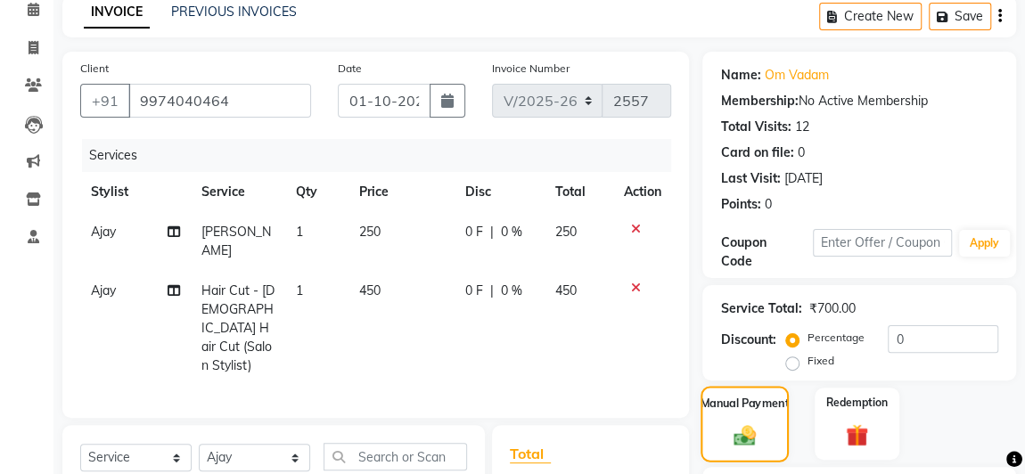
scroll to position [486, 0]
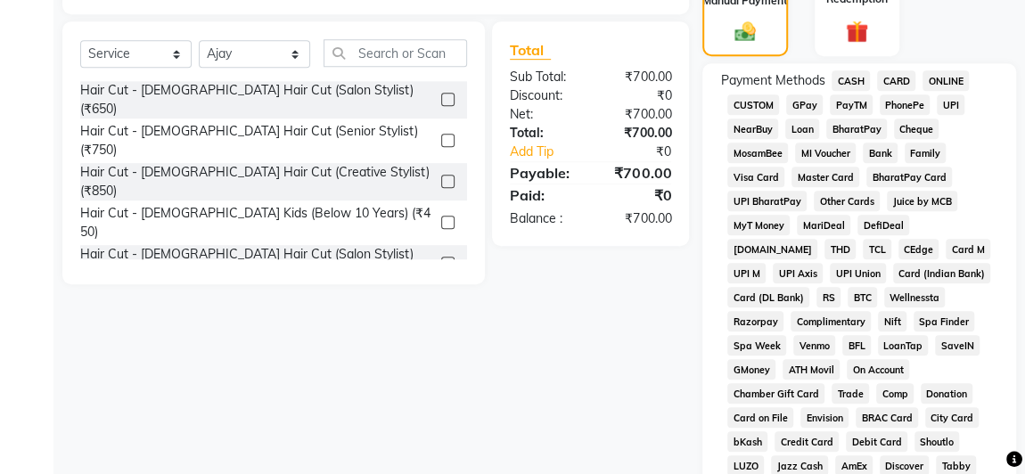
click at [803, 102] on span "GPay" at bounding box center [804, 104] width 37 height 20
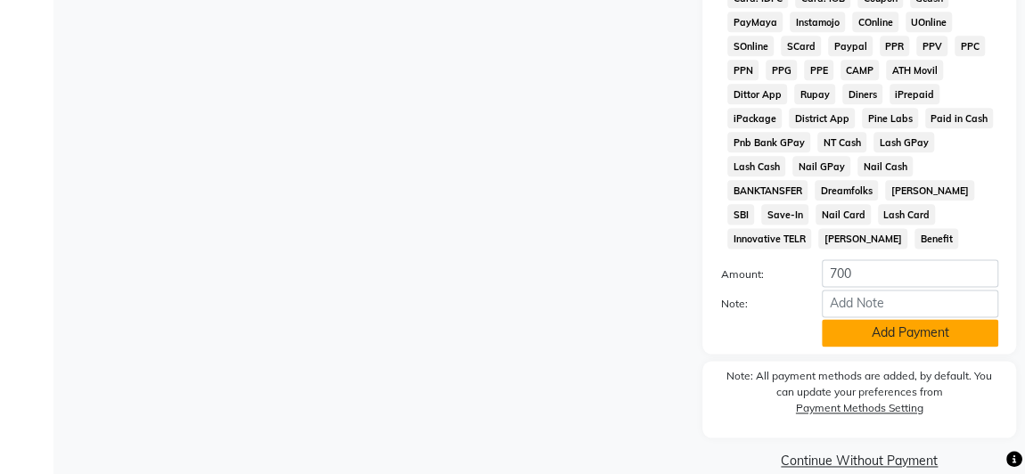
click at [887, 319] on button "Add Payment" at bounding box center [910, 333] width 176 height 28
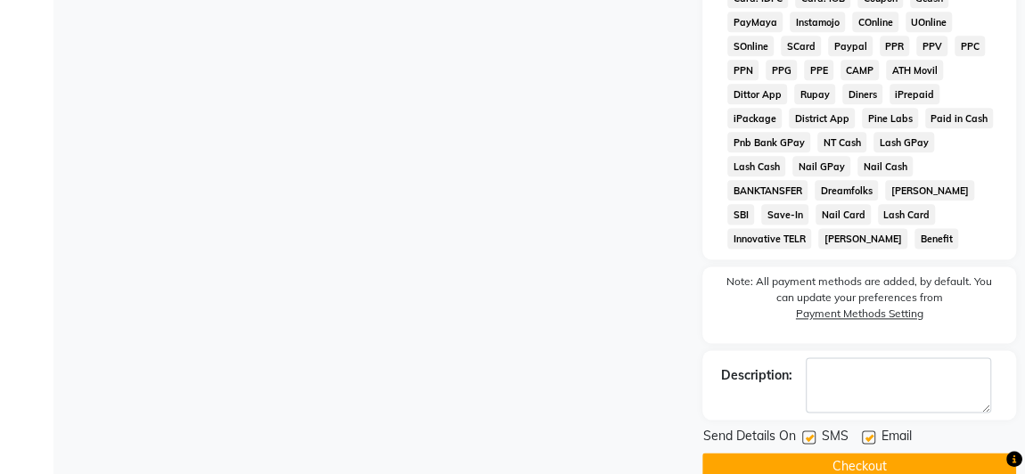
scroll to position [1056, 0]
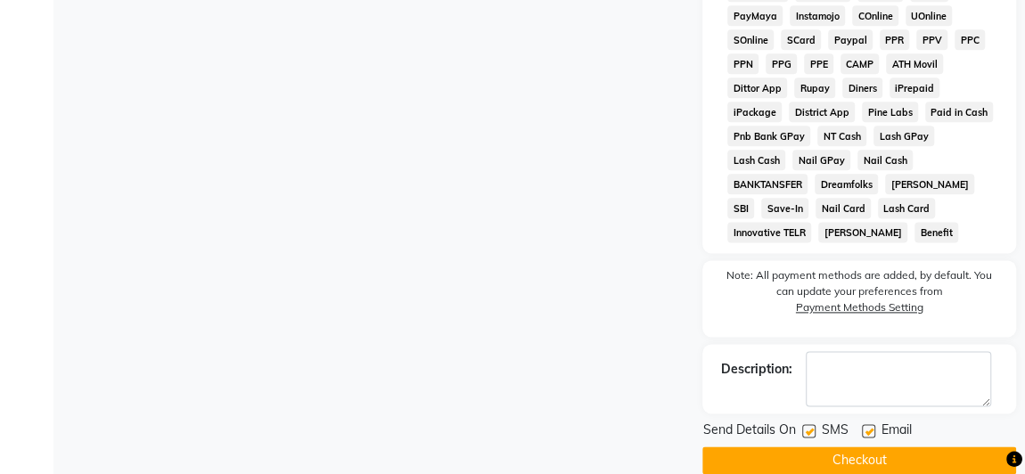
click at [807, 424] on label at bounding box center [808, 430] width 13 height 13
click at [807, 426] on input "checkbox" at bounding box center [808, 432] width 12 height 12
checkbox input "false"
click at [844, 446] on button "Checkout" at bounding box center [859, 460] width 314 height 28
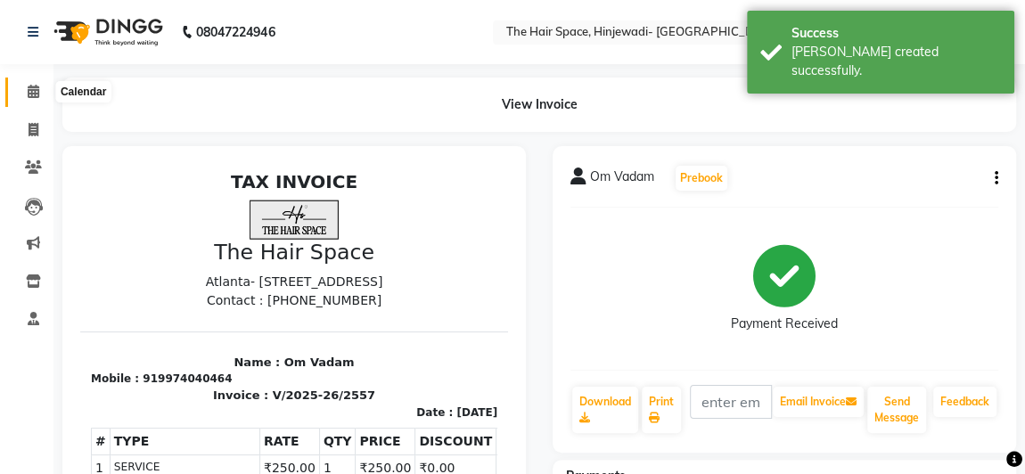
click at [29, 92] on icon at bounding box center [34, 91] width 12 height 13
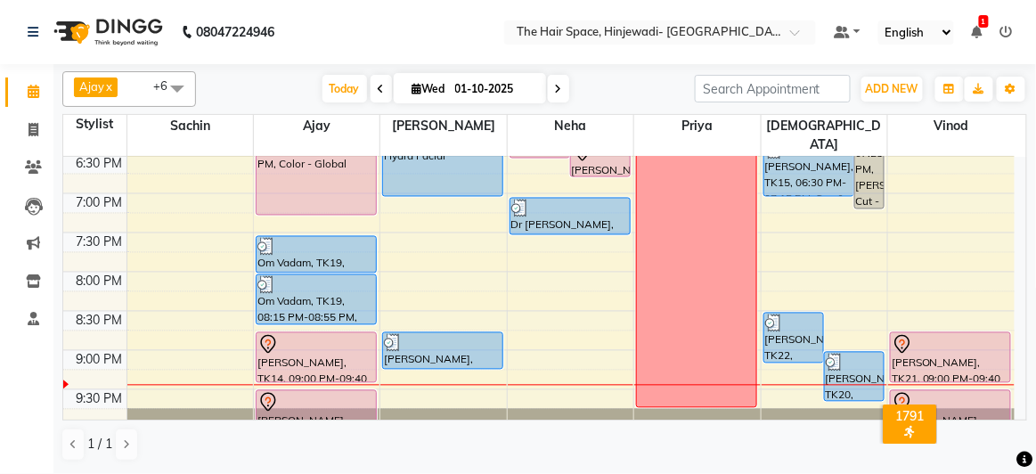
scroll to position [790, 0]
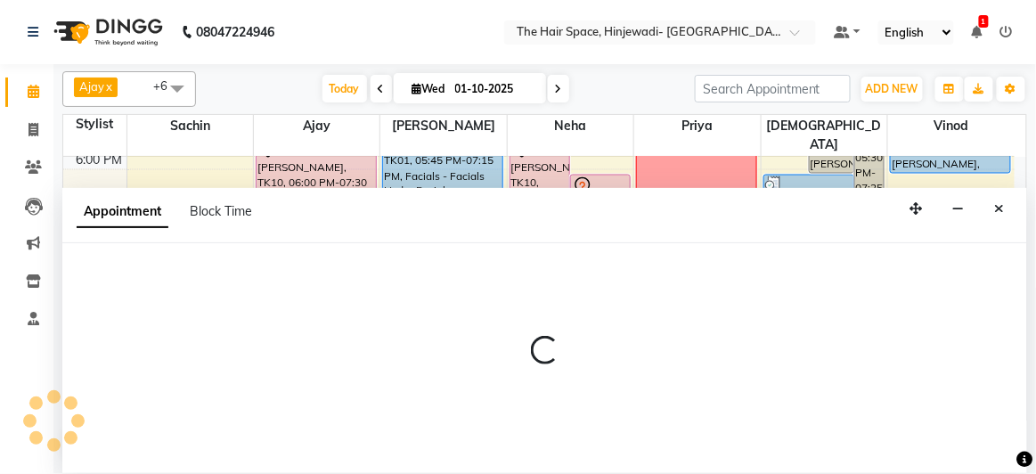
select select "84667"
select select "1170"
select select "tentative"
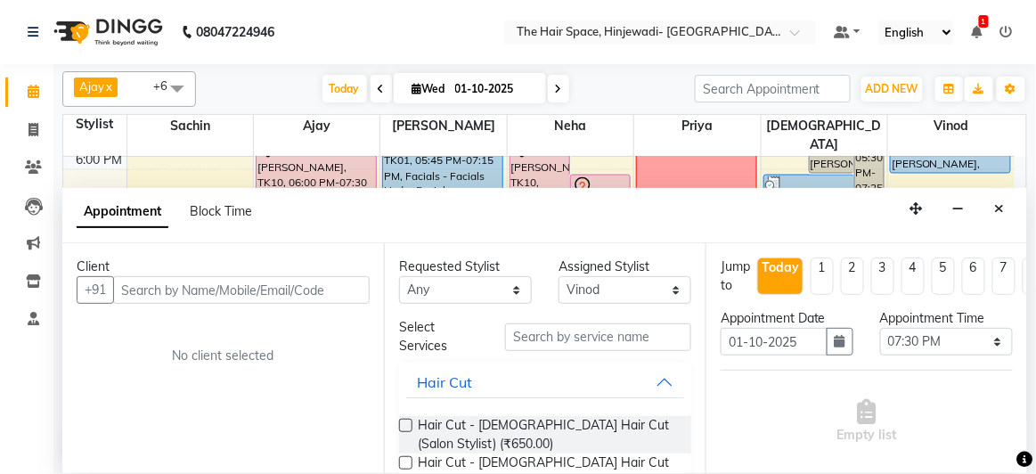
click at [342, 283] on input "text" at bounding box center [241, 290] width 257 height 28
click at [999, 209] on icon "Close" at bounding box center [1000, 208] width 10 height 12
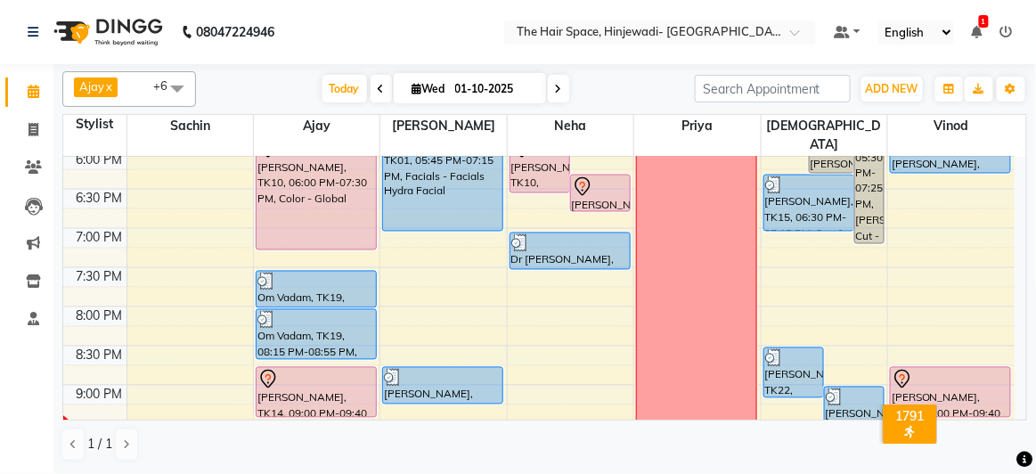
select select "84667"
select select "tentative"
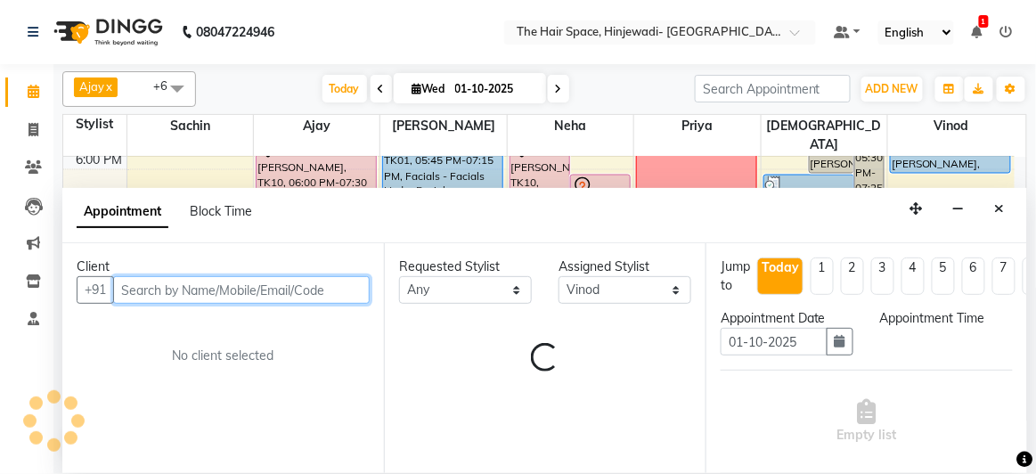
select select "1185"
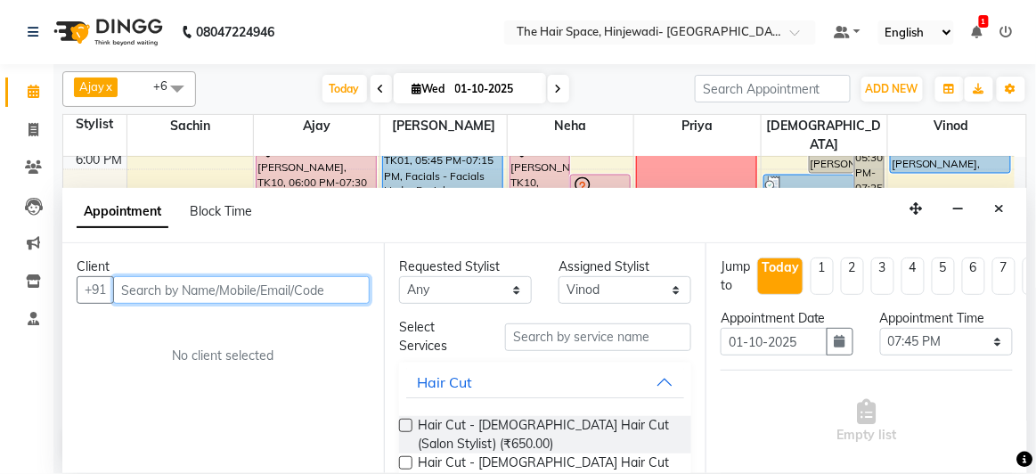
click at [326, 292] on input "text" at bounding box center [241, 290] width 257 height 28
type input "8788902752"
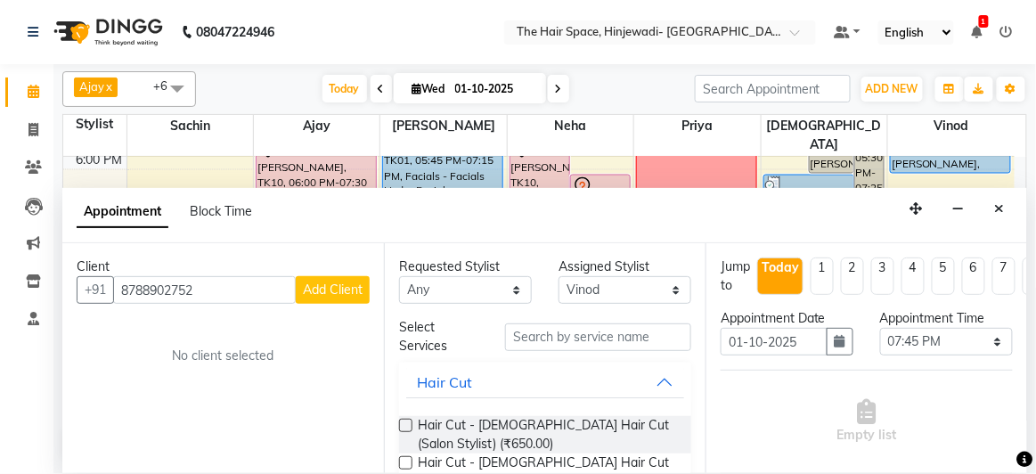
click at [326, 292] on span "Add Client" at bounding box center [333, 290] width 60 height 16
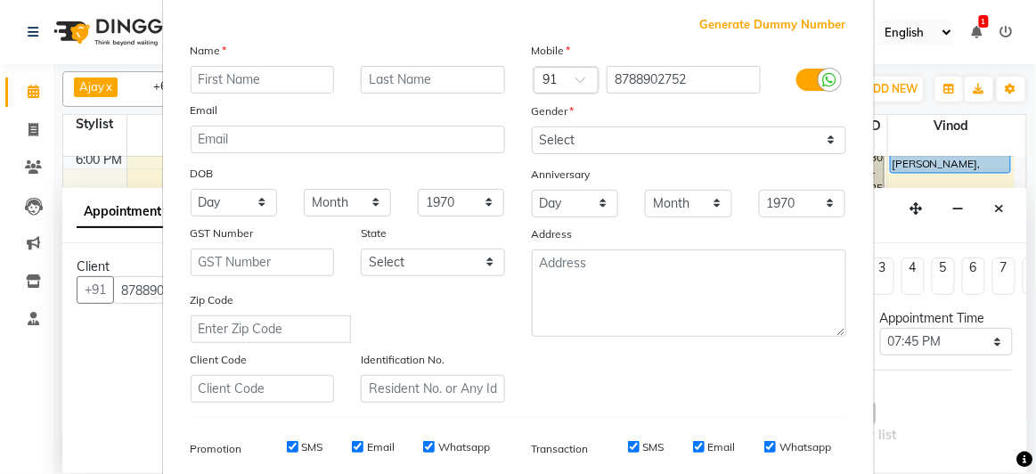
scroll to position [324, 0]
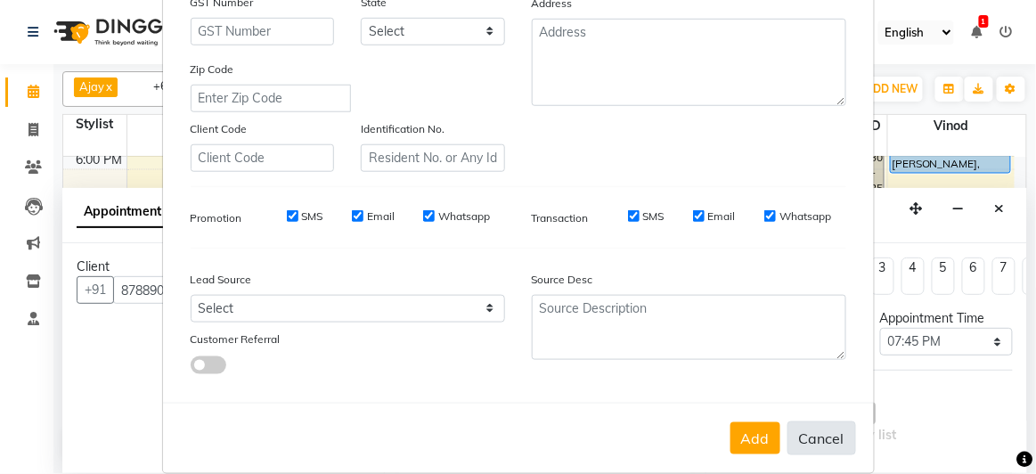
click at [821, 431] on button "Cancel" at bounding box center [822, 439] width 69 height 34
select select
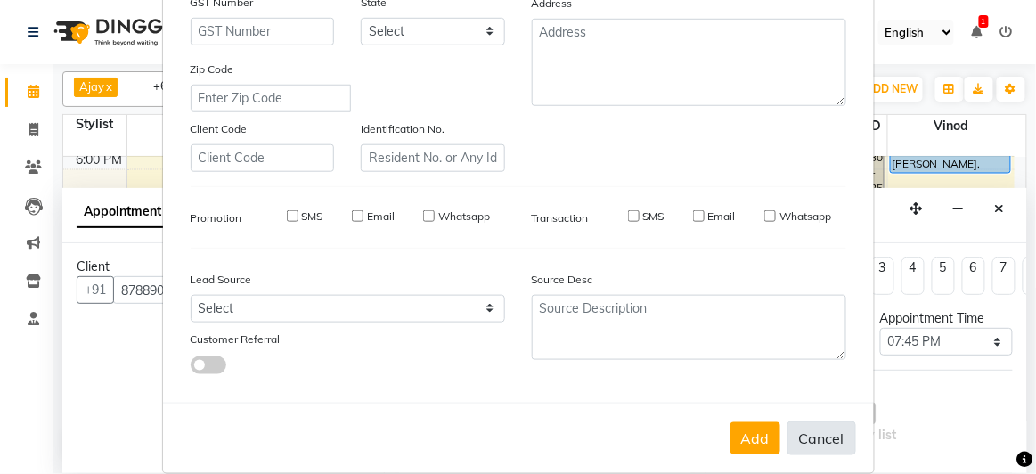
select select
checkbox input "false"
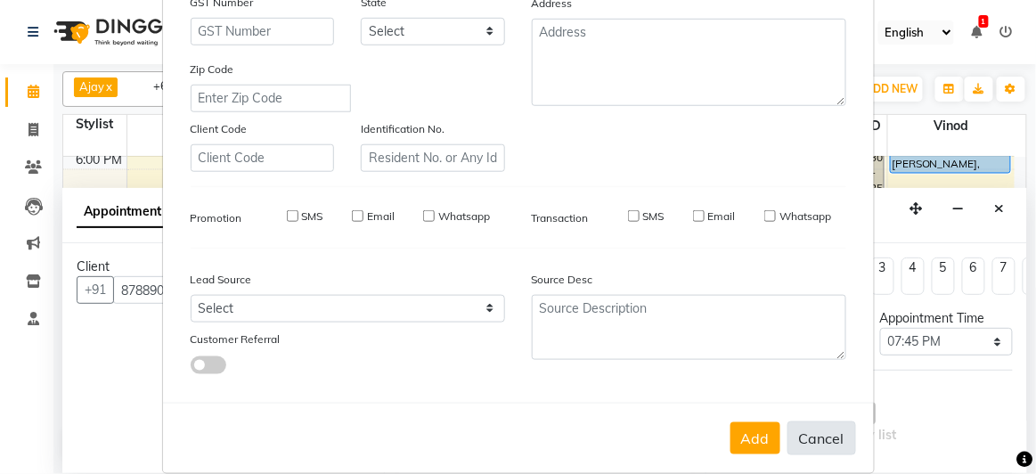
checkbox input "false"
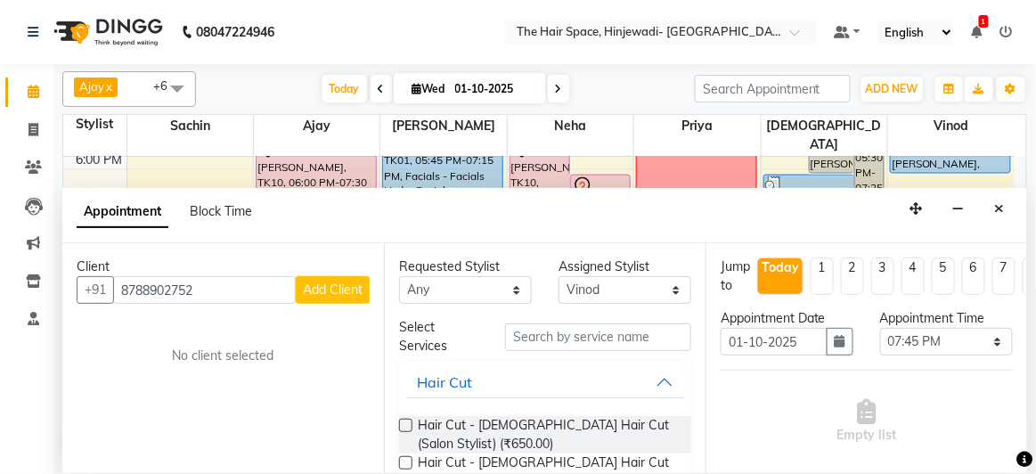
click at [316, 297] on button "Add Client" at bounding box center [333, 290] width 74 height 28
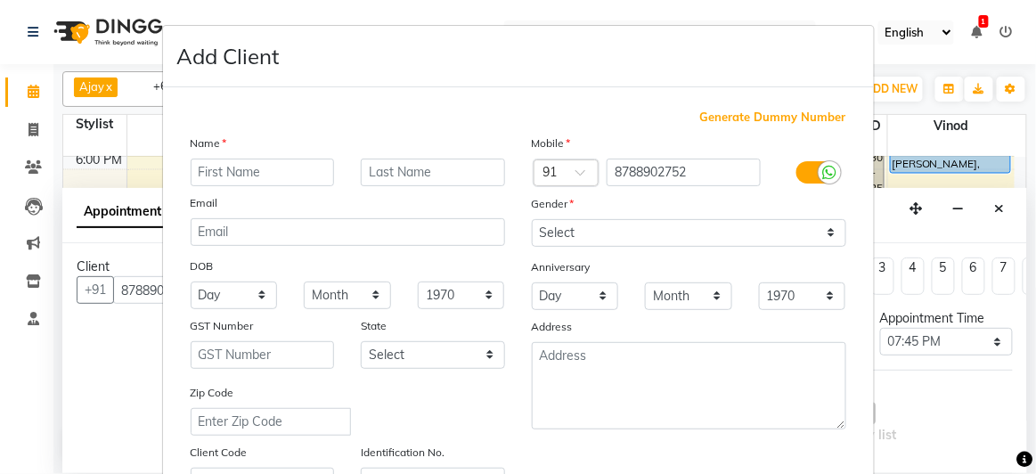
click at [308, 171] on input "text" at bounding box center [263, 173] width 144 height 28
type input "Shweta"
click at [389, 175] on input "text" at bounding box center [433, 173] width 144 height 28
type input "Gavame"
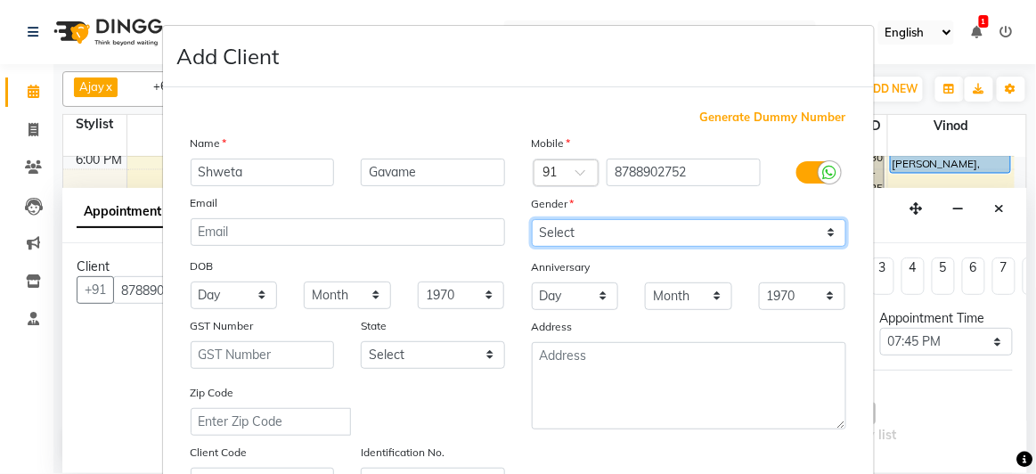
click at [543, 229] on select "Select [DEMOGRAPHIC_DATA] [DEMOGRAPHIC_DATA] Other Prefer Not To Say" at bounding box center [689, 233] width 315 height 28
select select "[DEMOGRAPHIC_DATA]"
click at [532, 219] on select "Select [DEMOGRAPHIC_DATA] [DEMOGRAPHIC_DATA] Other Prefer Not To Say" at bounding box center [689, 233] width 315 height 28
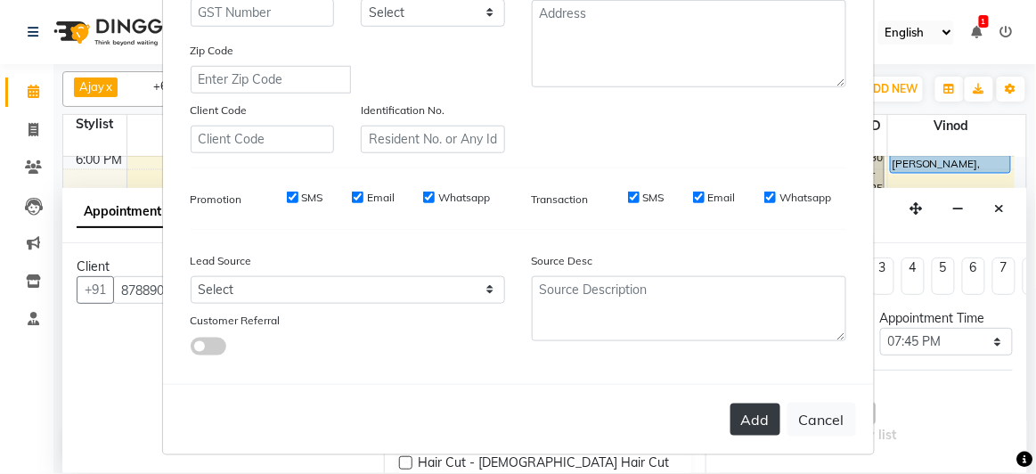
click at [755, 414] on button "Add" at bounding box center [756, 420] width 50 height 32
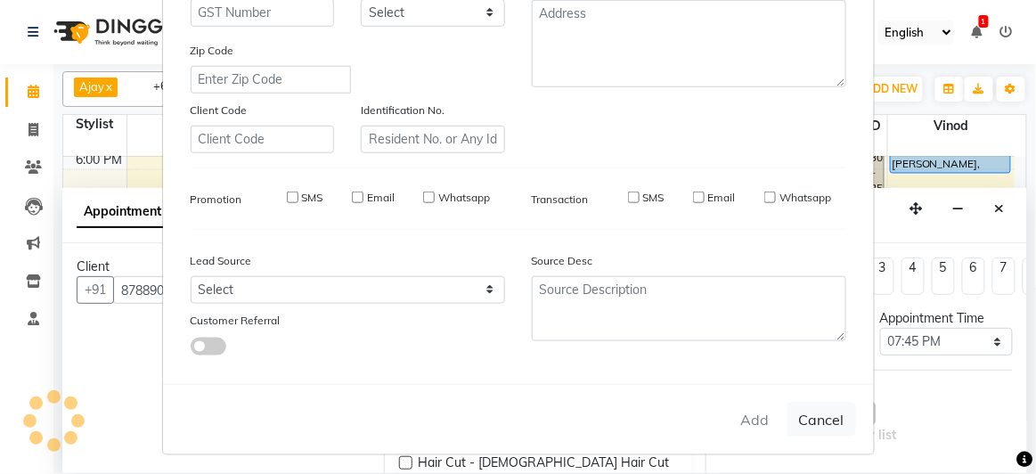
select select
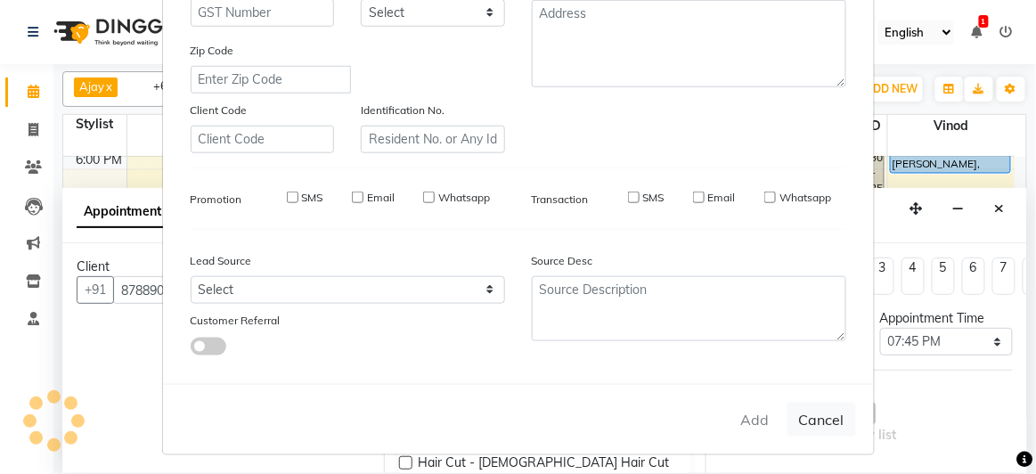
select select
checkbox input "false"
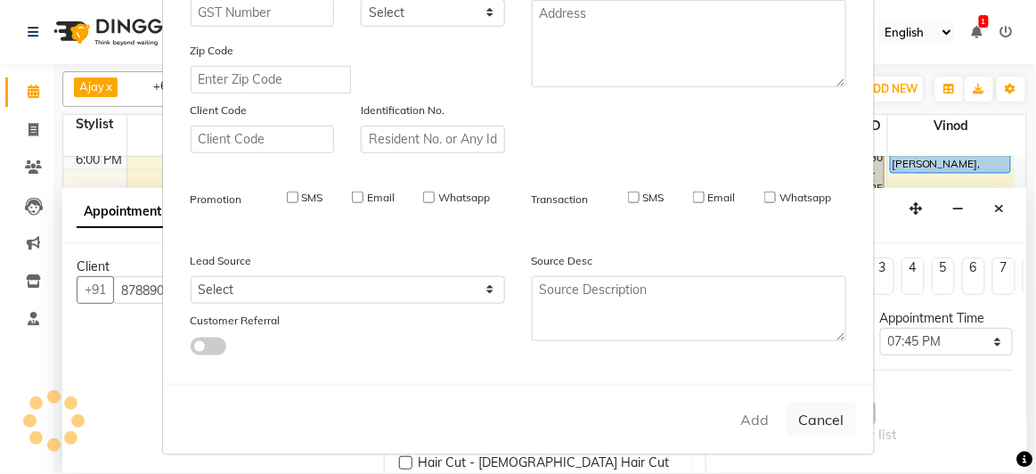
checkbox input "false"
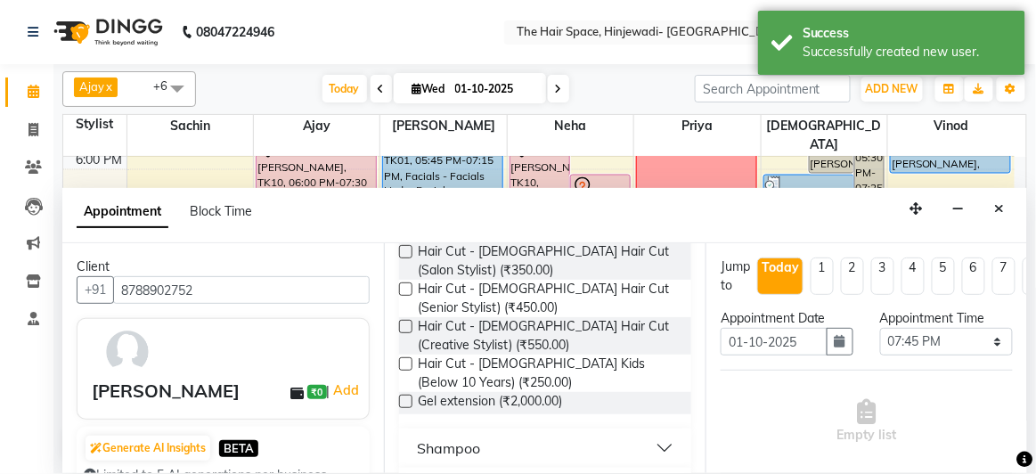
scroll to position [405, 0]
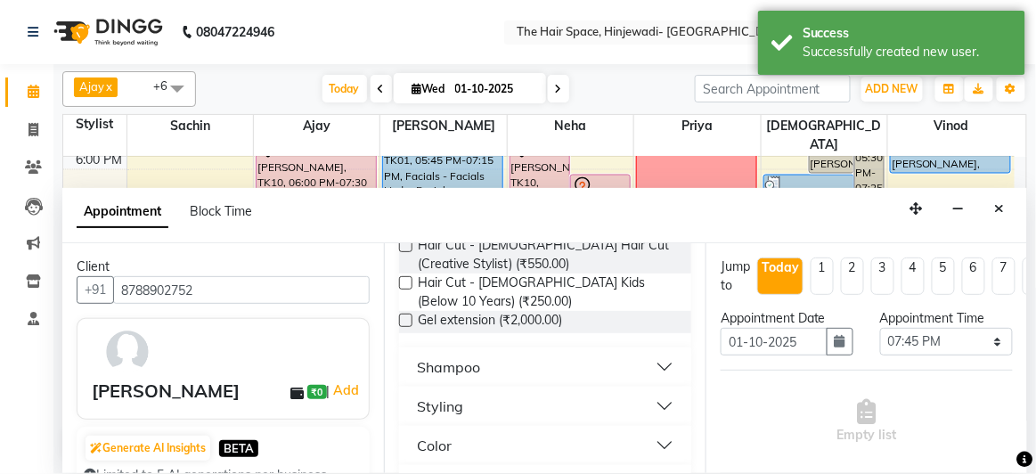
click at [457, 356] on div "Shampoo" at bounding box center [448, 366] width 63 height 21
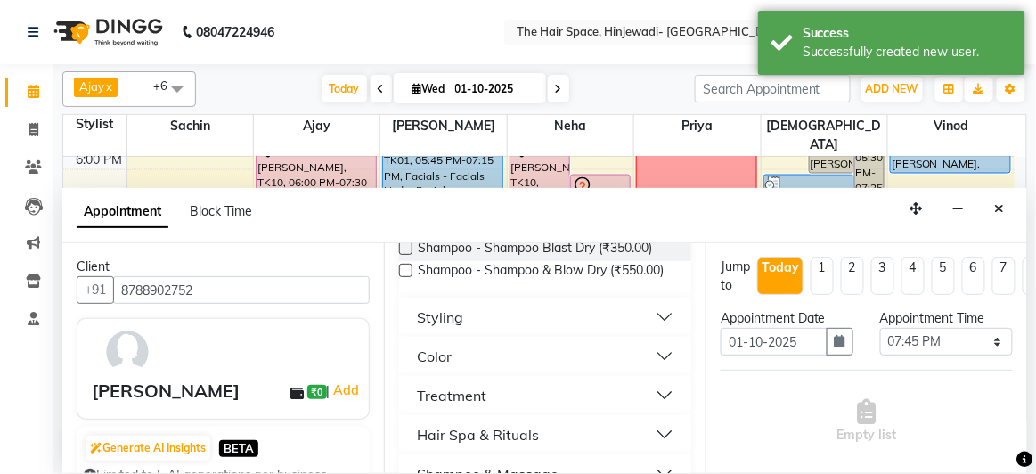
scroll to position [486, 0]
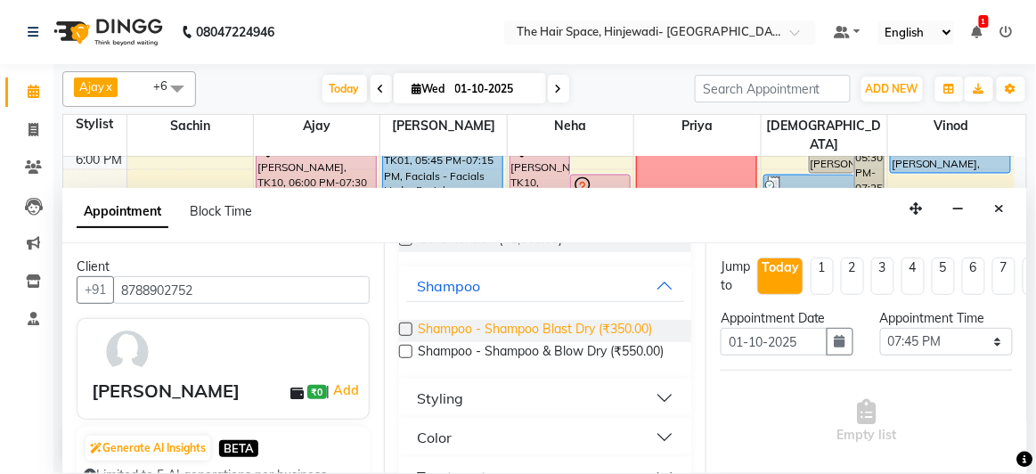
click at [618, 325] on span "Shampoo - Shampoo Blast Dry (₹350.00)" at bounding box center [535, 331] width 234 height 22
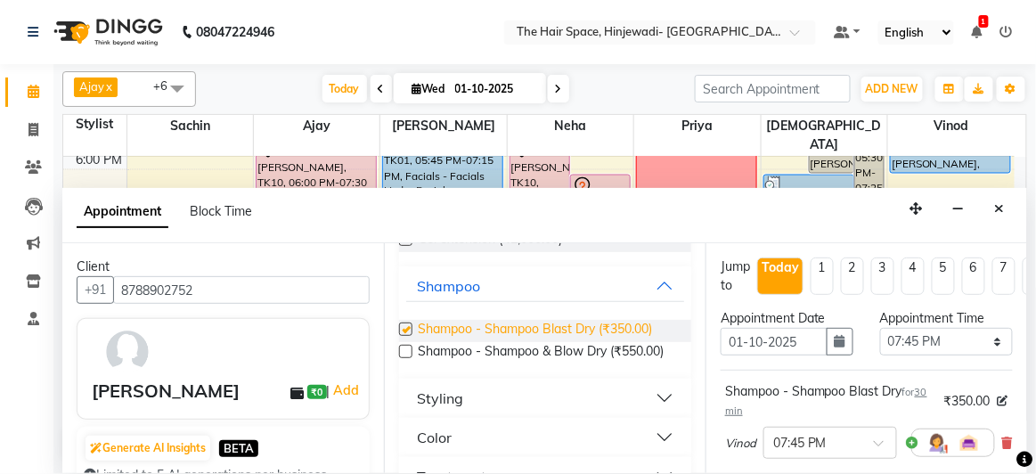
checkbox input "false"
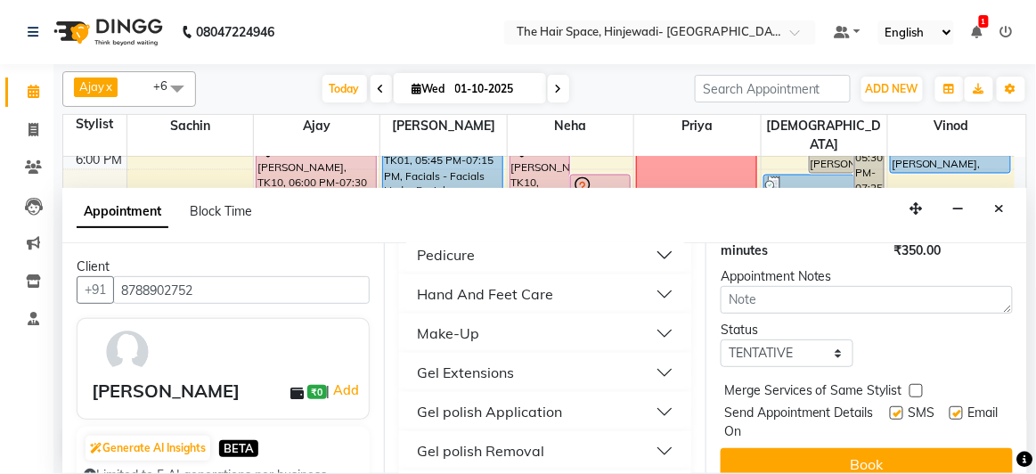
scroll to position [302, 0]
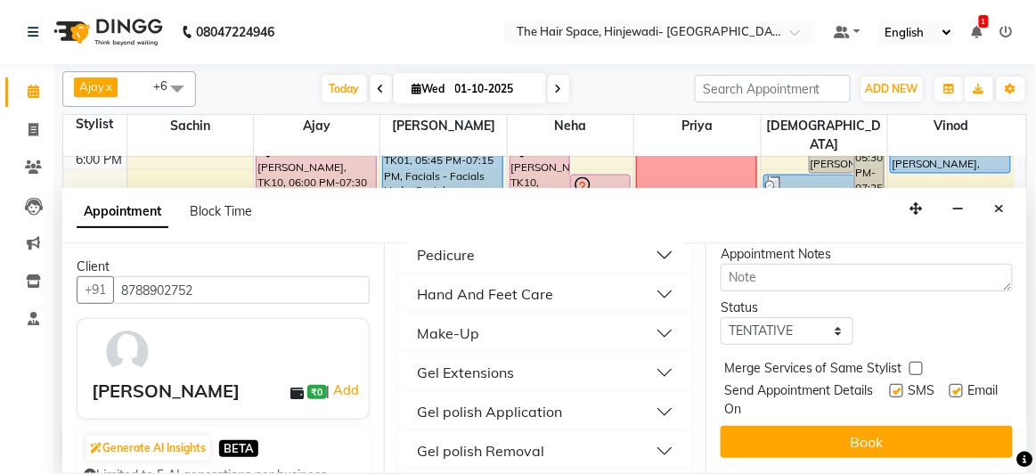
drag, startPoint x: 885, startPoint y: 379, endPoint x: 897, endPoint y: 377, distance: 11.7
click at [890, 384] on label at bounding box center [896, 390] width 13 height 13
click at [890, 387] on input "checkbox" at bounding box center [896, 393] width 12 height 12
checkbox input "false"
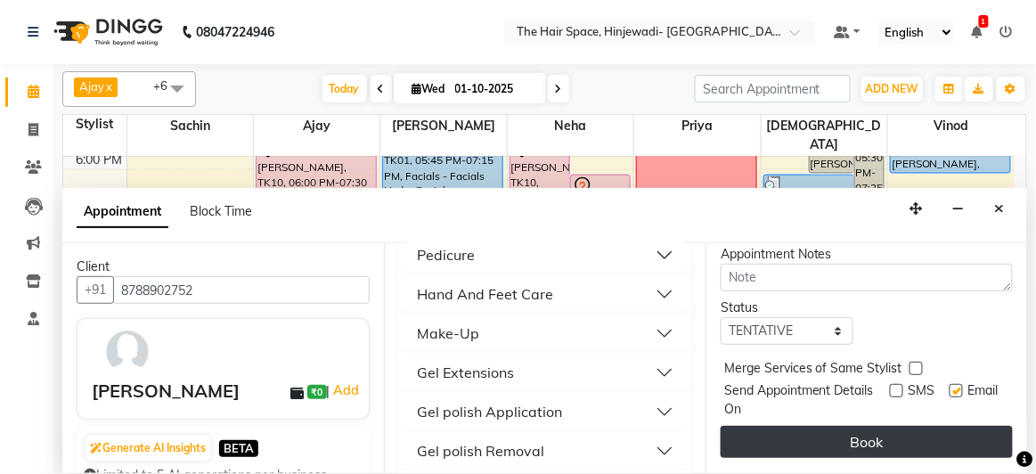
click at [882, 427] on button "Book" at bounding box center [867, 442] width 292 height 32
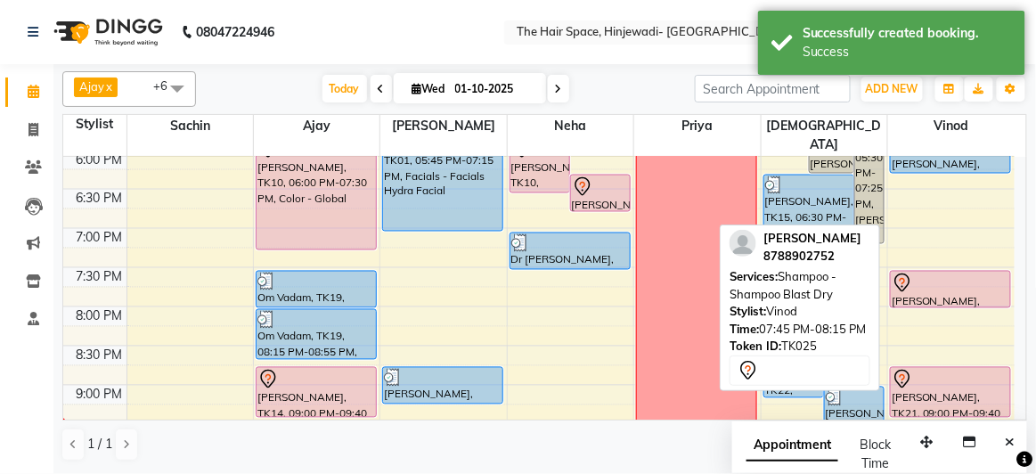
click at [912, 273] on icon at bounding box center [902, 283] width 21 height 21
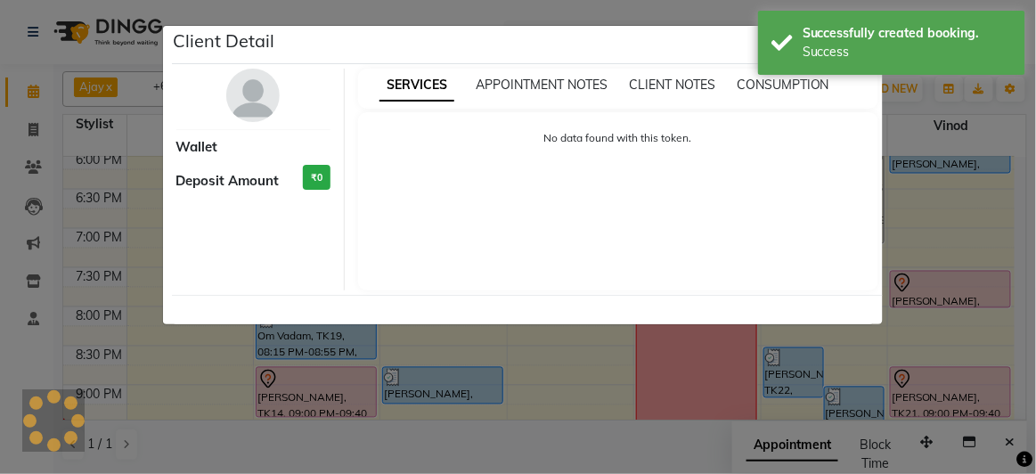
select select "7"
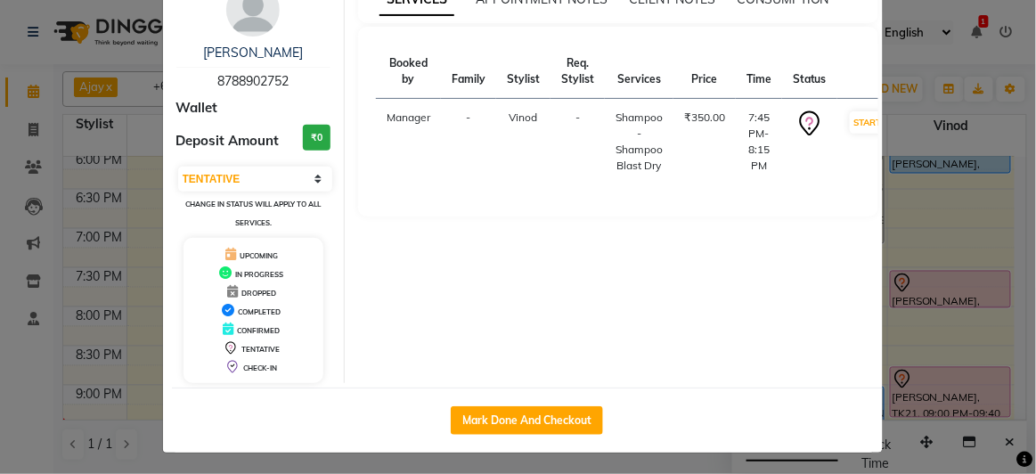
scroll to position [0, 0]
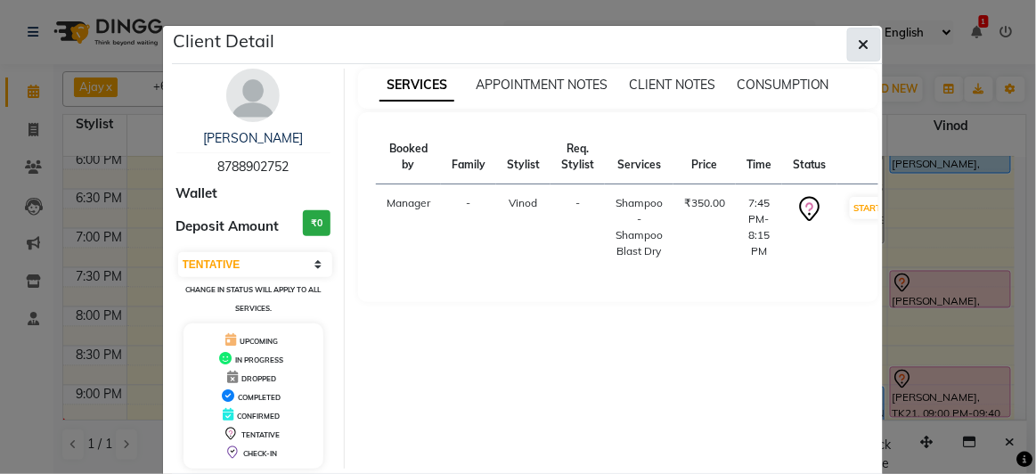
click at [868, 38] on button "button" at bounding box center [865, 45] width 34 height 34
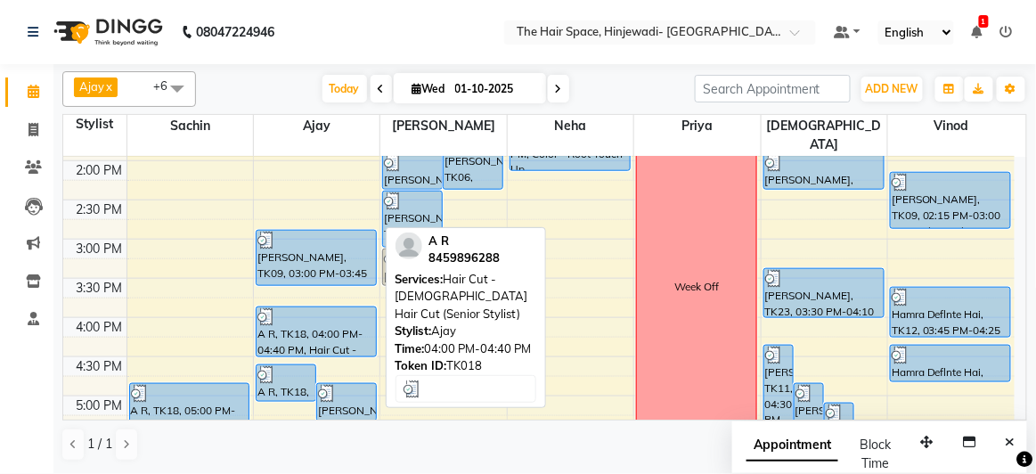
scroll to position [385, 0]
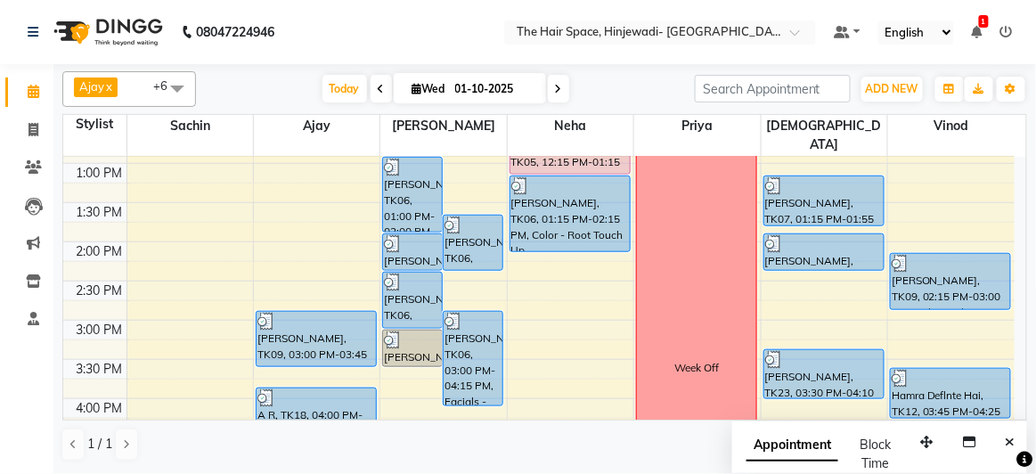
click at [281, 218] on div "8:00 AM 8:30 AM 9:00 AM 9:30 AM 10:00 AM 10:30 AM 11:00 AM 11:30 AM 12:00 PM 12…" at bounding box center [539, 359] width 952 height 1175
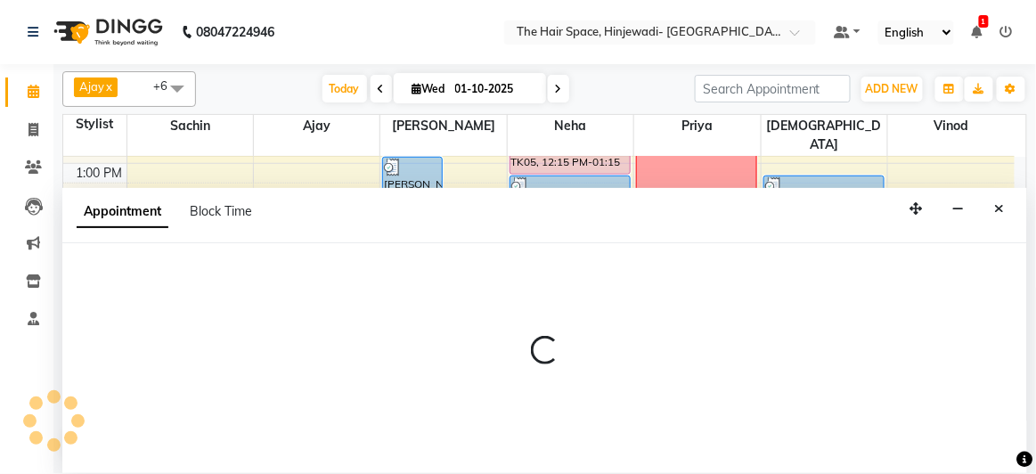
select select "52403"
select select "840"
select select "tentative"
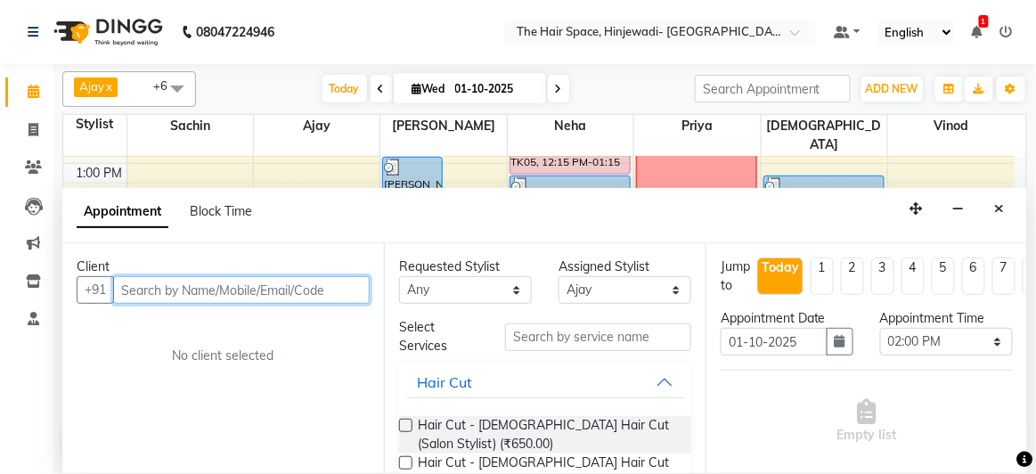
click at [291, 291] on input "text" at bounding box center [241, 290] width 257 height 28
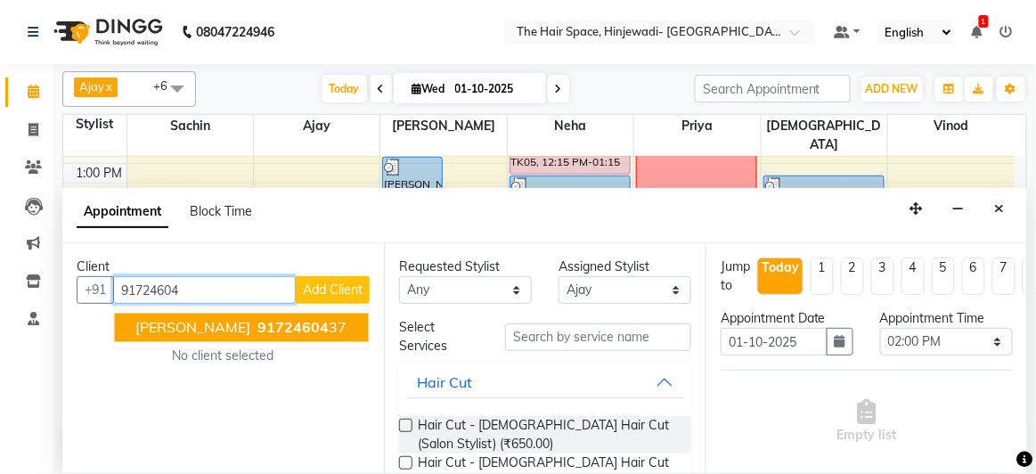
click at [283, 326] on span "91724604" at bounding box center [293, 328] width 71 height 18
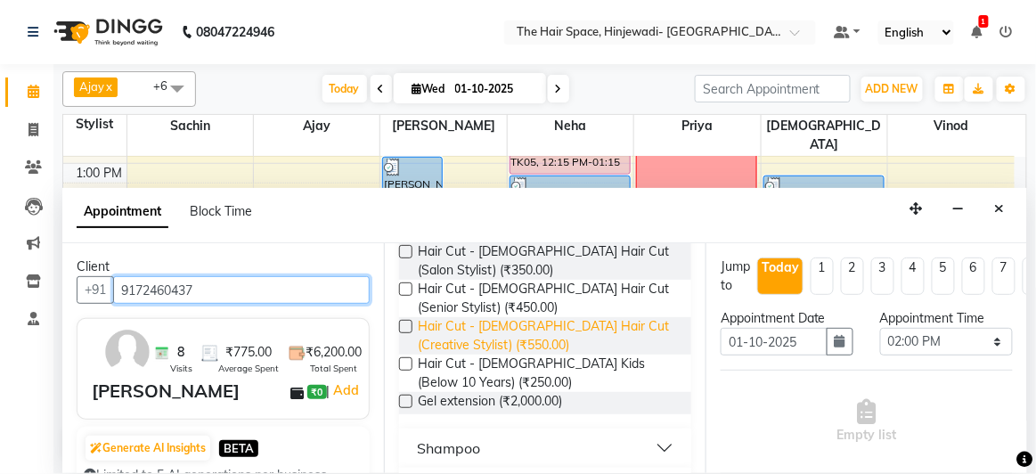
scroll to position [324, 0]
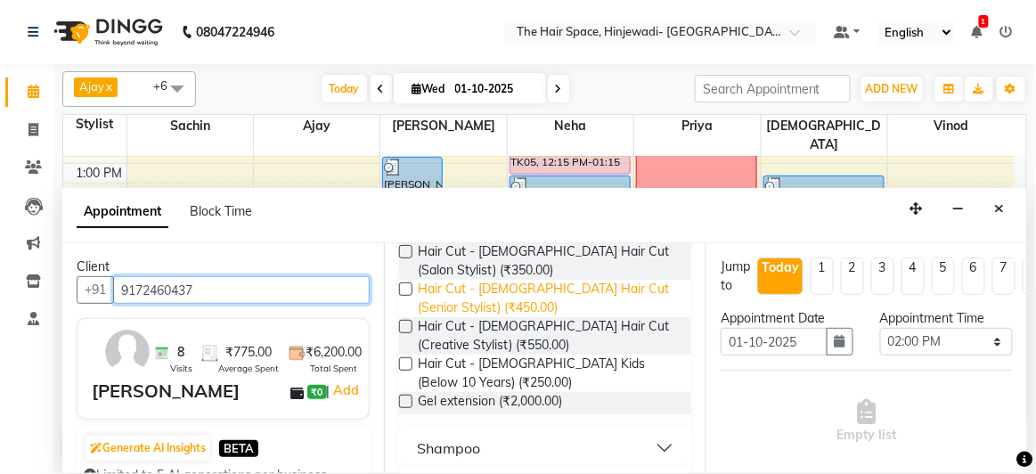
type input "9172460437"
click at [456, 299] on span "Hair Cut - [DEMOGRAPHIC_DATA] Hair Cut (Senior Stylist) (₹450.00)" at bounding box center [547, 298] width 259 height 37
checkbox input "false"
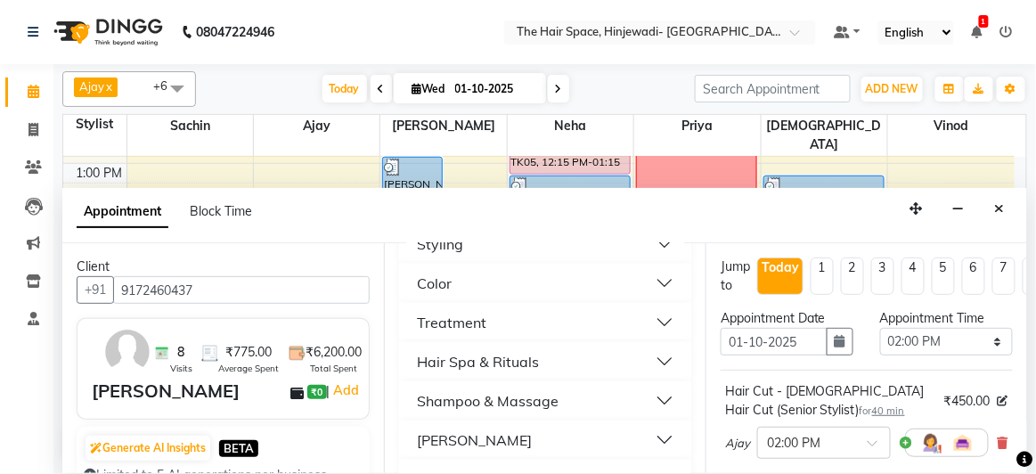
scroll to position [648, 0]
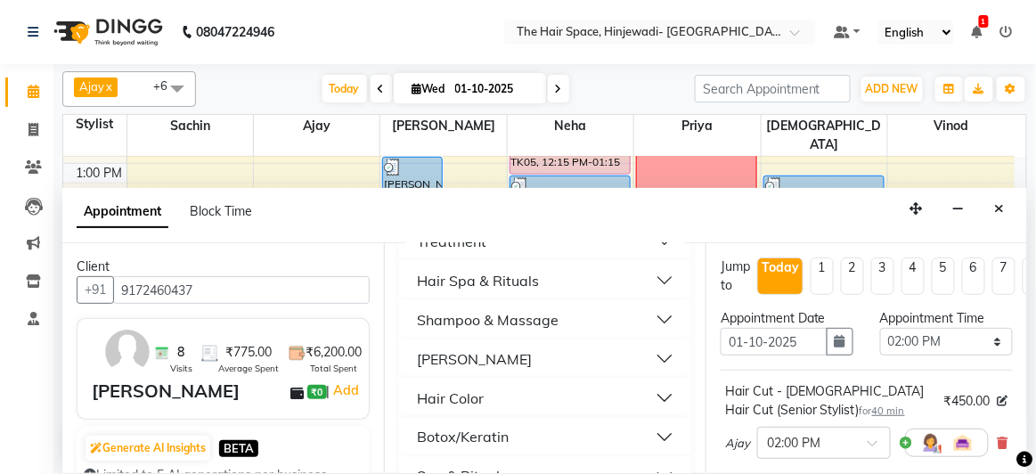
click at [444, 360] on div "[PERSON_NAME]" at bounding box center [474, 358] width 115 height 21
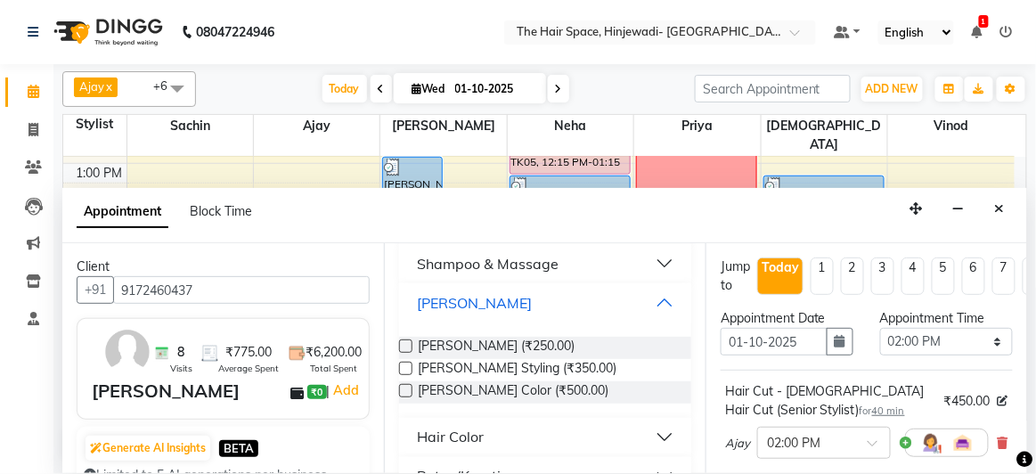
scroll to position [729, 0]
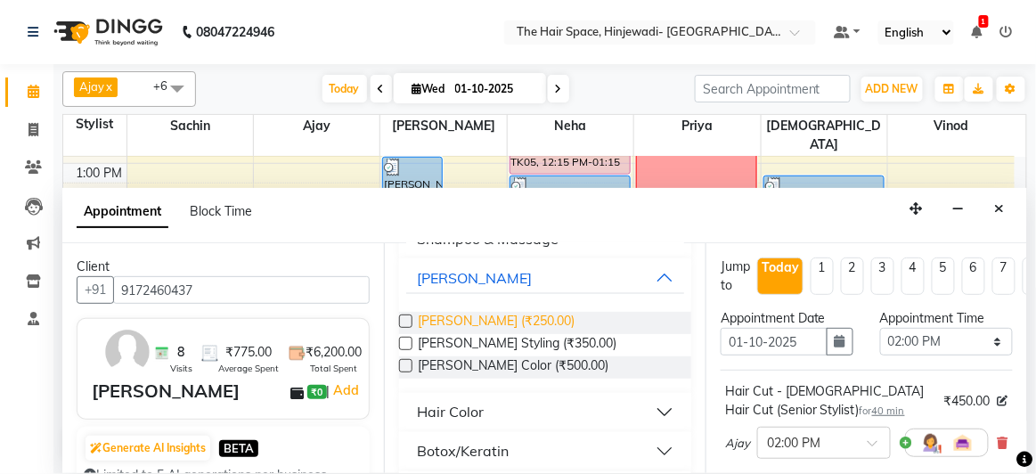
click at [495, 320] on span "[PERSON_NAME] (₹250.00)" at bounding box center [496, 323] width 157 height 22
checkbox input "false"
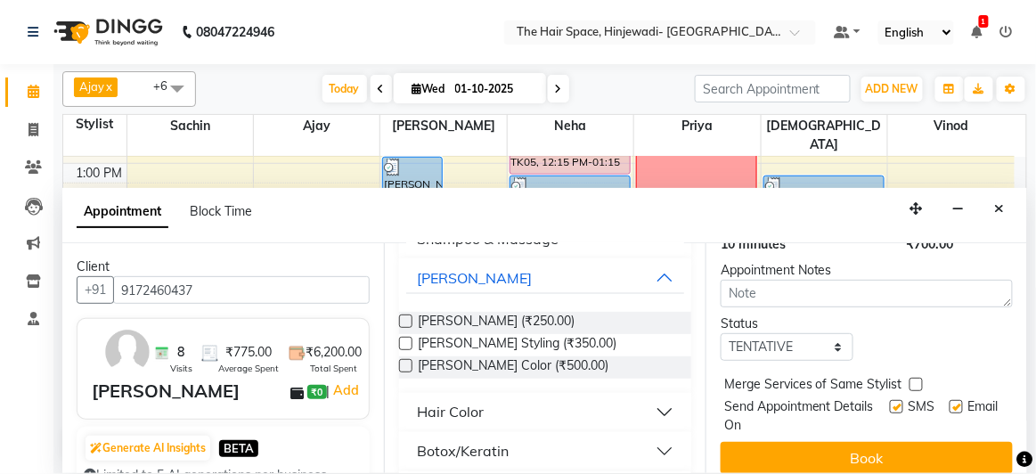
scroll to position [383, 0]
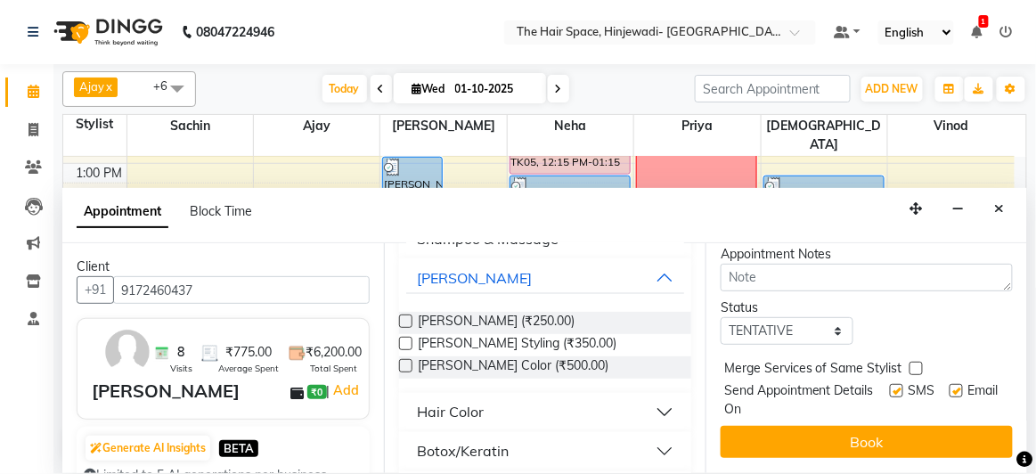
click at [890, 384] on label at bounding box center [896, 390] width 13 height 13
click at [890, 387] on input "checkbox" at bounding box center [896, 393] width 12 height 12
checkbox input "false"
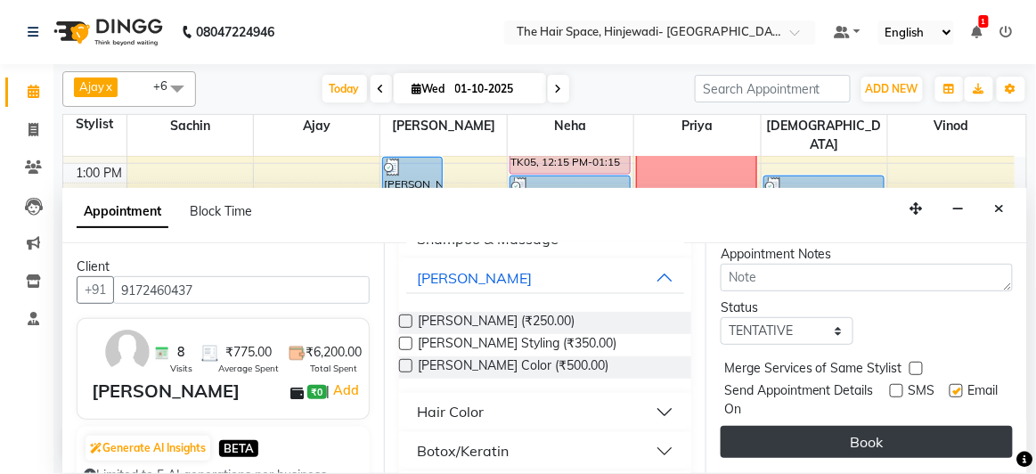
click at [912, 433] on button "Book" at bounding box center [867, 442] width 292 height 32
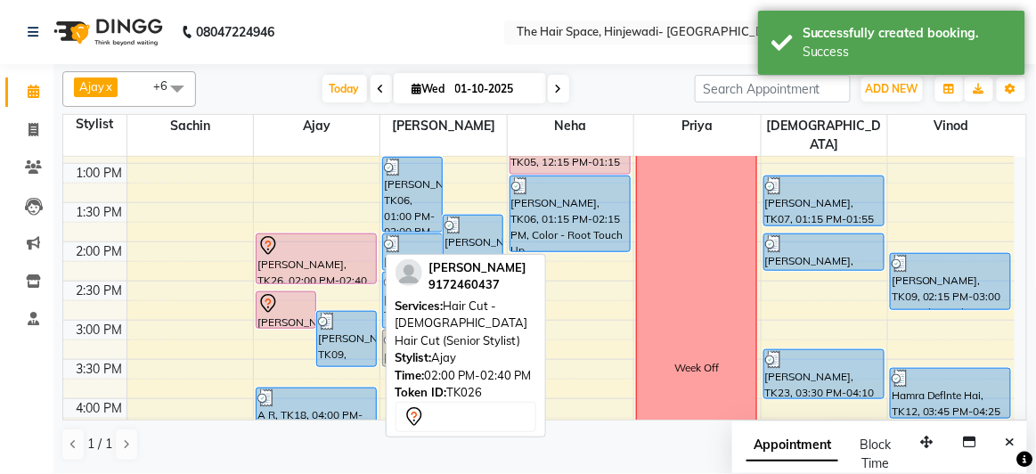
click at [334, 235] on div "[PERSON_NAME], TK26, 02:00 PM-02:40 PM, Hair Cut - [DEMOGRAPHIC_DATA] Hair Cut …" at bounding box center [316, 258] width 119 height 49
select select "7"
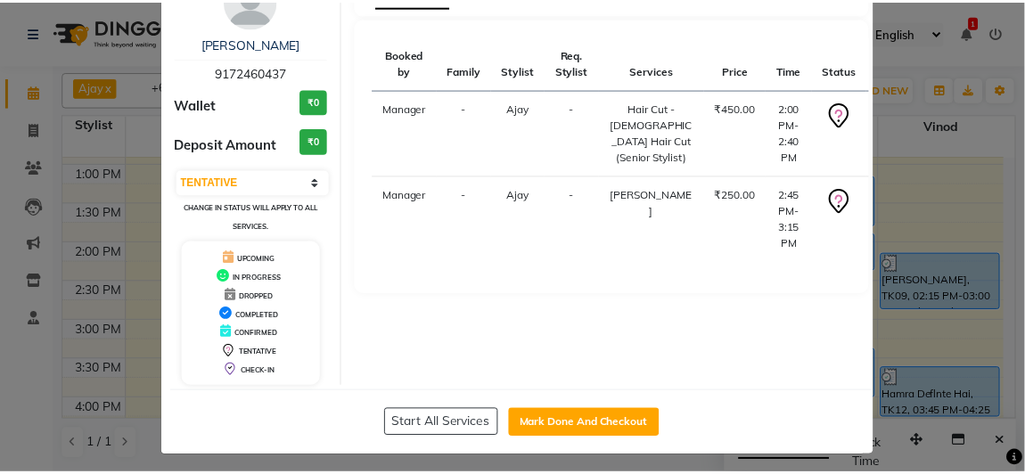
scroll to position [98, 0]
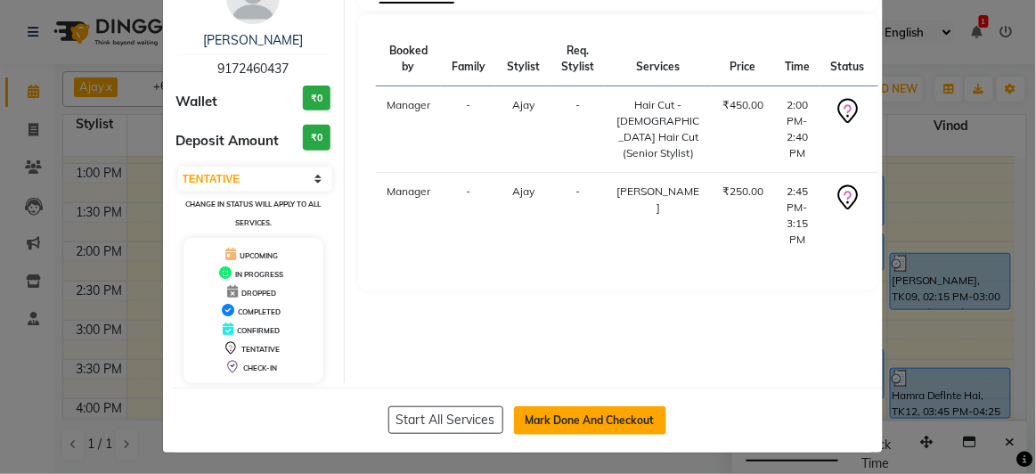
click at [528, 423] on button "Mark Done And Checkout" at bounding box center [590, 420] width 152 height 29
select select "service"
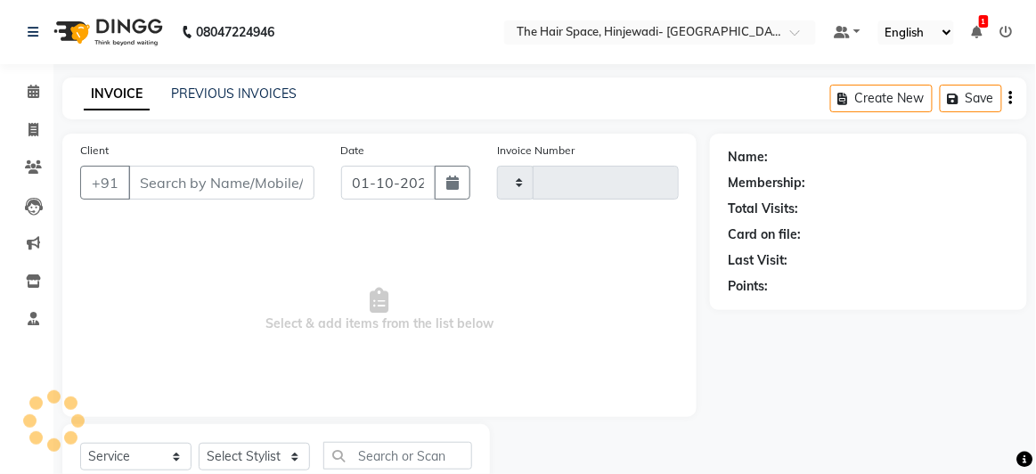
type input "2558"
select select "6697"
type input "9172460437"
select select "52403"
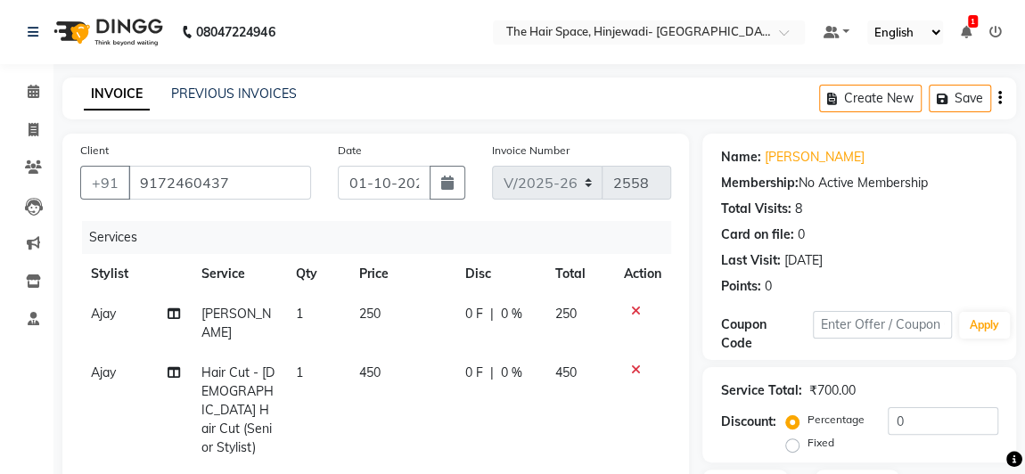
scroll to position [315, 0]
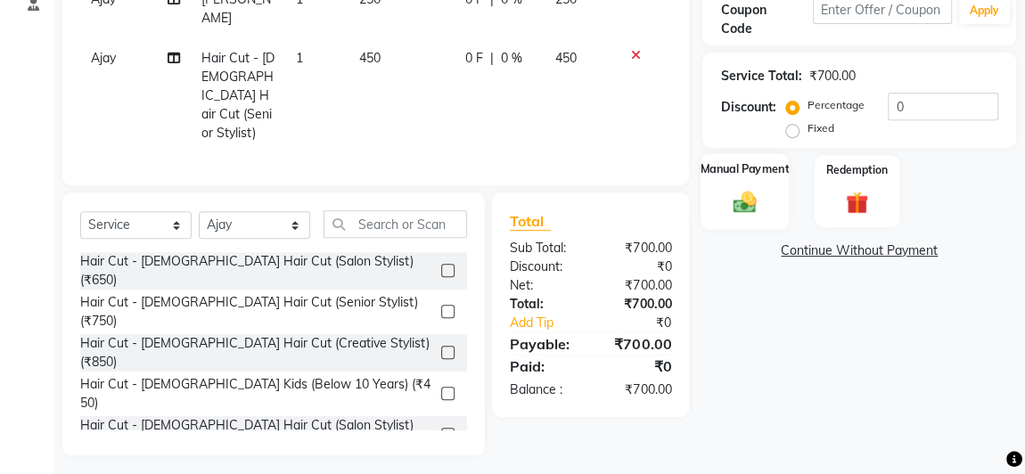
click at [723, 199] on div "Manual Payment" at bounding box center [744, 191] width 88 height 76
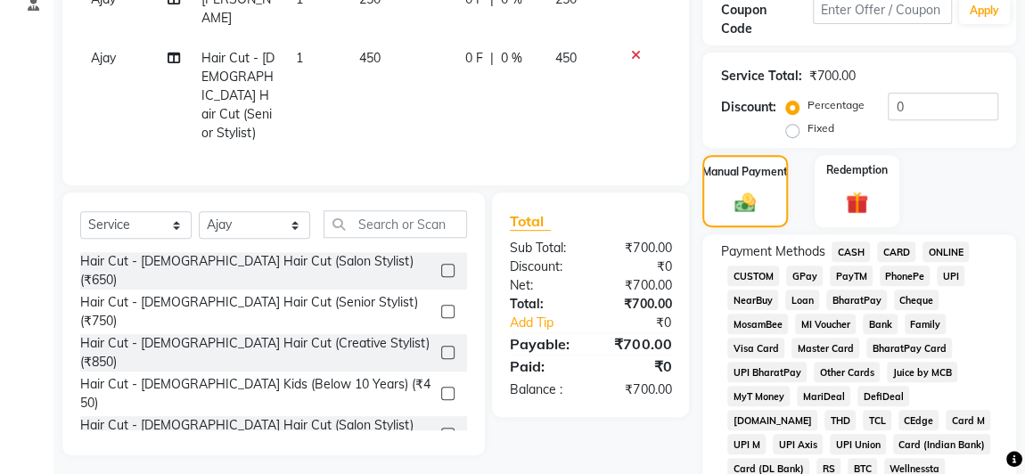
click at [813, 277] on span "GPay" at bounding box center [804, 276] width 37 height 20
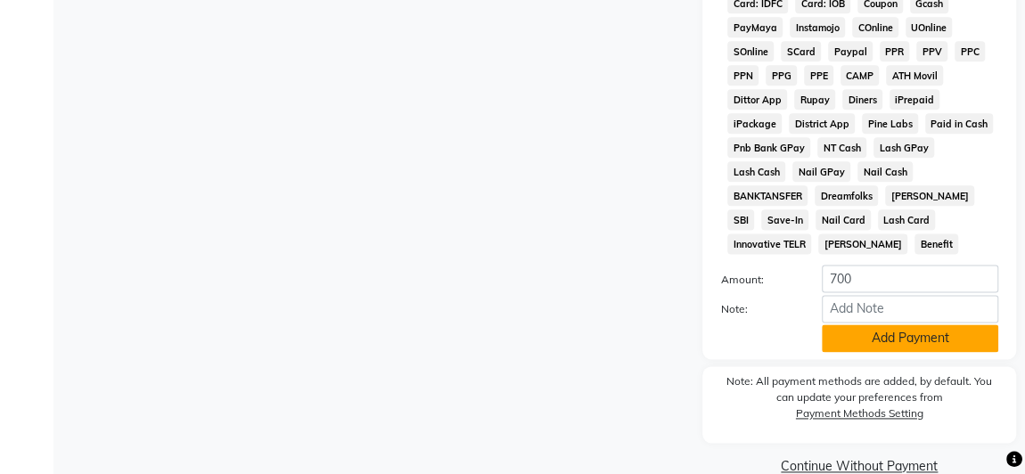
click at [886, 324] on button "Add Payment" at bounding box center [910, 338] width 176 height 28
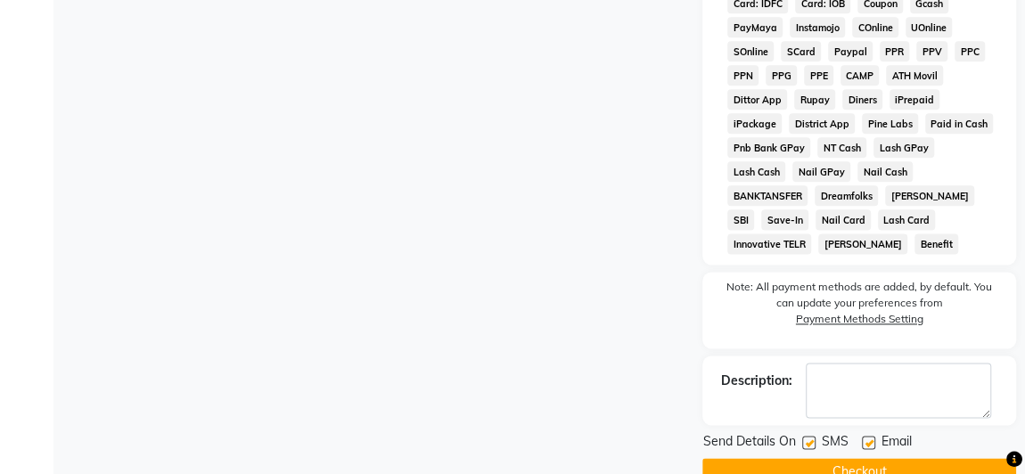
scroll to position [1056, 0]
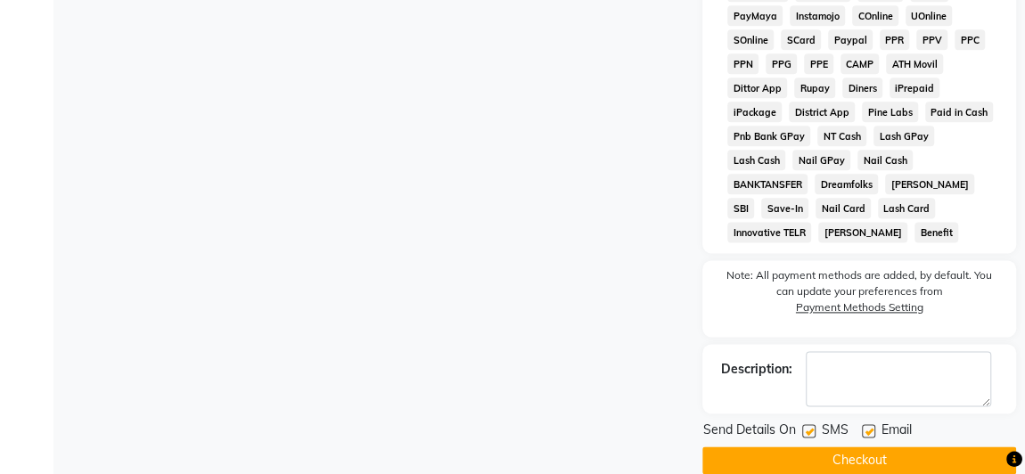
click at [812, 424] on label at bounding box center [808, 430] width 13 height 13
click at [812, 426] on input "checkbox" at bounding box center [808, 432] width 12 height 12
checkbox input "false"
click at [870, 424] on label at bounding box center [868, 430] width 13 height 13
click at [870, 426] on input "checkbox" at bounding box center [868, 432] width 12 height 12
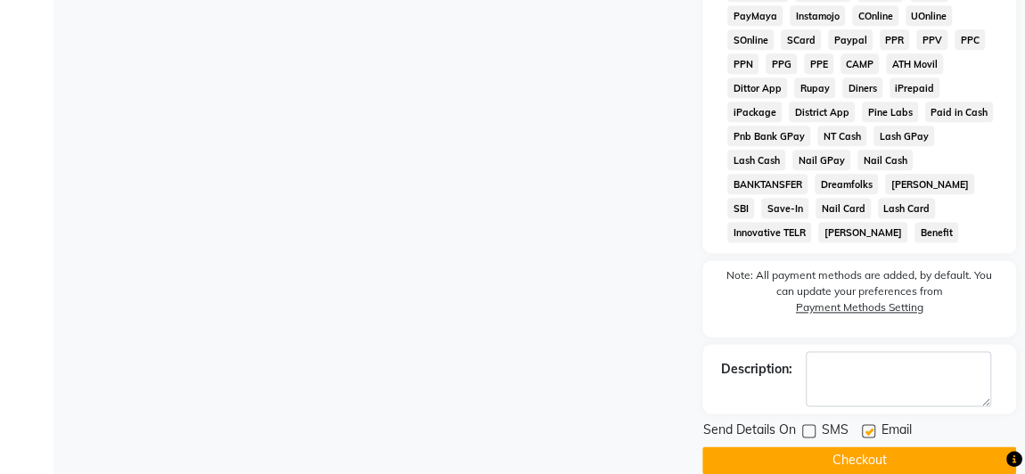
checkbox input "false"
click at [844, 446] on button "Checkout" at bounding box center [859, 460] width 314 height 28
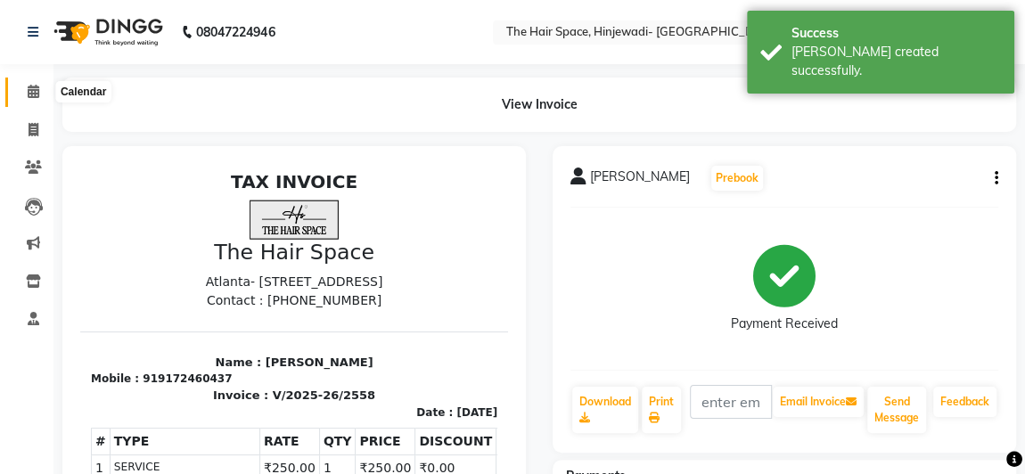
drag, startPoint x: 34, startPoint y: 86, endPoint x: 43, endPoint y: 92, distance: 10.9
click at [34, 86] on icon at bounding box center [34, 91] width 12 height 13
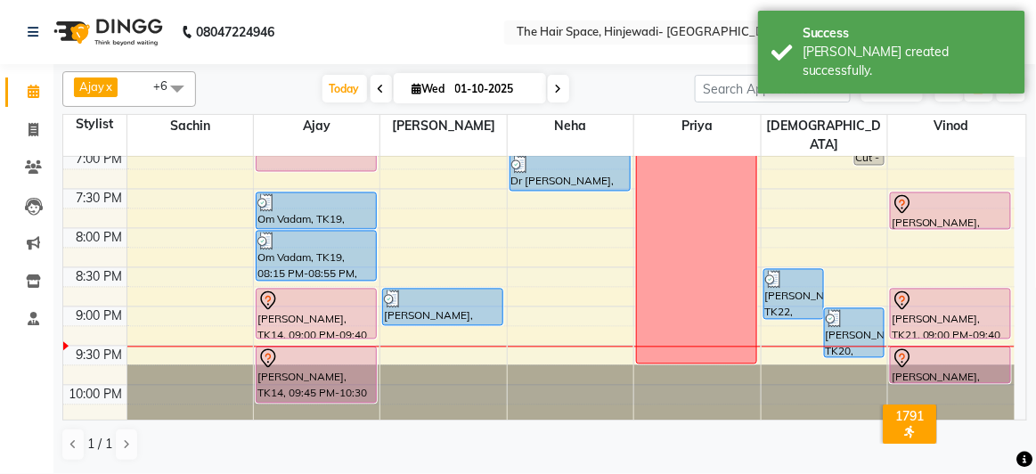
scroll to position [872, 0]
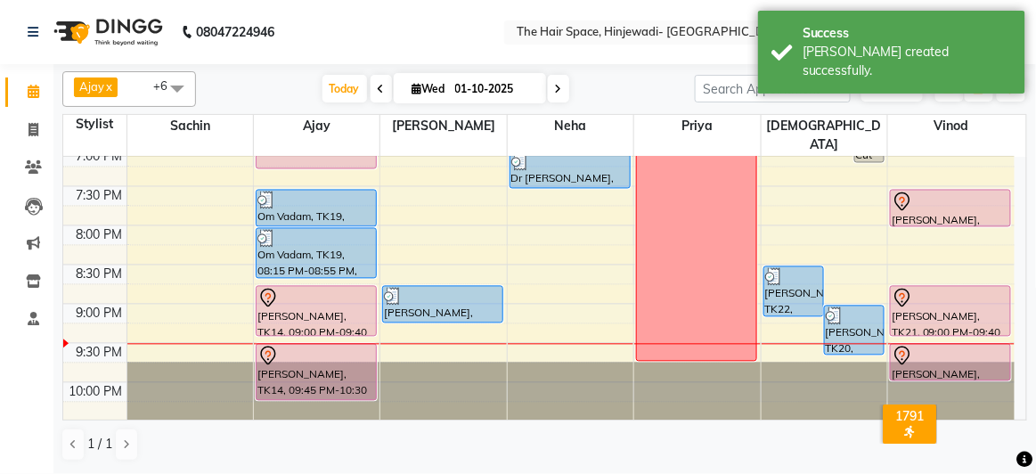
click at [913, 192] on div at bounding box center [951, 202] width 118 height 21
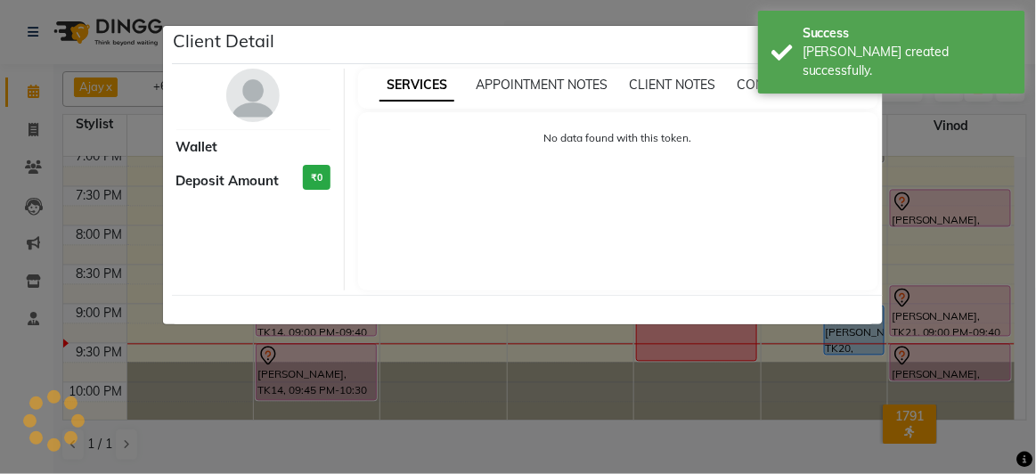
select select "7"
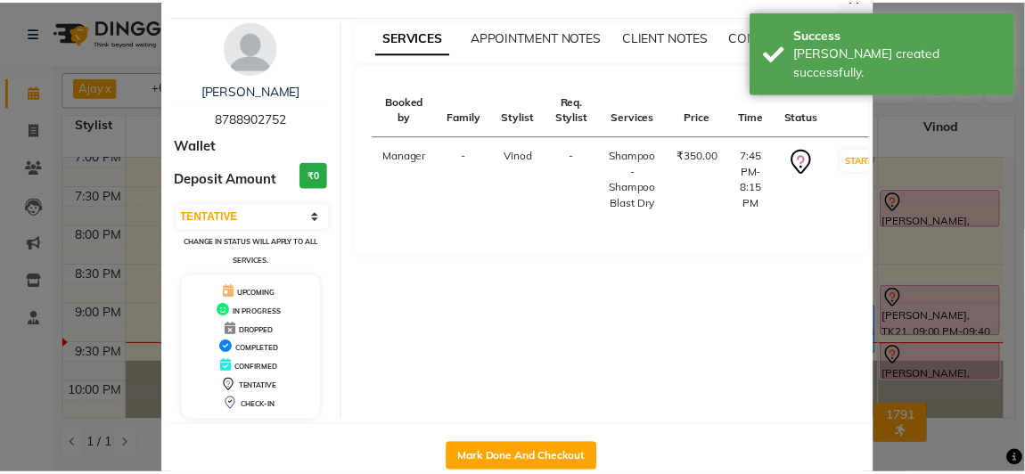
scroll to position [86, 0]
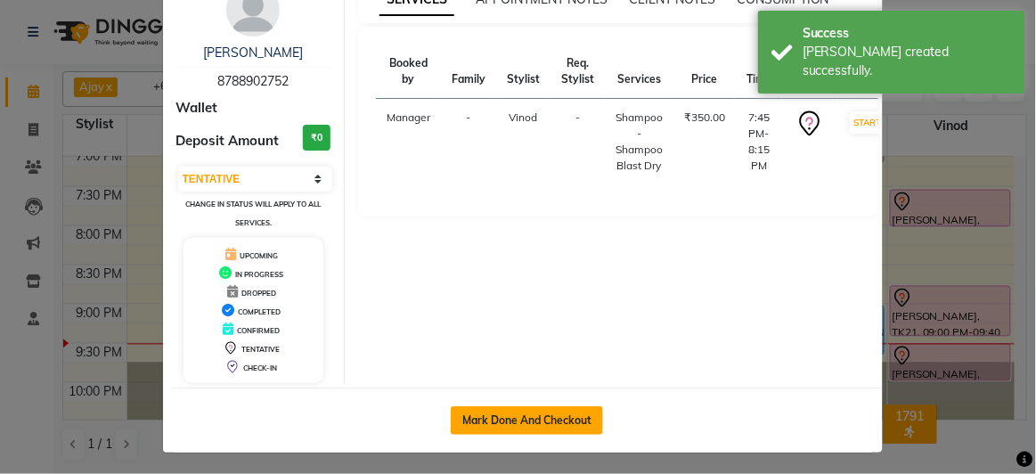
click at [534, 423] on button "Mark Done And Checkout" at bounding box center [527, 420] width 152 height 29
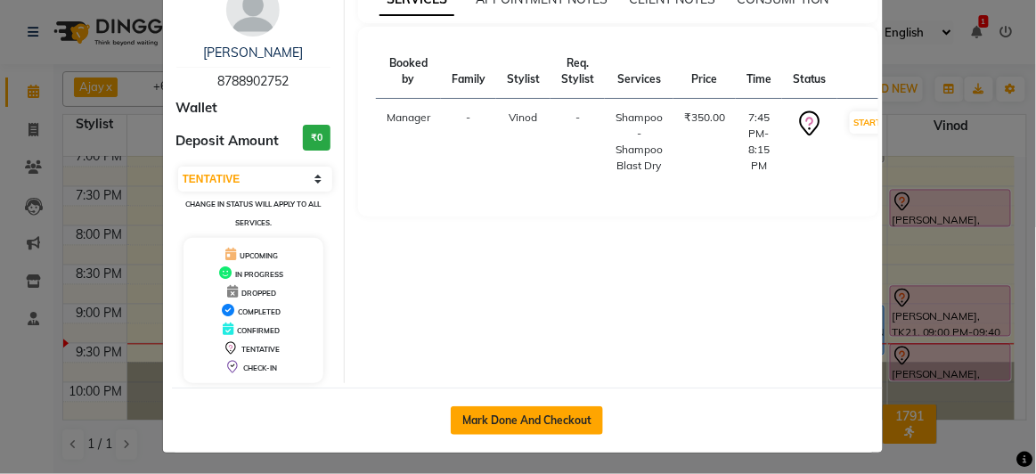
select select "6697"
select select "service"
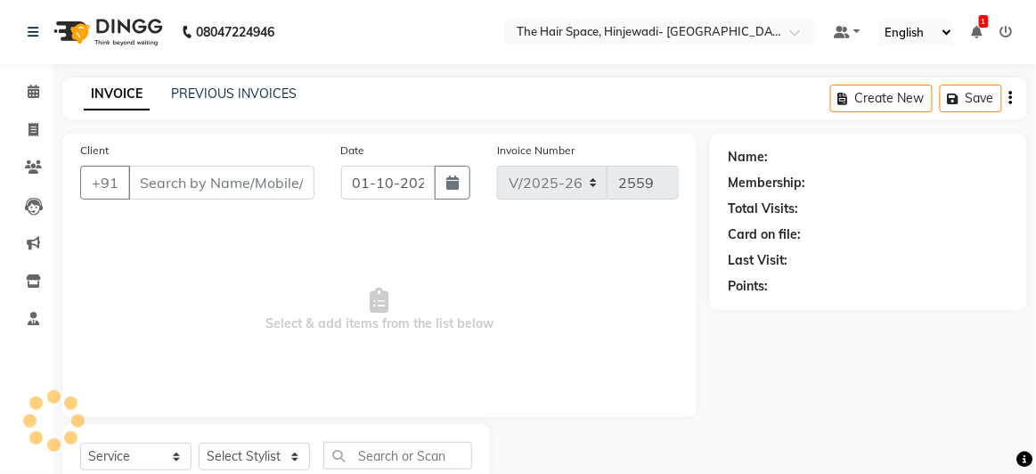
select select "3"
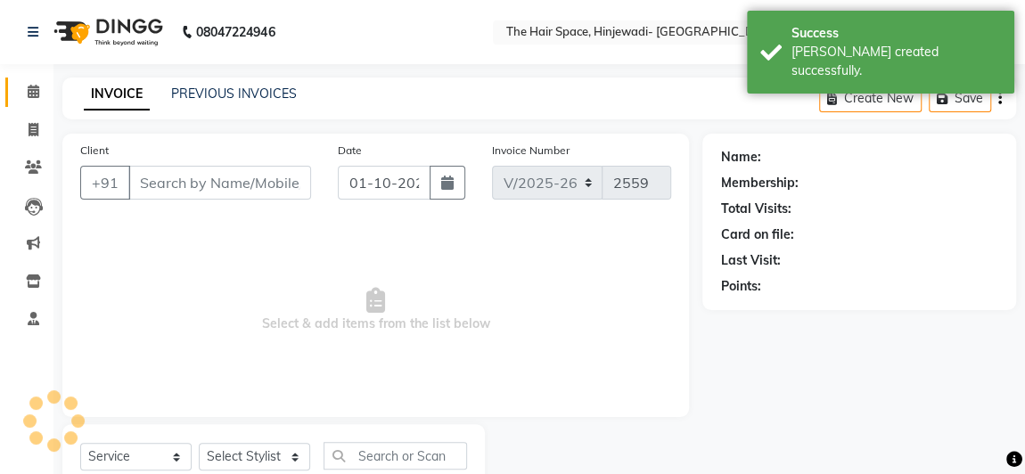
type input "8788902752"
select select "84667"
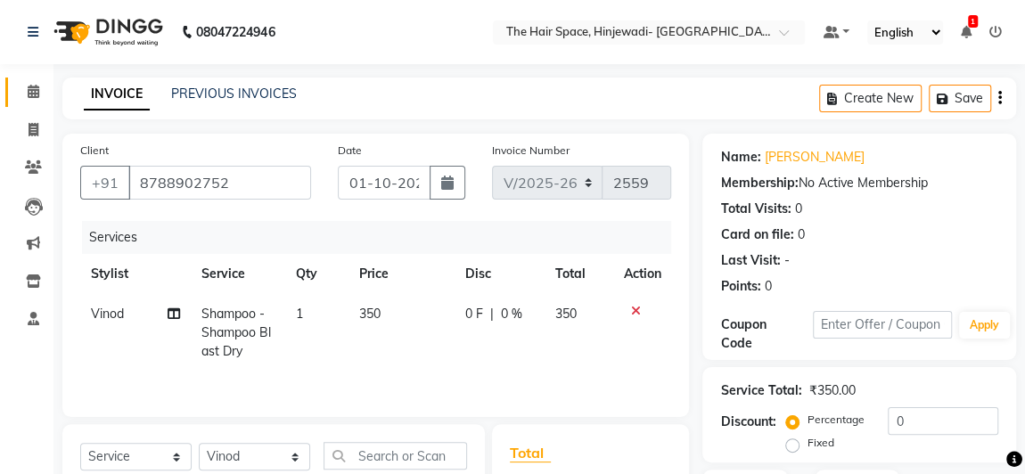
scroll to position [238, 0]
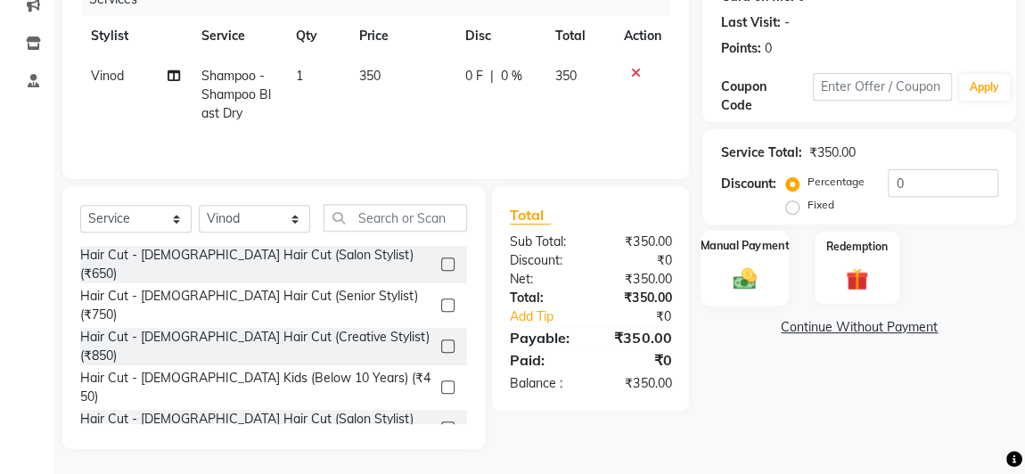
drag, startPoint x: 773, startPoint y: 265, endPoint x: 770, endPoint y: 275, distance: 11.0
click at [773, 265] on div "Manual Payment" at bounding box center [744, 268] width 88 height 76
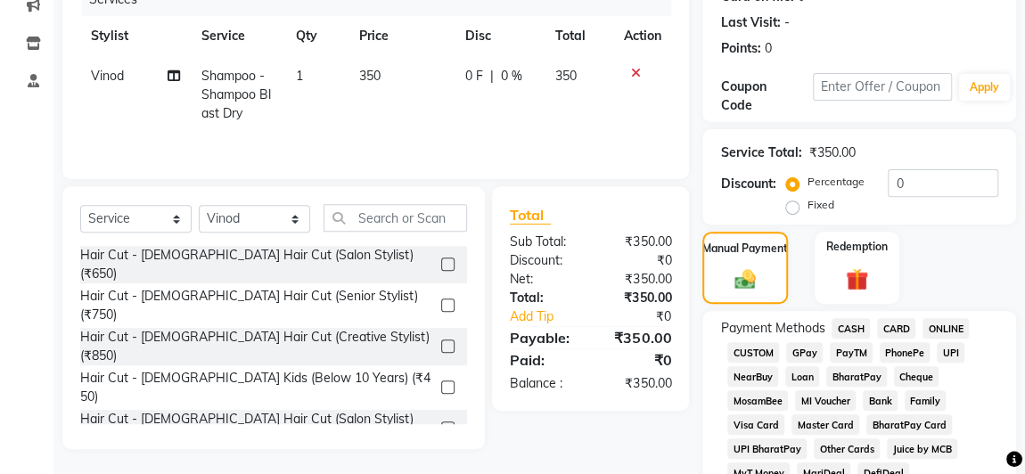
click at [798, 351] on span "GPay" at bounding box center [804, 352] width 37 height 20
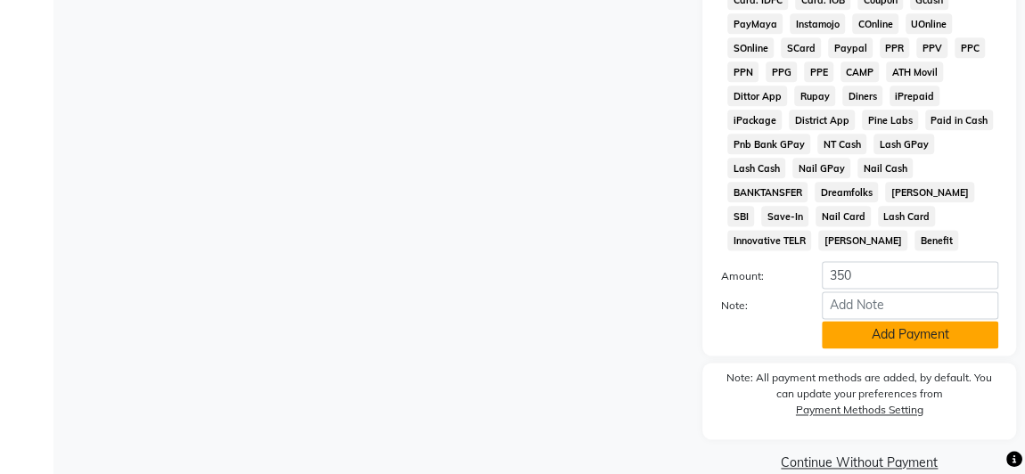
click at [900, 321] on button "Add Payment" at bounding box center [910, 335] width 176 height 28
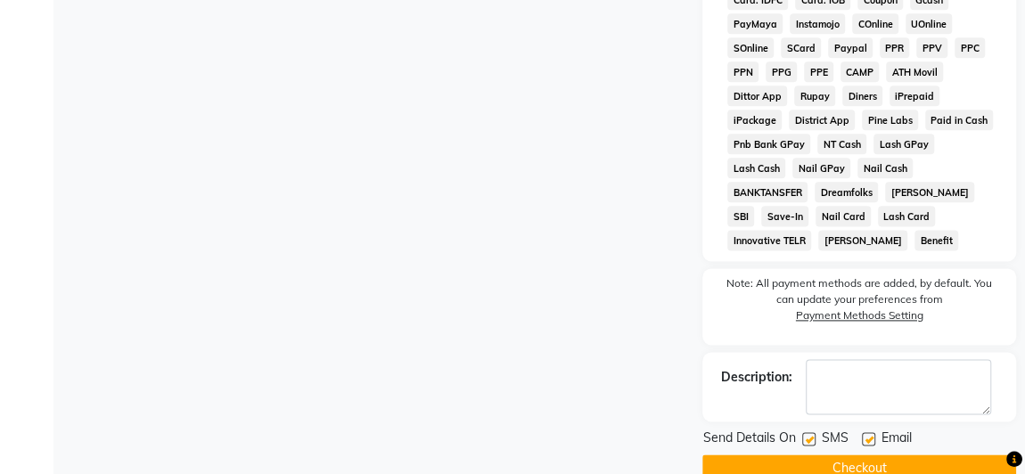
scroll to position [1056, 0]
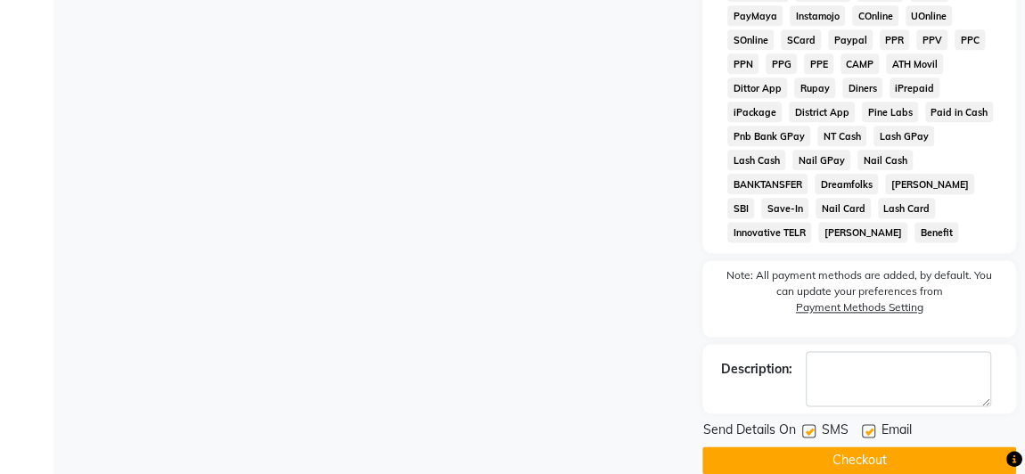
click at [807, 424] on label at bounding box center [808, 430] width 13 height 13
click at [807, 426] on input "checkbox" at bounding box center [808, 432] width 12 height 12
checkbox input "false"
click at [814, 446] on button "Checkout" at bounding box center [859, 460] width 314 height 28
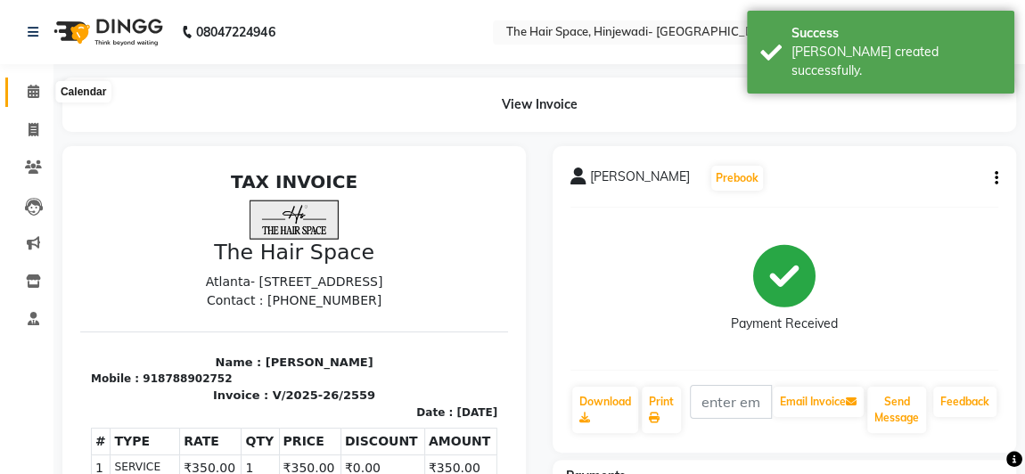
click at [32, 88] on icon at bounding box center [34, 91] width 12 height 13
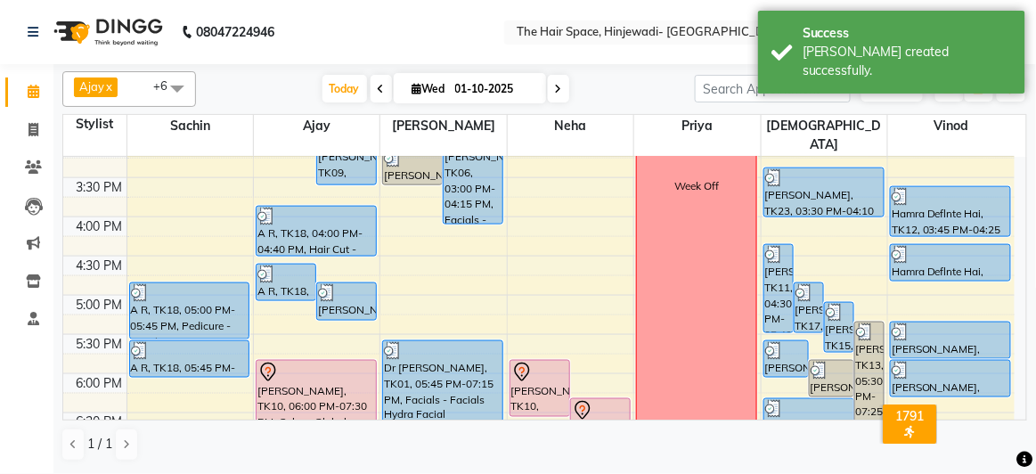
scroll to position [729, 0]
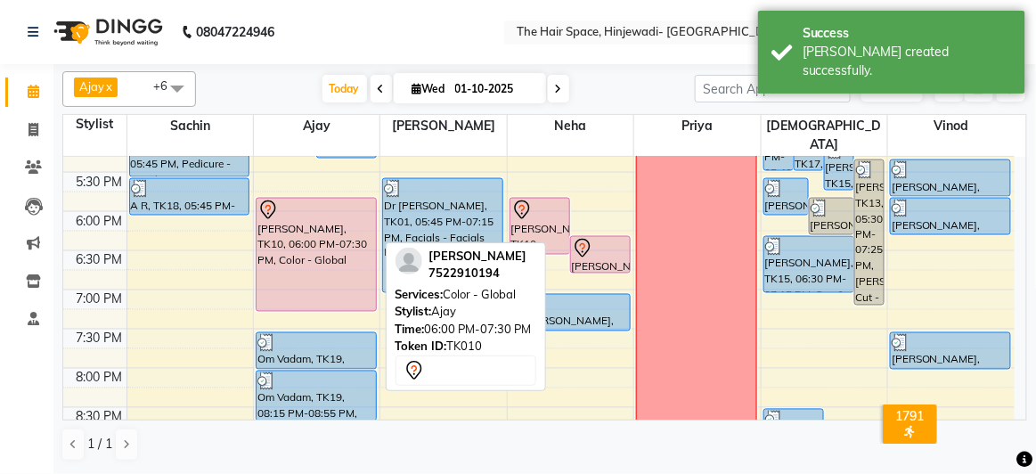
click at [339, 250] on div "[PERSON_NAME], TK10, 06:00 PM-07:30 PM, Color - Global" at bounding box center [316, 255] width 119 height 112
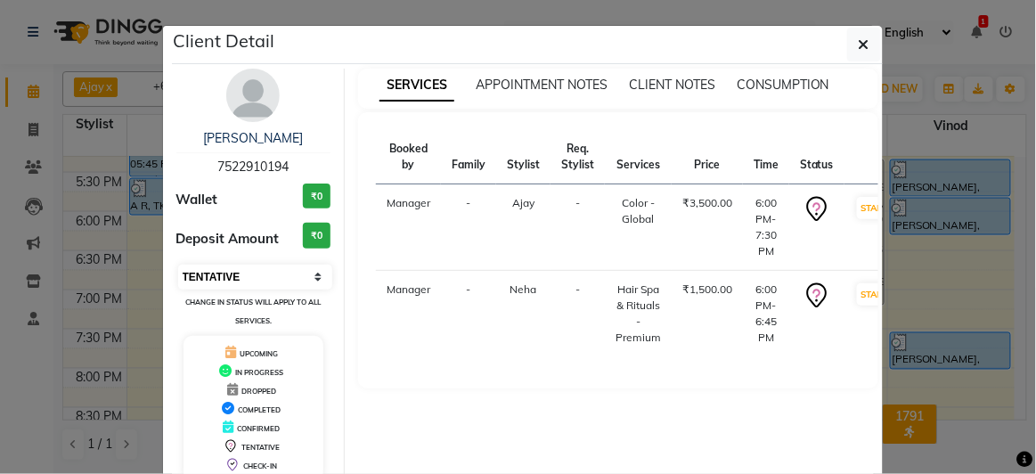
click at [242, 269] on select "Select IN SERVICE CONFIRMED TENTATIVE CHECK IN MARK DONE DROPPED UPCOMING" at bounding box center [255, 277] width 155 height 25
select select "2"
click at [178, 265] on select "Select IN SERVICE CONFIRMED TENTATIVE CHECK IN MARK DONE DROPPED UPCOMING" at bounding box center [255, 277] width 155 height 25
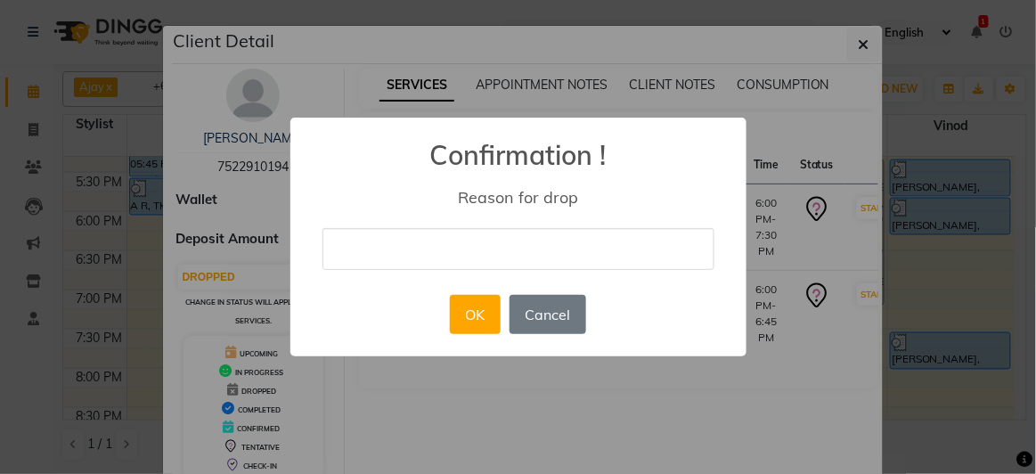
click at [464, 249] on input "text" at bounding box center [519, 249] width 392 height 42
type input "no response"
drag, startPoint x: 472, startPoint y: 299, endPoint x: 474, endPoint y: 315, distance: 16.1
click at [474, 300] on button "OK" at bounding box center [475, 314] width 51 height 39
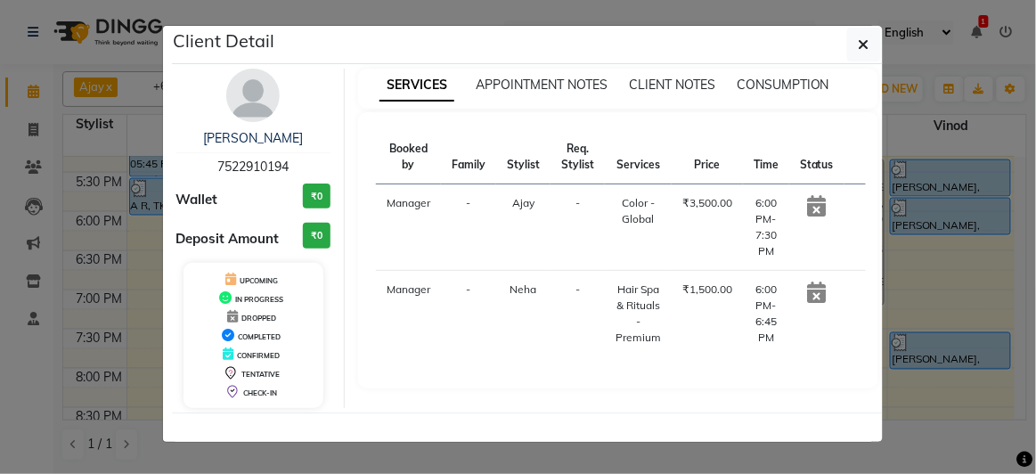
drag, startPoint x: 1036, startPoint y: 367, endPoint x: 1012, endPoint y: 369, distance: 24.1
click at [1025, 369] on ngb-modal-window "Client Detail [PERSON_NAME] 7522910194 Wallet ₹0 Deposit Amount ₹0 UPCOMING IN …" at bounding box center [518, 237] width 1036 height 474
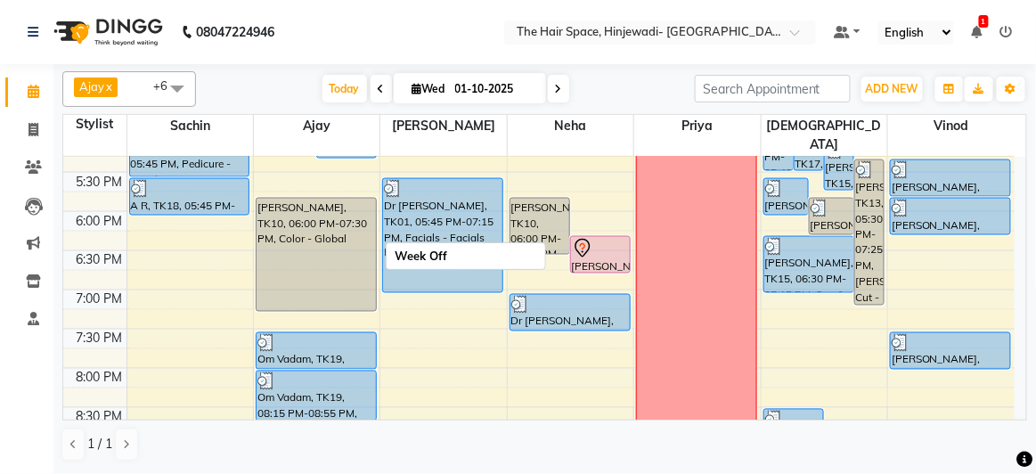
scroll to position [872, 0]
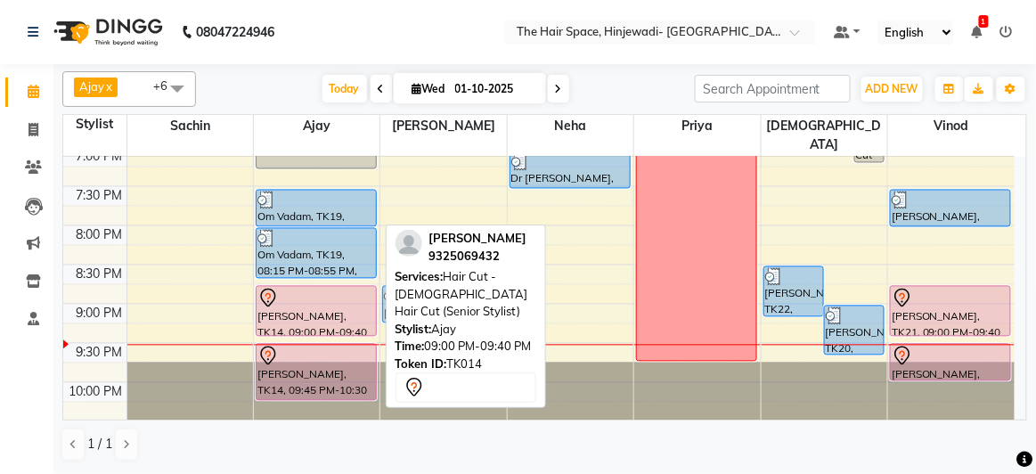
click at [301, 295] on div "[PERSON_NAME], TK14, 09:00 PM-09:40 PM, Hair Cut - [DEMOGRAPHIC_DATA] Hair Cut …" at bounding box center [316, 311] width 119 height 49
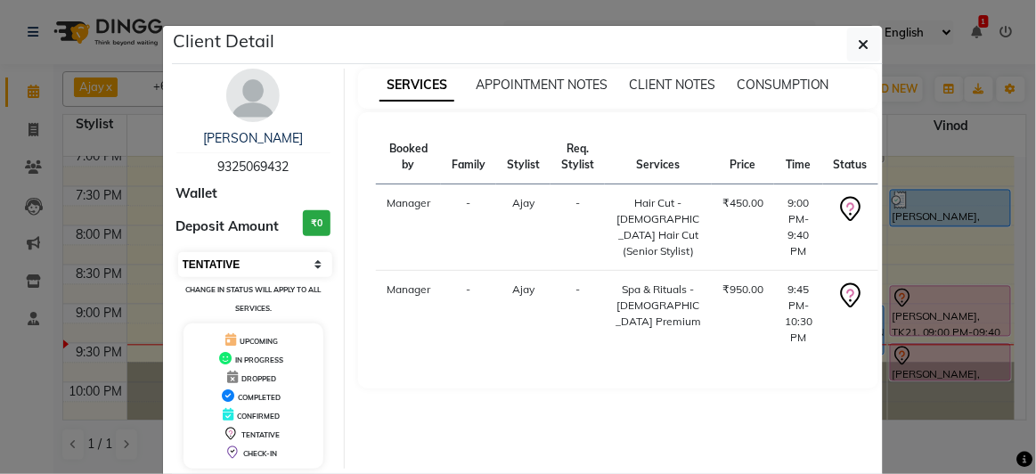
drag, startPoint x: 256, startPoint y: 259, endPoint x: 267, endPoint y: 274, distance: 18.4
click at [256, 259] on select "Select IN SERVICE CONFIRMED TENTATIVE CHECK IN MARK DONE DROPPED UPCOMING" at bounding box center [255, 264] width 155 height 25
select select "2"
click at [178, 252] on select "Select IN SERVICE CONFIRMED TENTATIVE CHECK IN MARK DONE DROPPED UPCOMING" at bounding box center [255, 264] width 155 height 25
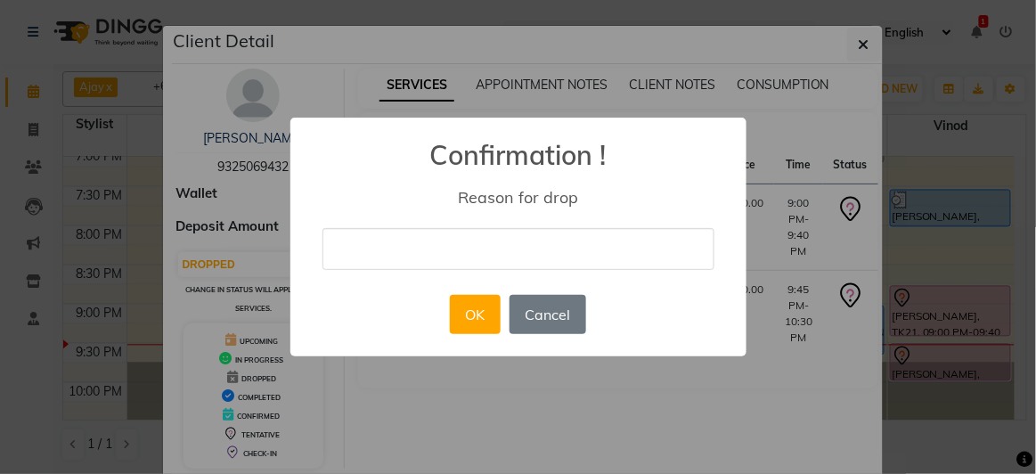
drag, startPoint x: 405, startPoint y: 247, endPoint x: 405, endPoint y: 257, distance: 9.8
click at [405, 254] on input "text" at bounding box center [519, 249] width 392 height 42
type input "no response"
click at [489, 322] on button "OK" at bounding box center [475, 314] width 51 height 39
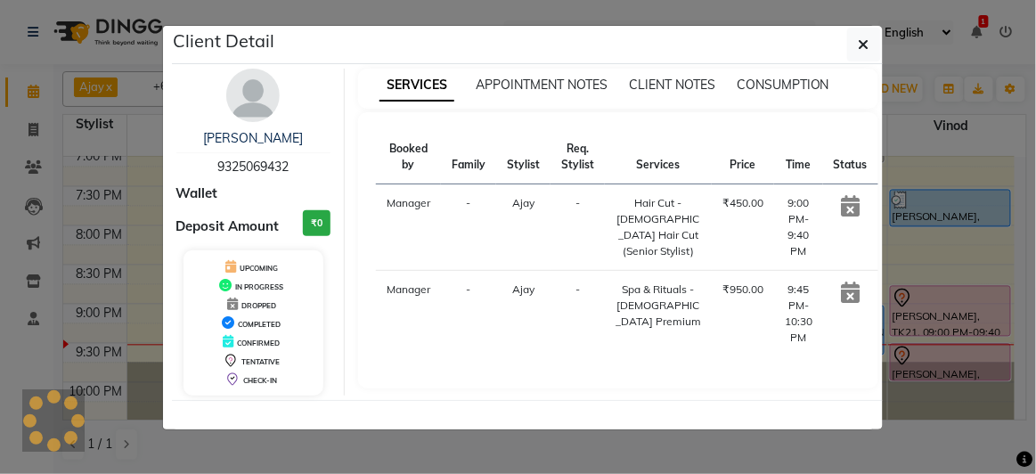
scroll to position [0, 0]
click at [921, 267] on ngb-modal-window "Client Detail [PERSON_NAME] 9325069432 Wallet Deposit Amount ₹0 UPCOMING IN PRO…" at bounding box center [518, 237] width 1036 height 474
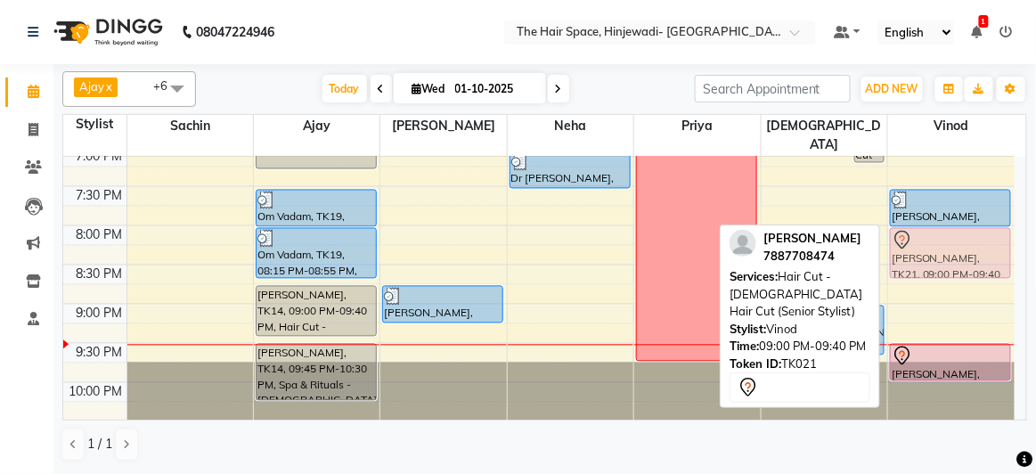
drag, startPoint x: 940, startPoint y: 294, endPoint x: 936, endPoint y: 233, distance: 60.8
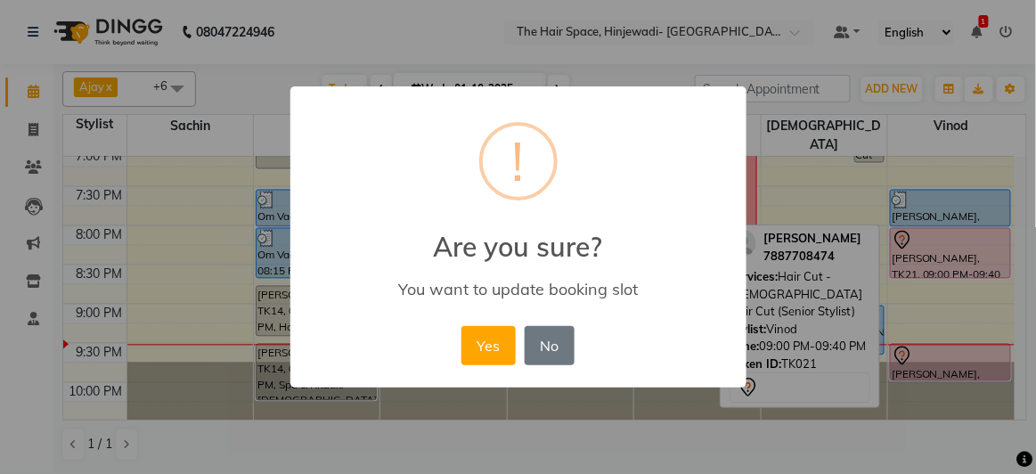
drag, startPoint x: 388, startPoint y: 324, endPoint x: 410, endPoint y: 326, distance: 22.4
click at [396, 326] on div "× ! Are you sure? You want to update booking slot Yes No No" at bounding box center [519, 236] width 456 height 301
click at [478, 346] on button "Yes" at bounding box center [489, 345] width 54 height 39
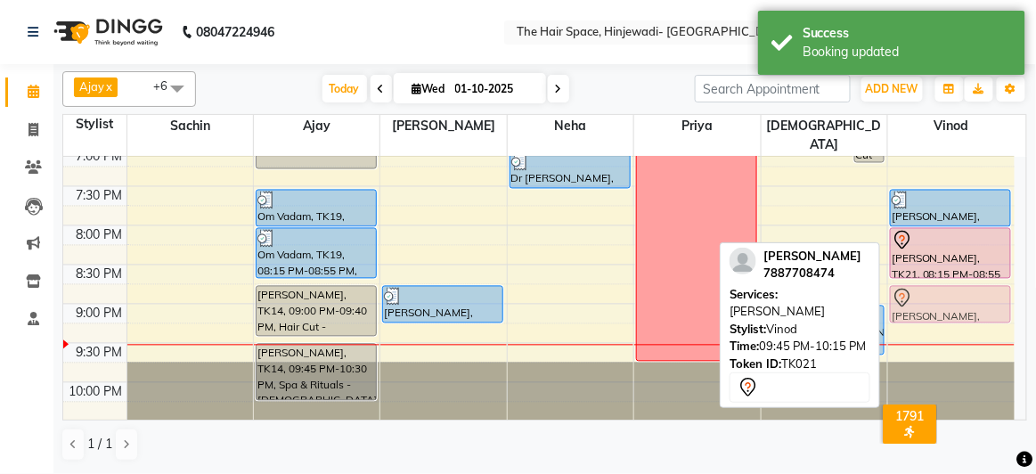
drag, startPoint x: 955, startPoint y: 341, endPoint x: 950, endPoint y: 277, distance: 64.4
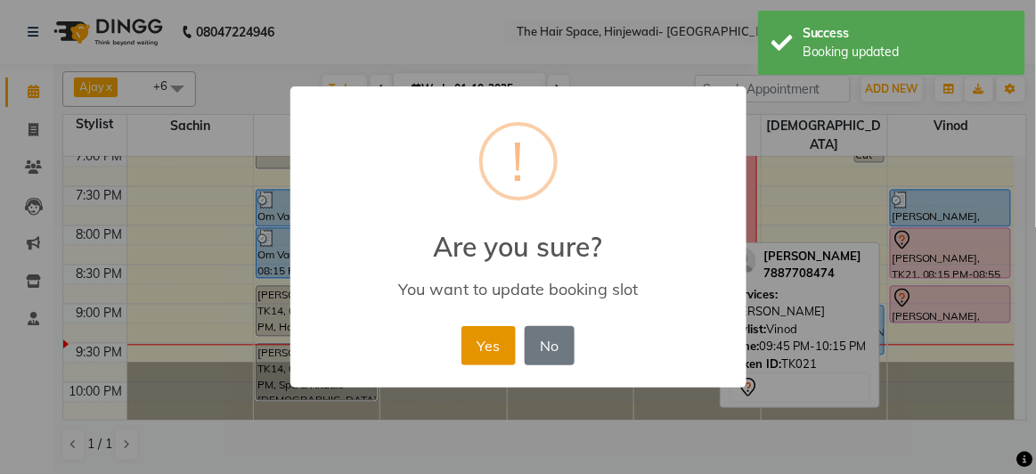
click at [500, 351] on button "Yes" at bounding box center [489, 345] width 54 height 39
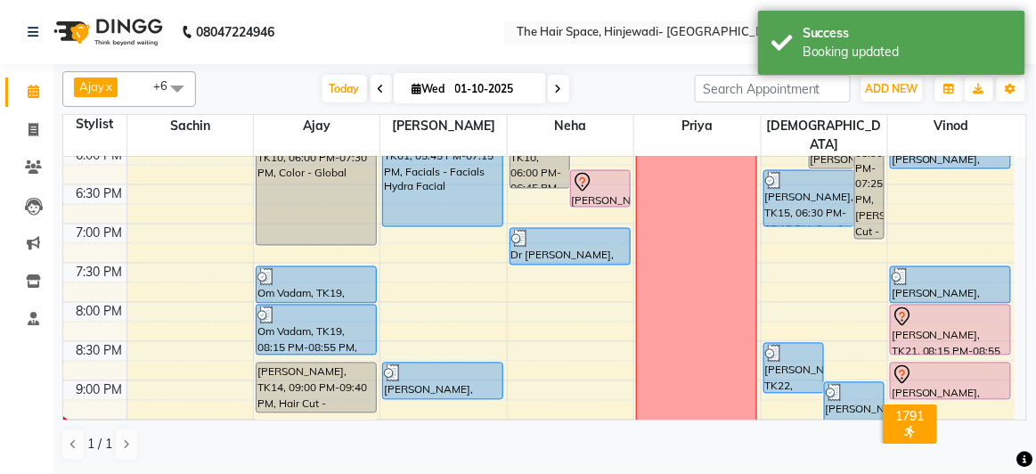
scroll to position [872, 0]
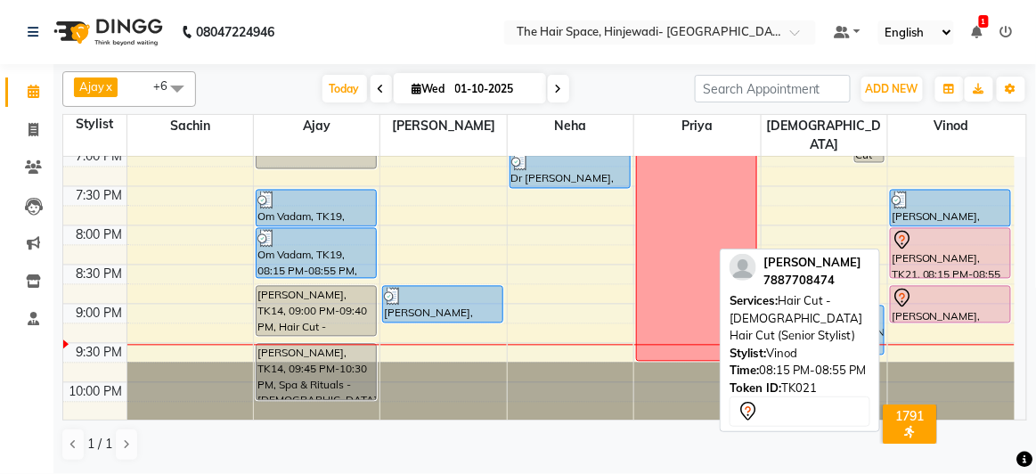
click at [943, 243] on div "[PERSON_NAME], TK21, 08:15 PM-08:55 PM, Hair Cut - [DEMOGRAPHIC_DATA] Hair Cut …" at bounding box center [950, 253] width 119 height 49
click at [938, 244] on div "[PERSON_NAME], TK21, 08:15 PM-08:55 PM, Hair Cut - [DEMOGRAPHIC_DATA] Hair Cut …" at bounding box center [950, 253] width 119 height 49
select select "7"
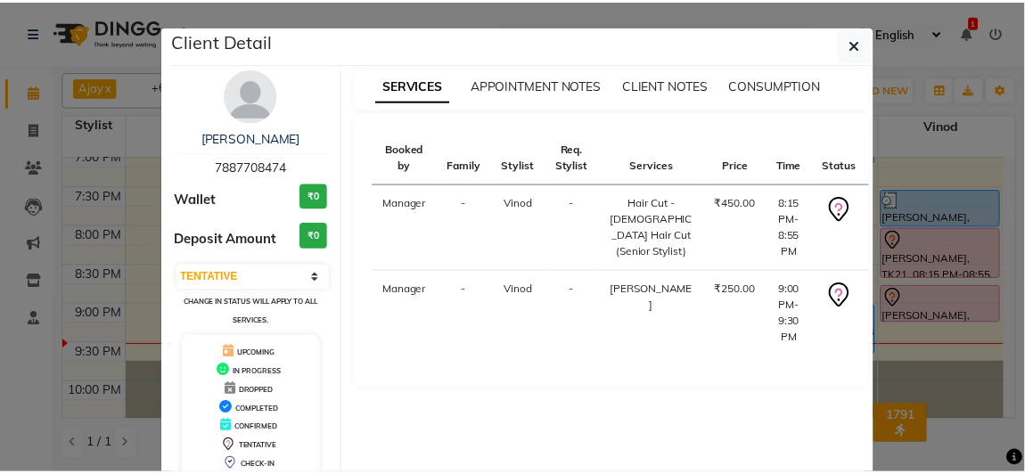
scroll to position [98, 0]
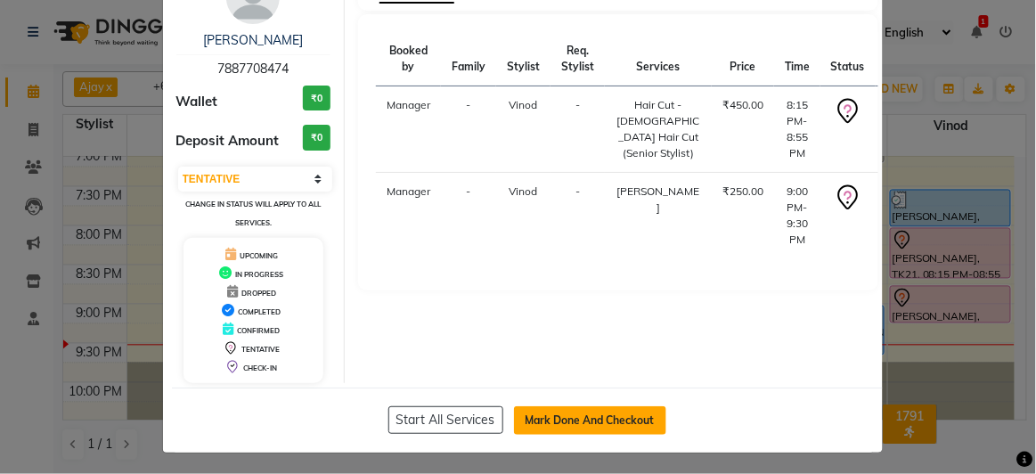
click at [609, 409] on button "Mark Done And Checkout" at bounding box center [590, 420] width 152 height 29
select select "6697"
select select "service"
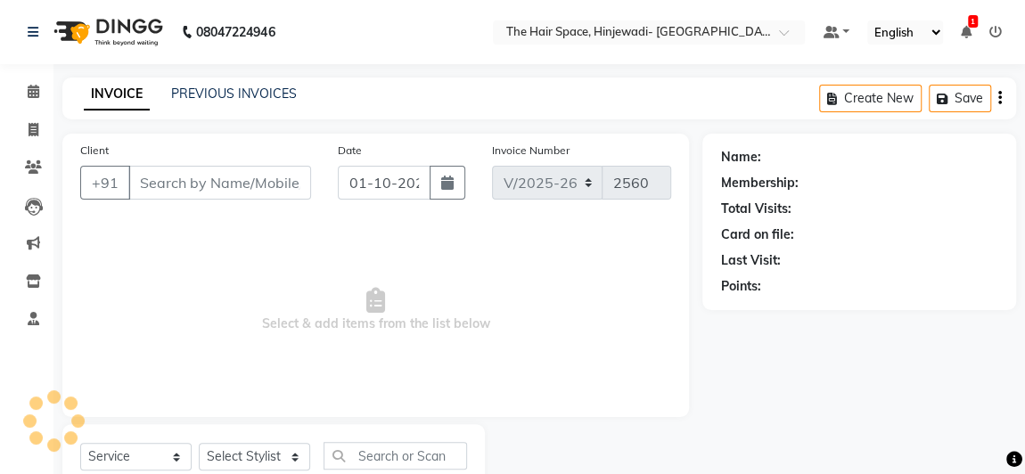
type input "7887708474"
select select "84667"
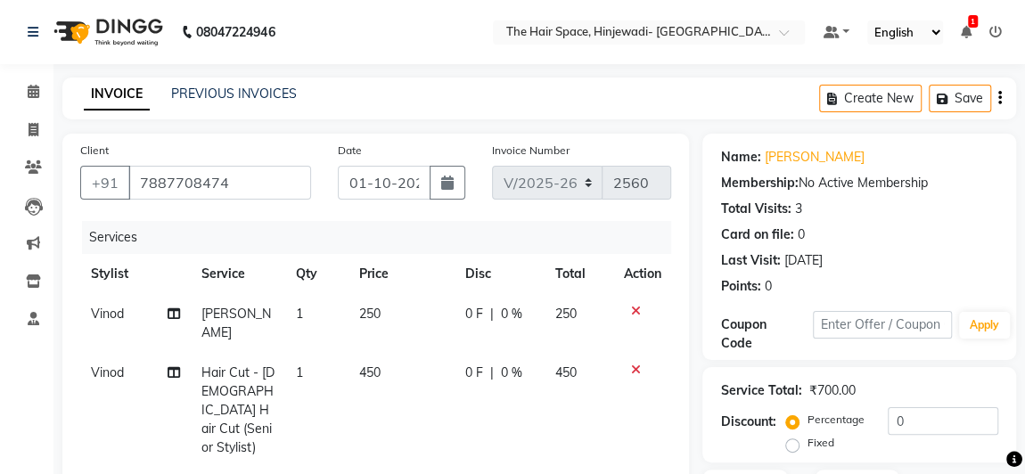
scroll to position [242, 0]
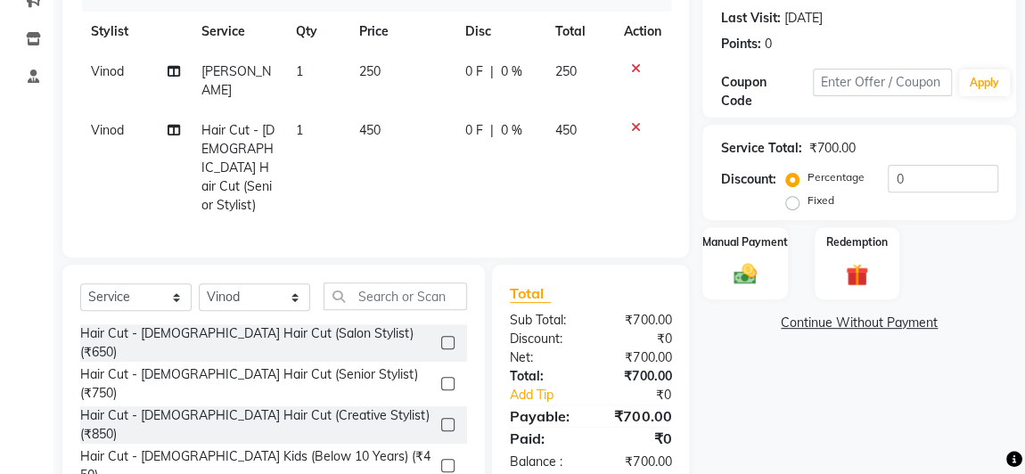
click at [783, 395] on div "Name: [PERSON_NAME] Membership: No Active Membership Total Visits: 3 Card on fi…" at bounding box center [865, 209] width 327 height 636
click at [748, 277] on img at bounding box center [744, 274] width 38 height 28
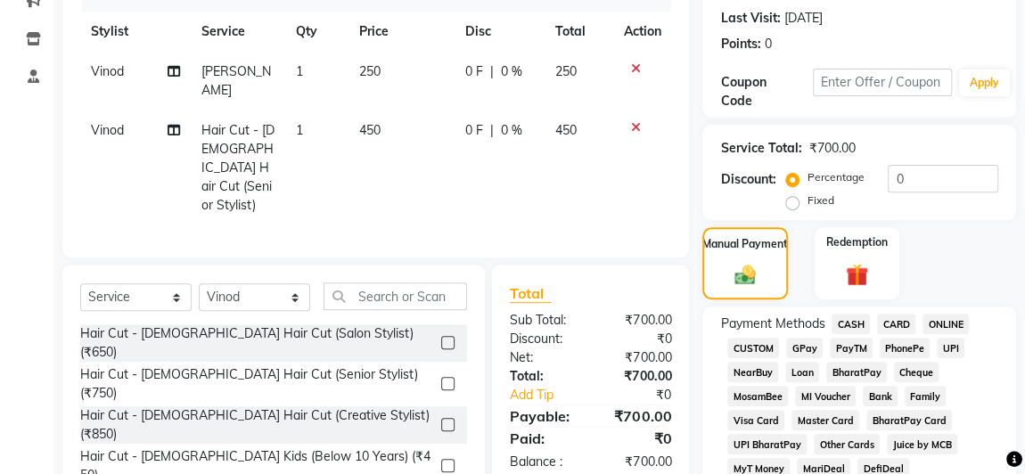
click at [800, 350] on span "GPay" at bounding box center [804, 348] width 37 height 20
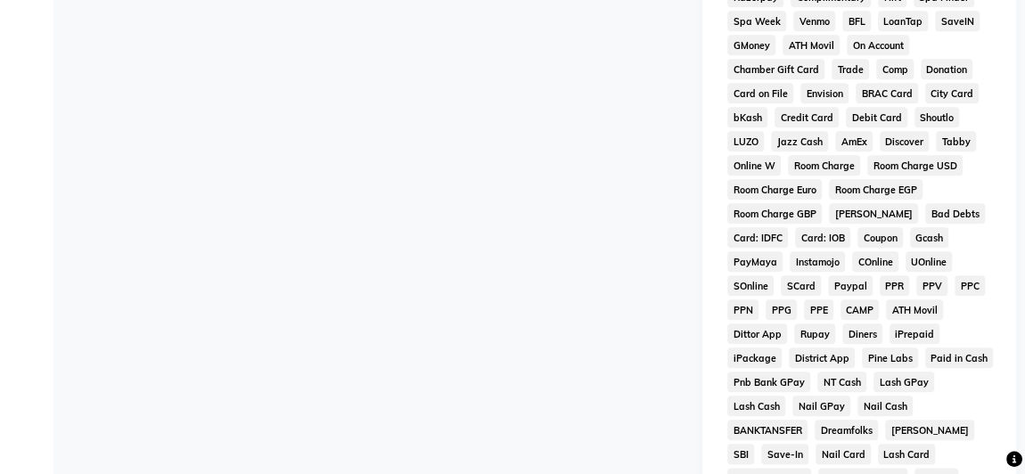
scroll to position [1050, 0]
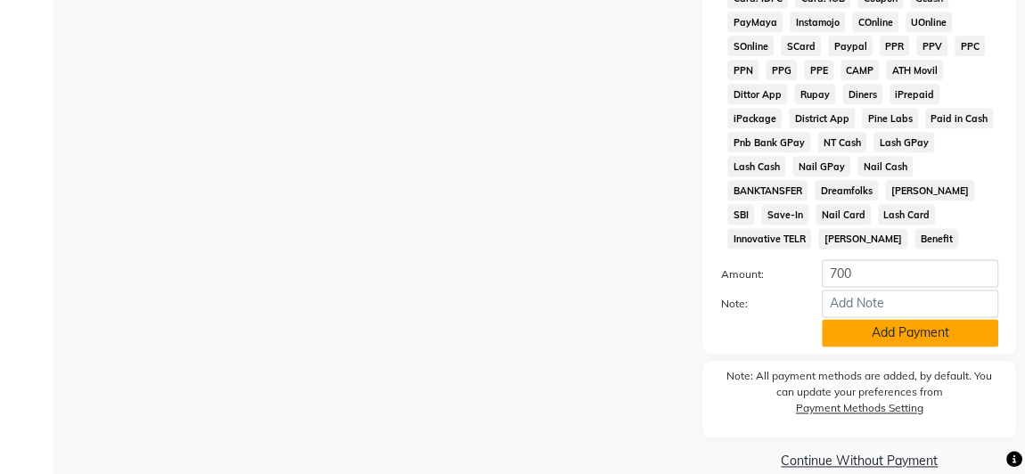
click at [850, 319] on button "Add Payment" at bounding box center [910, 333] width 176 height 28
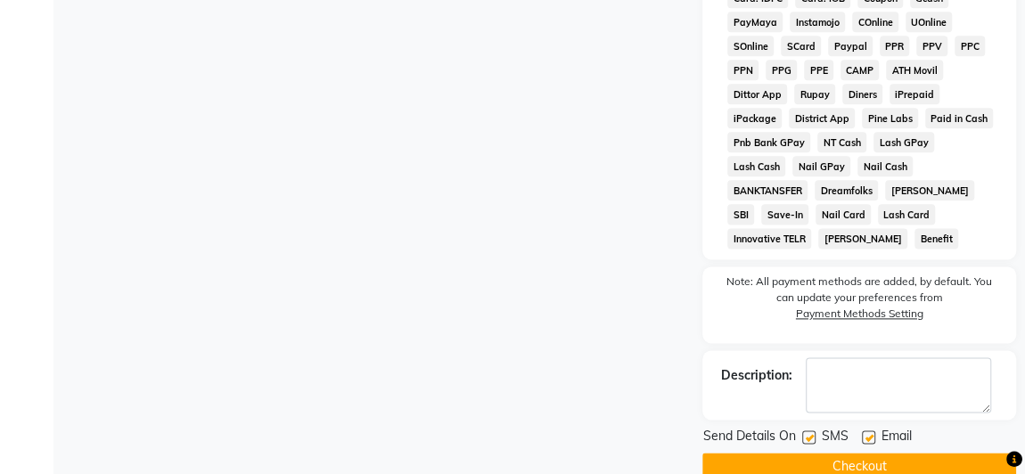
drag, startPoint x: 808, startPoint y: 406, endPoint x: 825, endPoint y: 408, distance: 17.0
click at [807, 430] on label at bounding box center [808, 436] width 13 height 13
click at [807, 432] on input "checkbox" at bounding box center [808, 438] width 12 height 12
checkbox input "false"
click at [866, 430] on label at bounding box center [868, 436] width 13 height 13
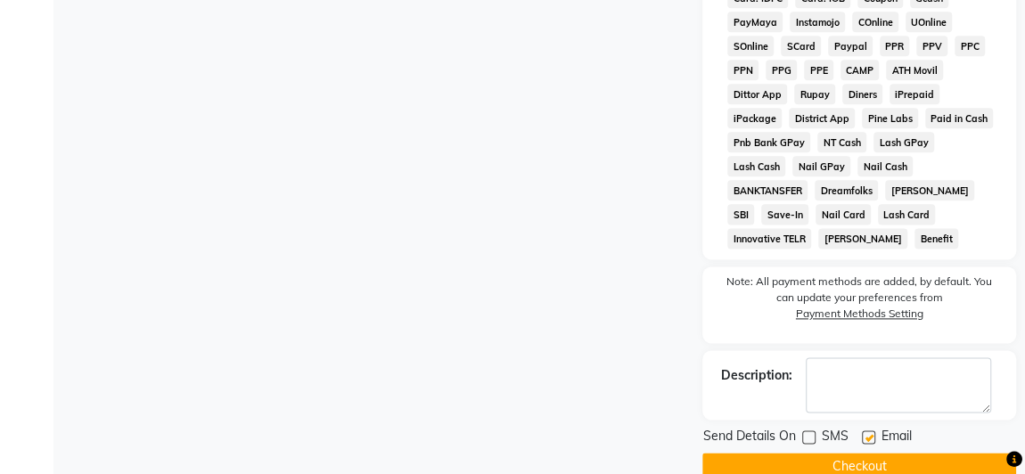
click at [866, 432] on input "checkbox" at bounding box center [868, 438] width 12 height 12
checkbox input "false"
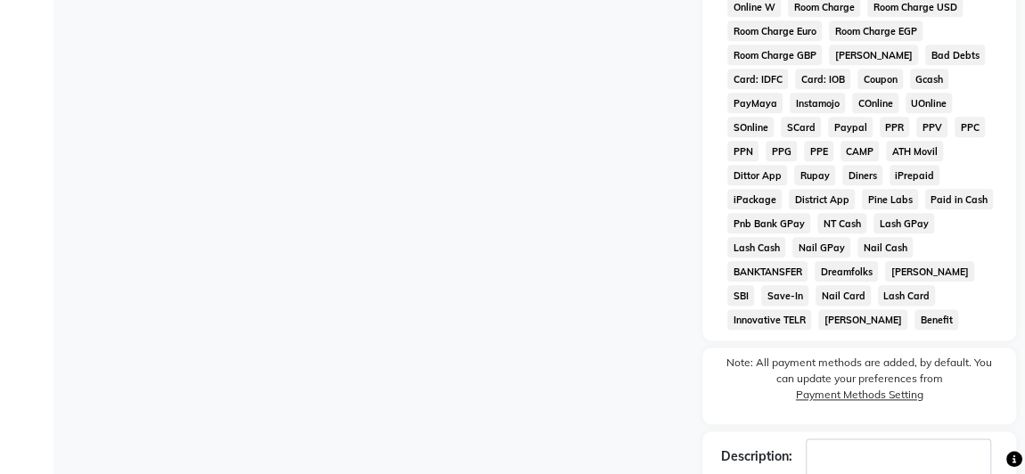
scroll to position [1056, 0]
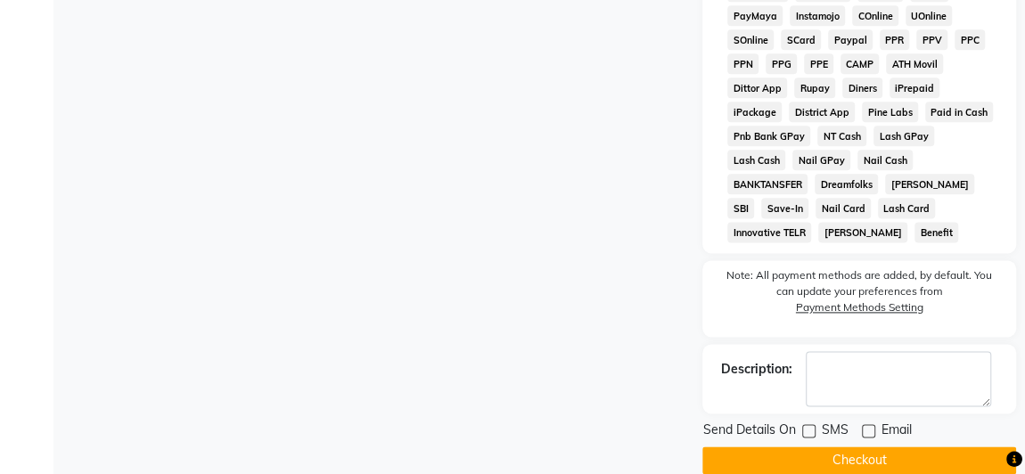
click at [858, 446] on button "Checkout" at bounding box center [859, 460] width 314 height 28
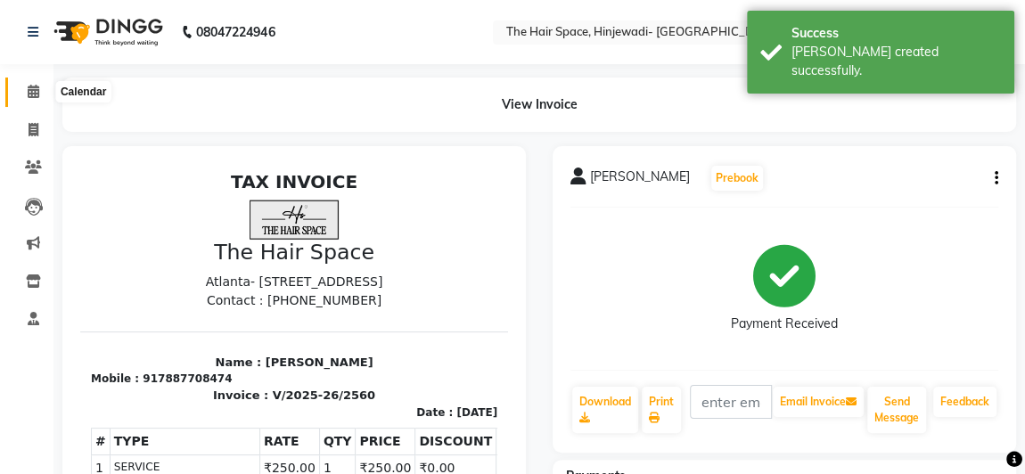
click at [31, 94] on icon at bounding box center [34, 91] width 12 height 13
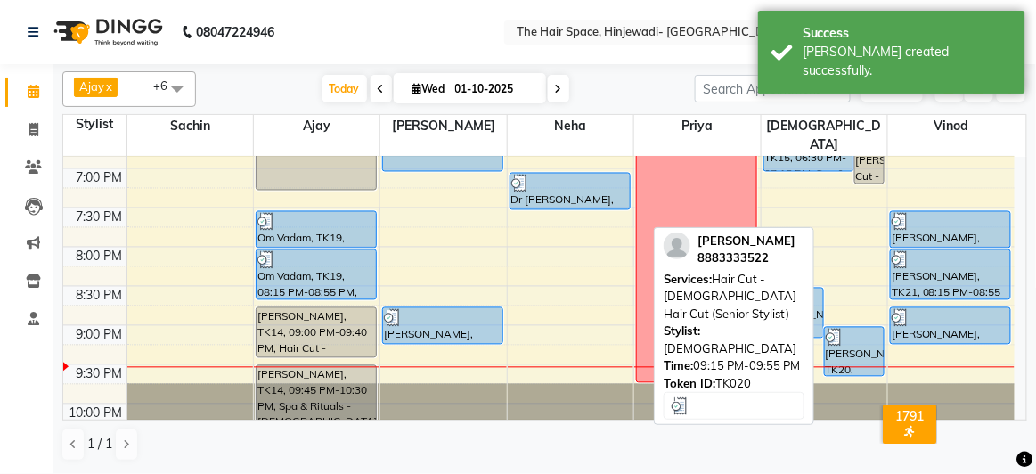
scroll to position [872, 0]
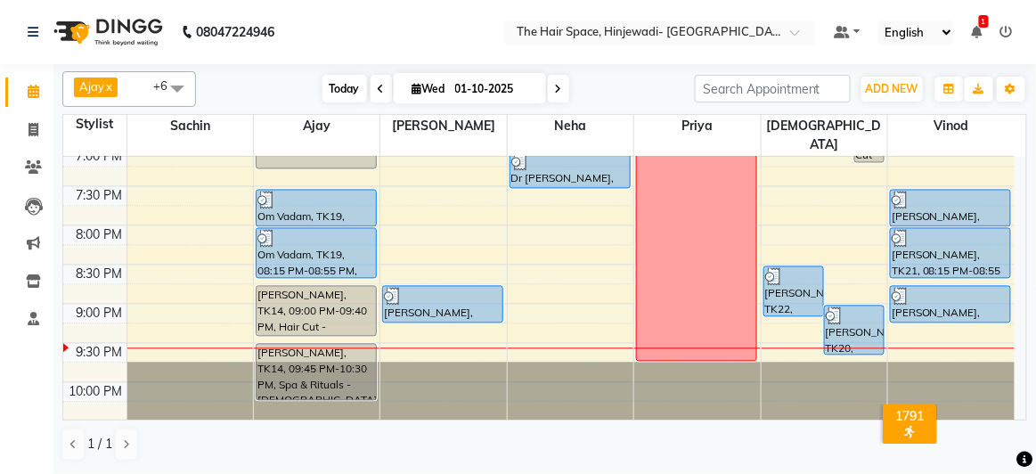
click at [338, 89] on span "Today" at bounding box center [345, 89] width 45 height 28
click at [37, 129] on icon at bounding box center [34, 129] width 10 height 13
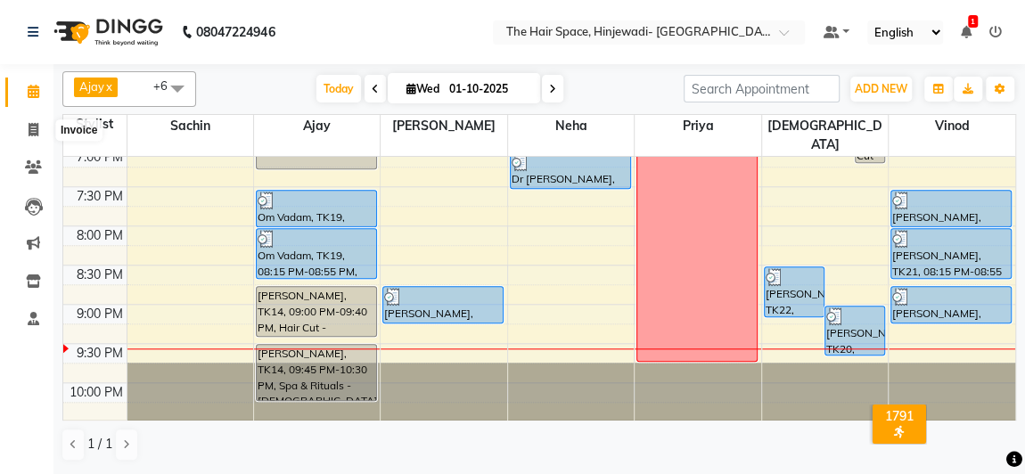
select select "6697"
select select "service"
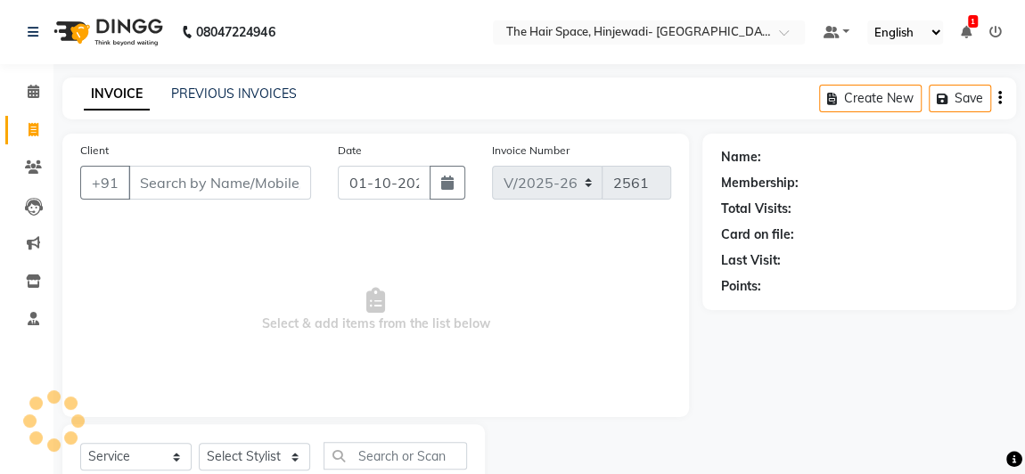
click at [218, 85] on div "PREVIOUS INVOICES" at bounding box center [234, 94] width 126 height 19
click at [248, 91] on link "PREVIOUS INVOICES" at bounding box center [234, 94] width 126 height 16
